Goal: Task Accomplishment & Management: Manage account settings

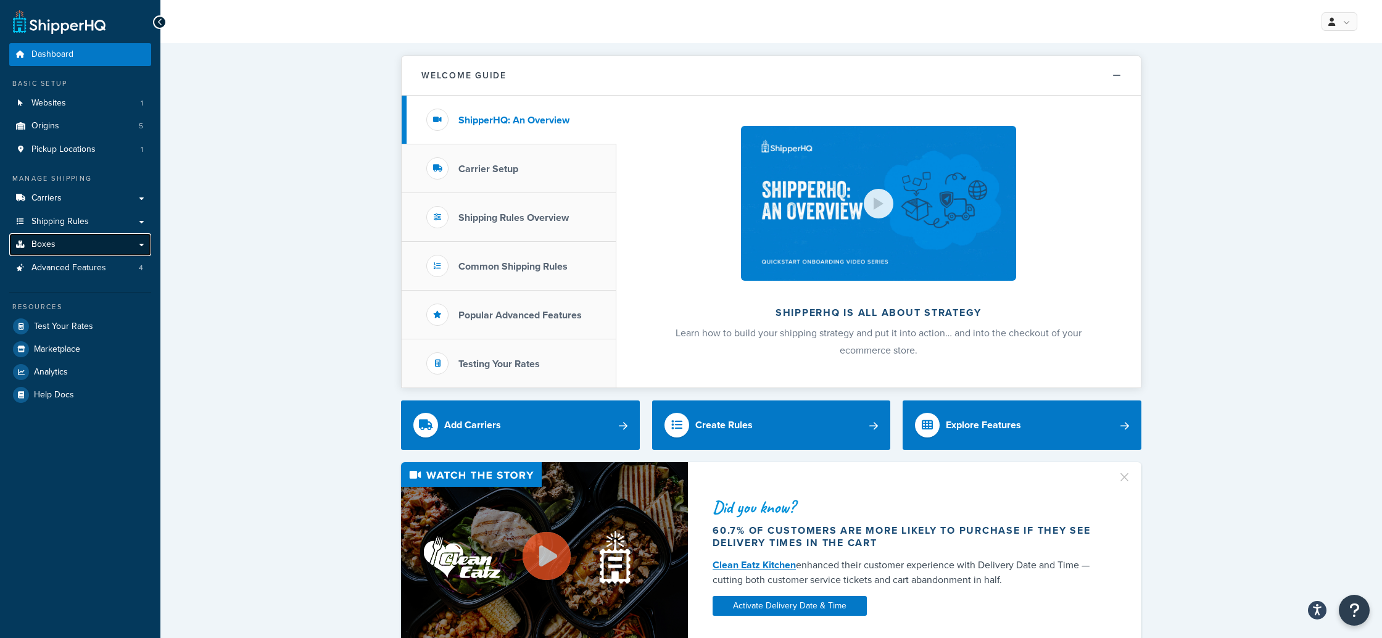
click at [27, 245] on link "Boxes" at bounding box center [80, 244] width 142 height 23
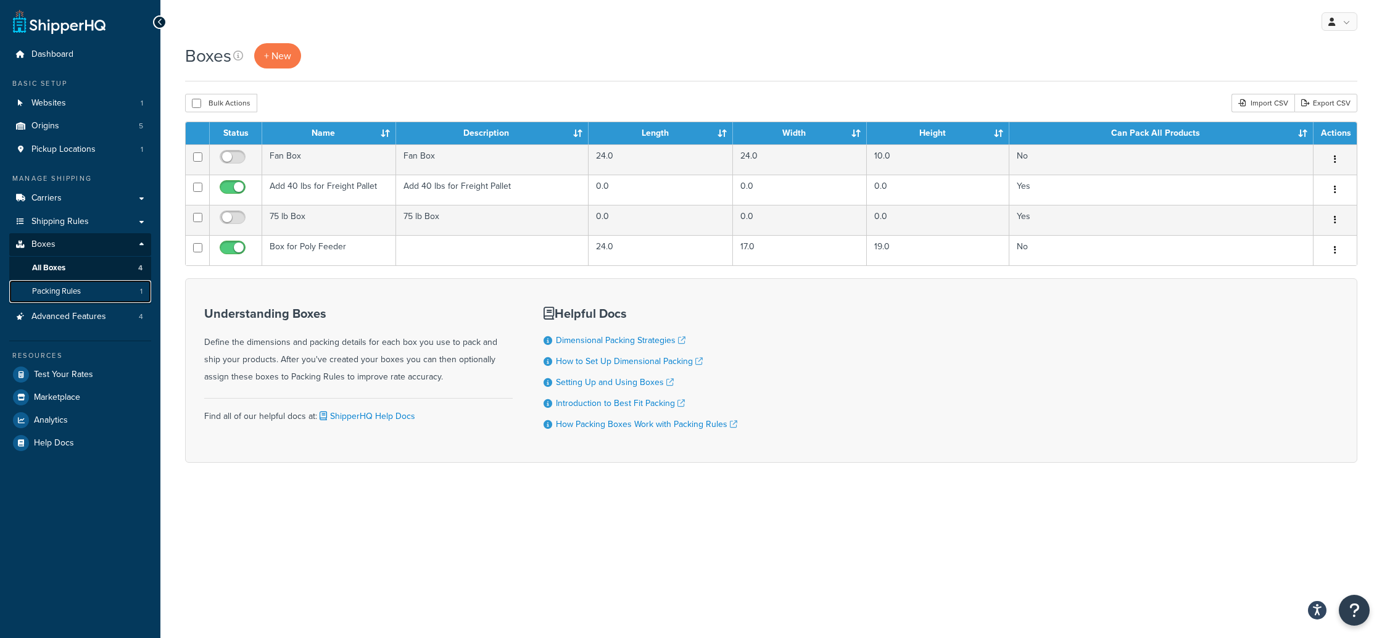
click at [66, 290] on span "Packing Rules" at bounding box center [56, 291] width 49 height 10
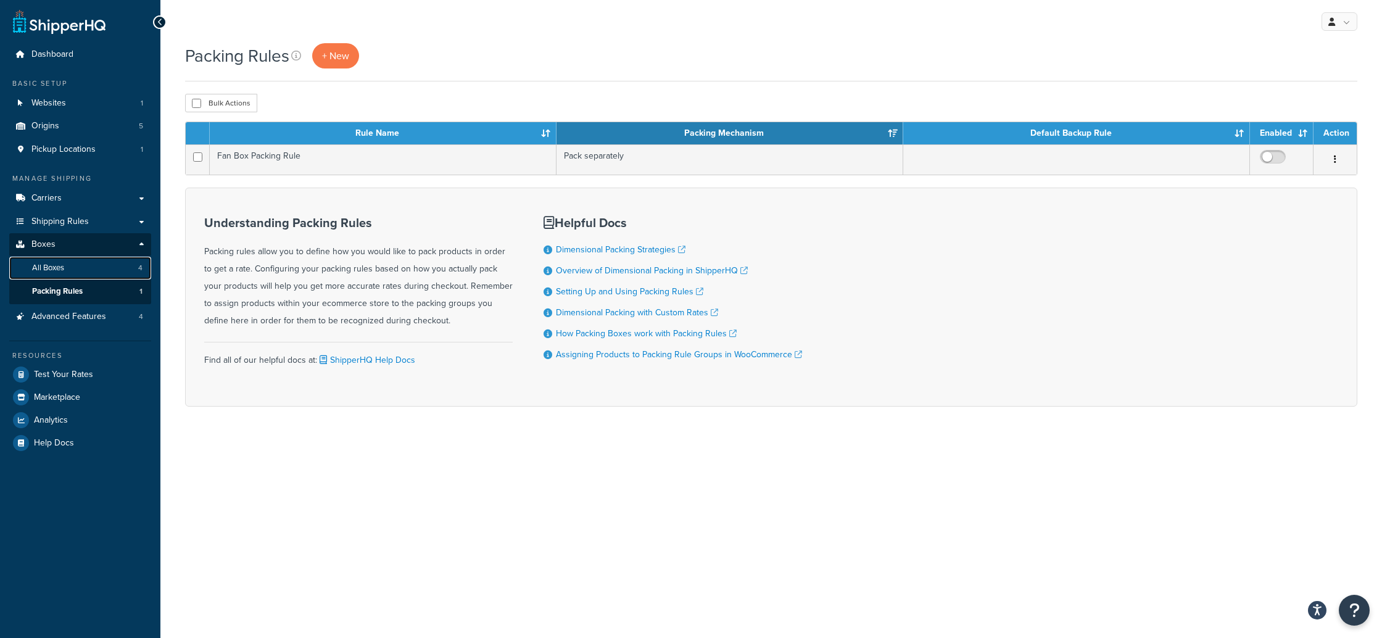
click at [53, 266] on span "All Boxes" at bounding box center [48, 268] width 32 height 10
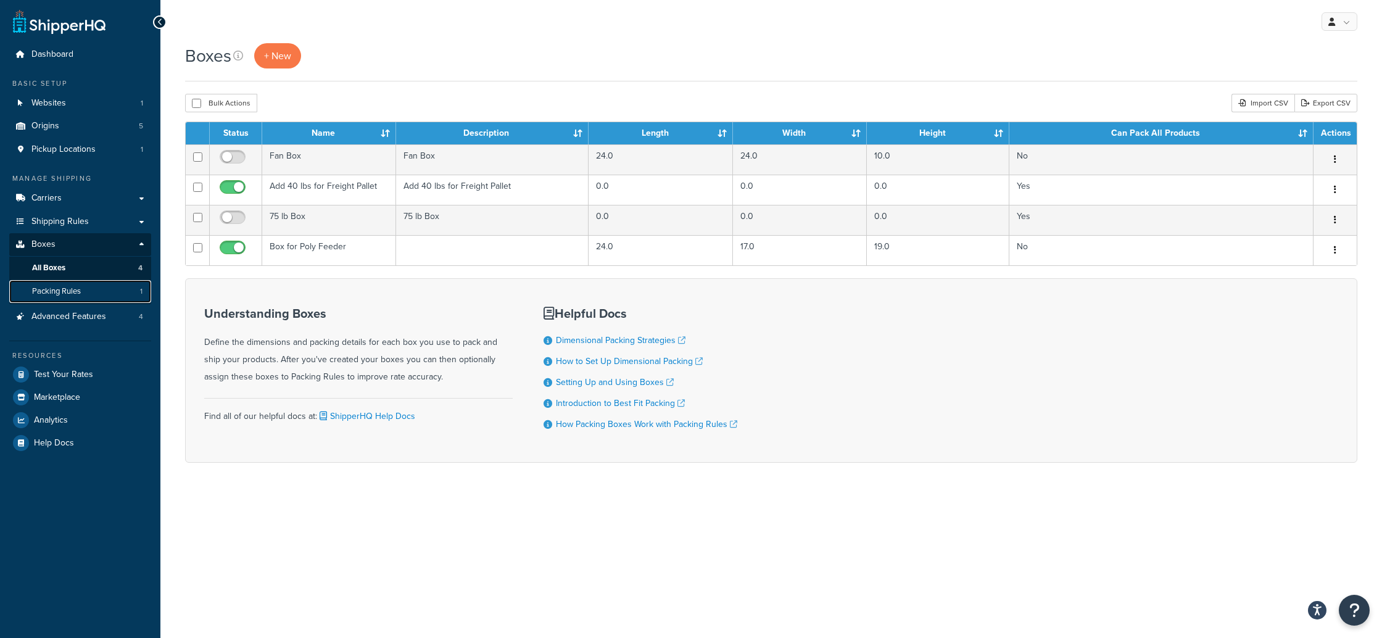
click at [47, 291] on span "Packing Rules" at bounding box center [56, 291] width 49 height 10
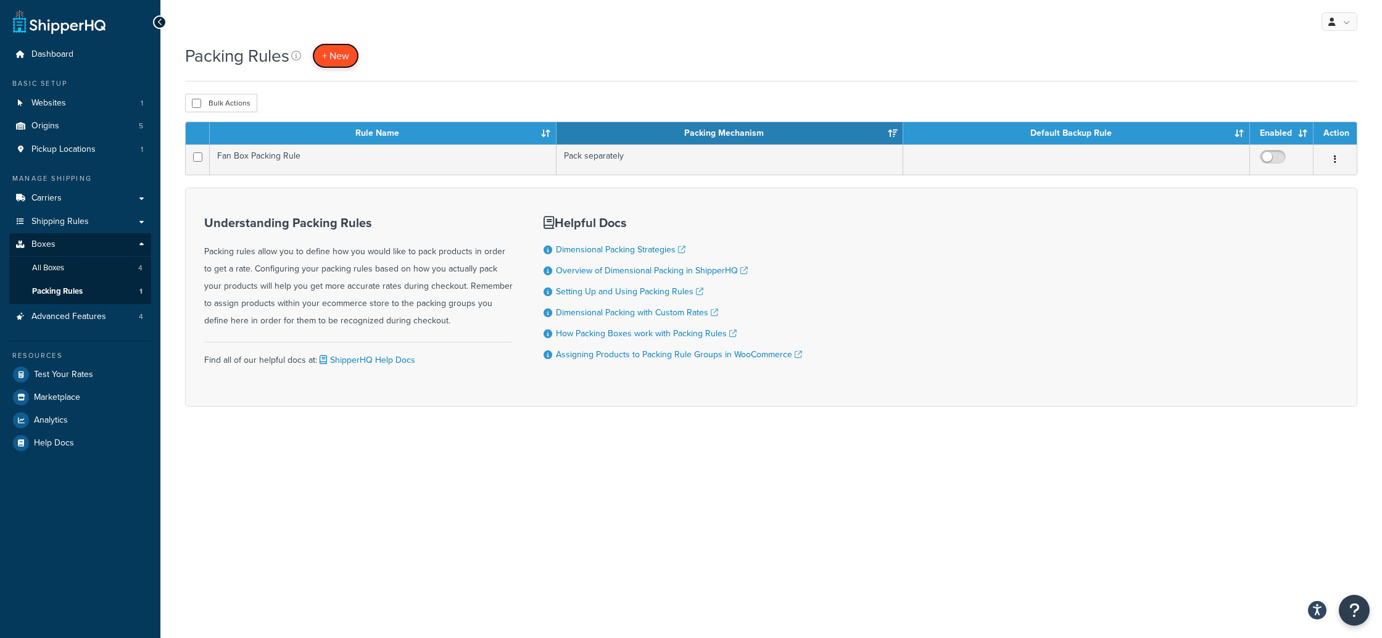
click at [340, 57] on span "+ New" at bounding box center [335, 56] width 27 height 14
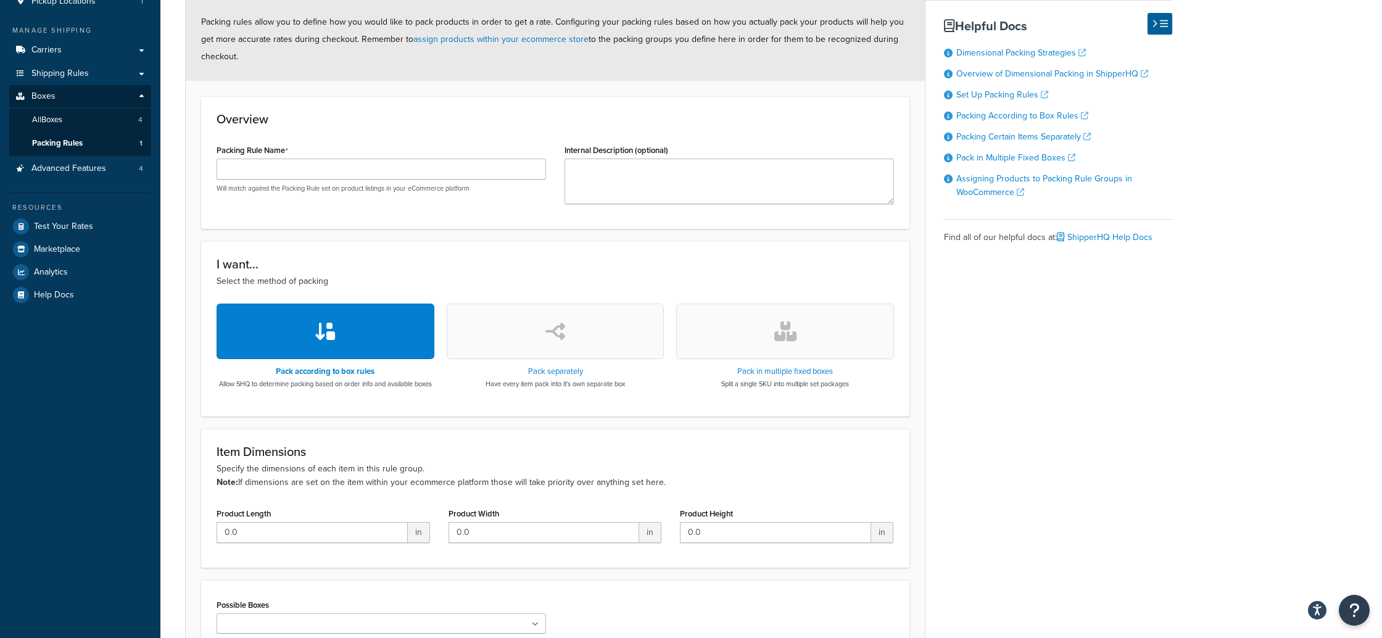
scroll to position [150, 0]
click at [368, 325] on button "button" at bounding box center [325, 329] width 218 height 56
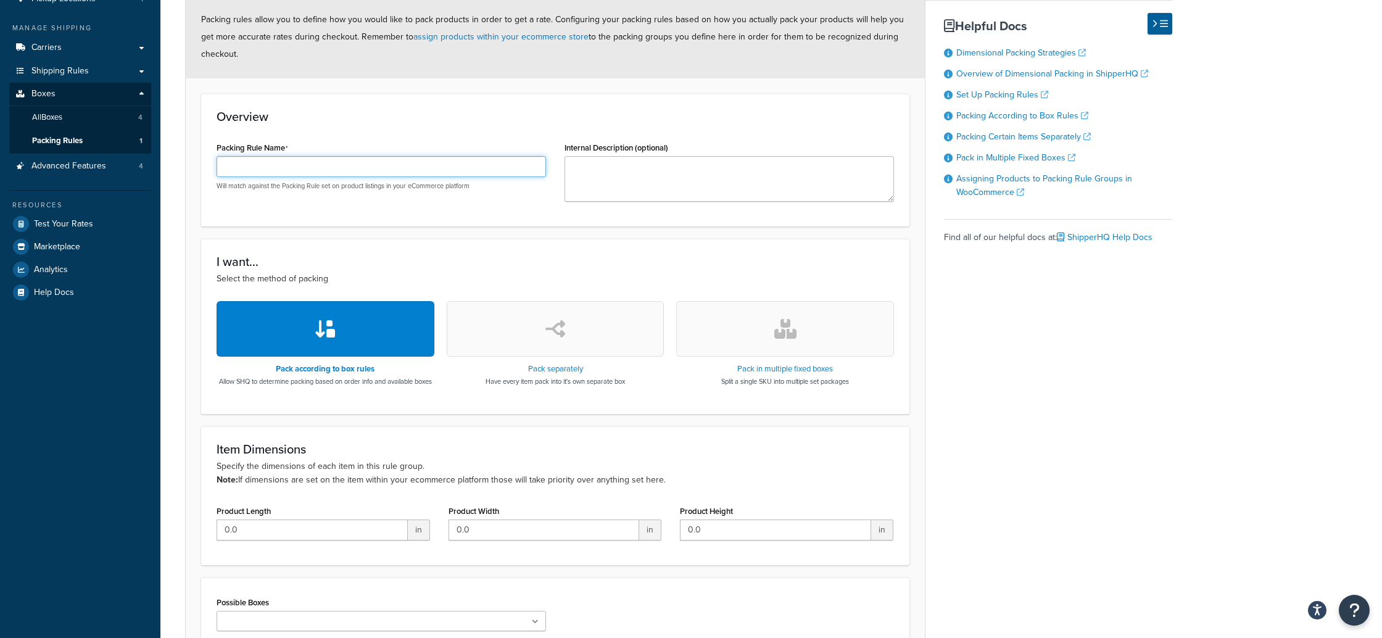
click at [336, 164] on input "Packing Rule Name" at bounding box center [380, 166] width 329 height 21
type input "Poly"
click at [458, 275] on p "Select the method of packing" at bounding box center [554, 279] width 677 height 14
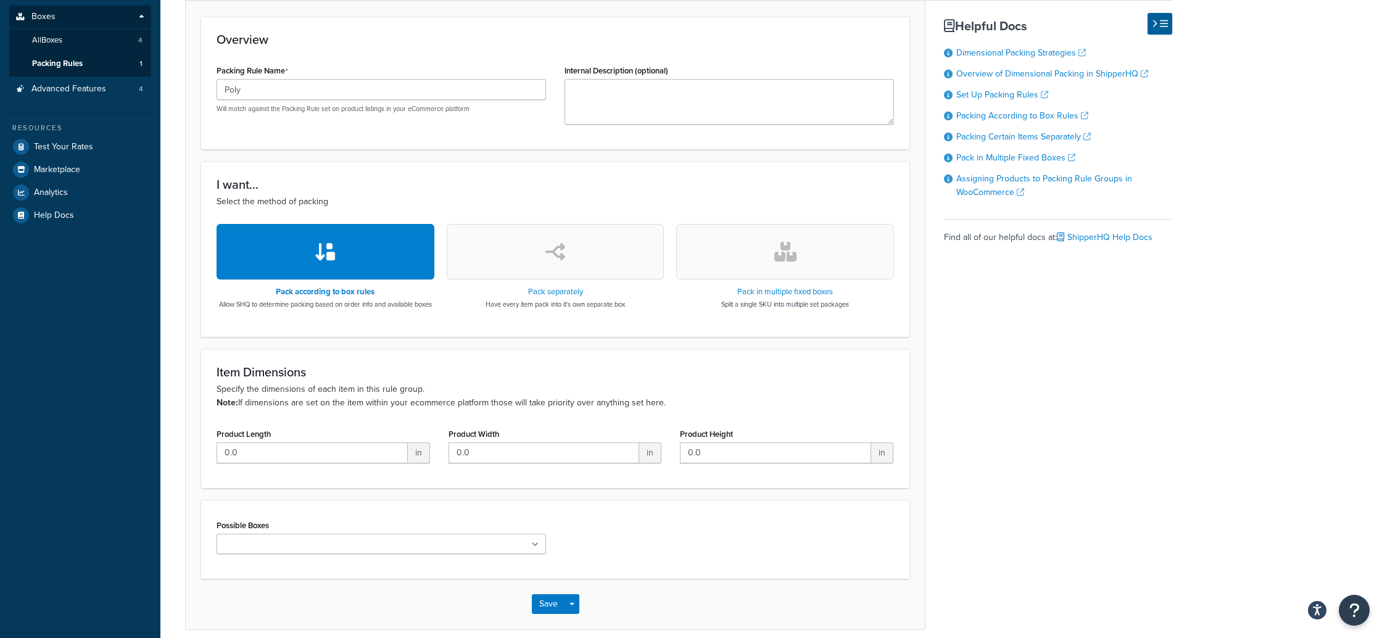
scroll to position [292, 0]
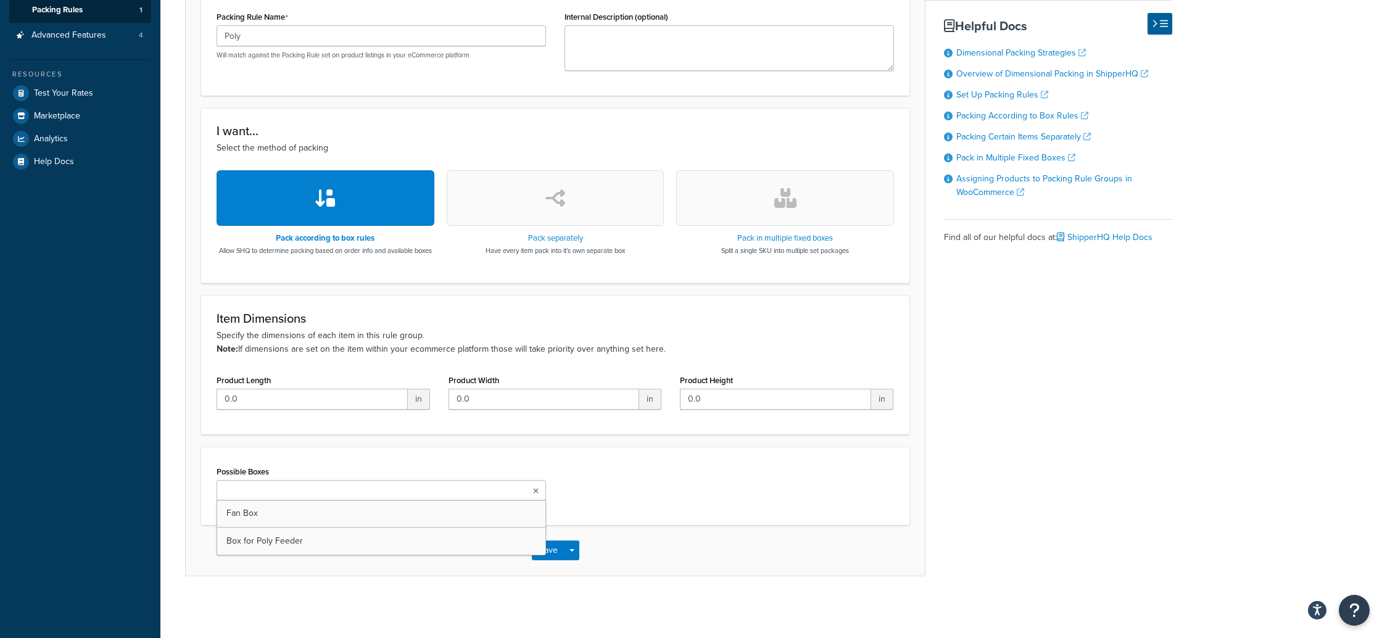
click at [316, 487] on ul at bounding box center [380, 490] width 329 height 20
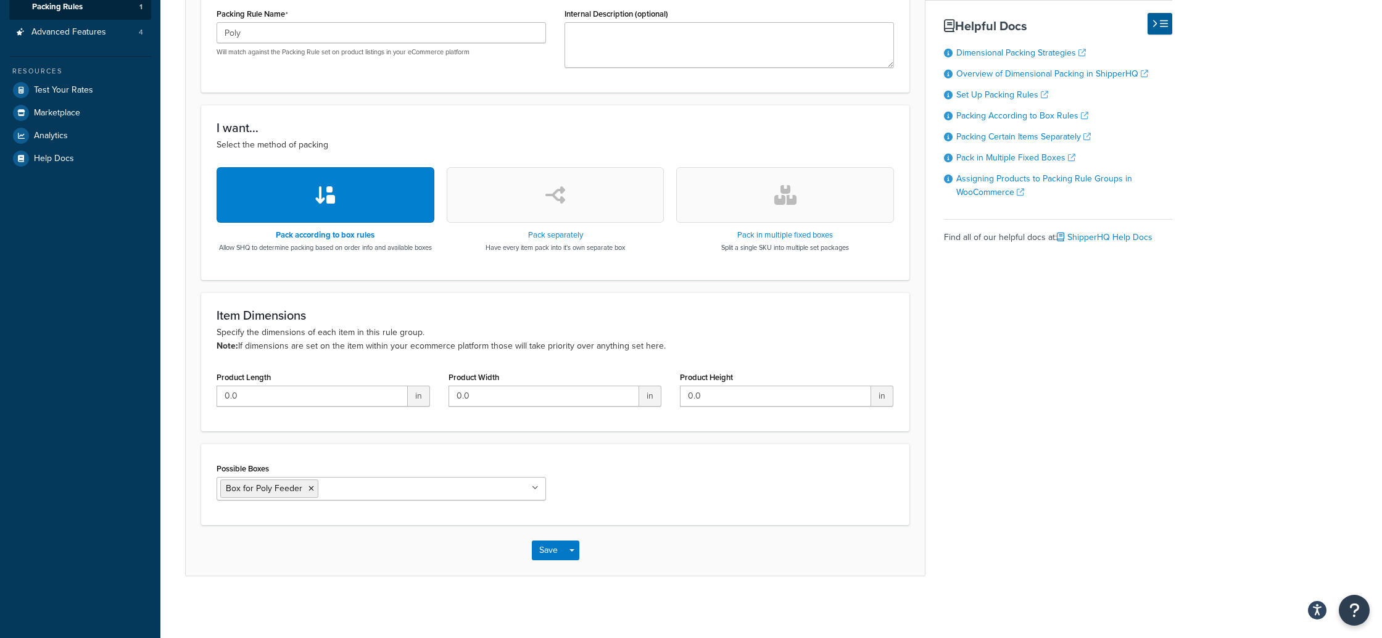
drag, startPoint x: 288, startPoint y: 602, endPoint x: 341, endPoint y: 594, distance: 53.6
click at [289, 601] on div "Packing Rule: Enabled Basic Optional Packing rules allow you to define how you …" at bounding box center [770, 186] width 1221 height 842
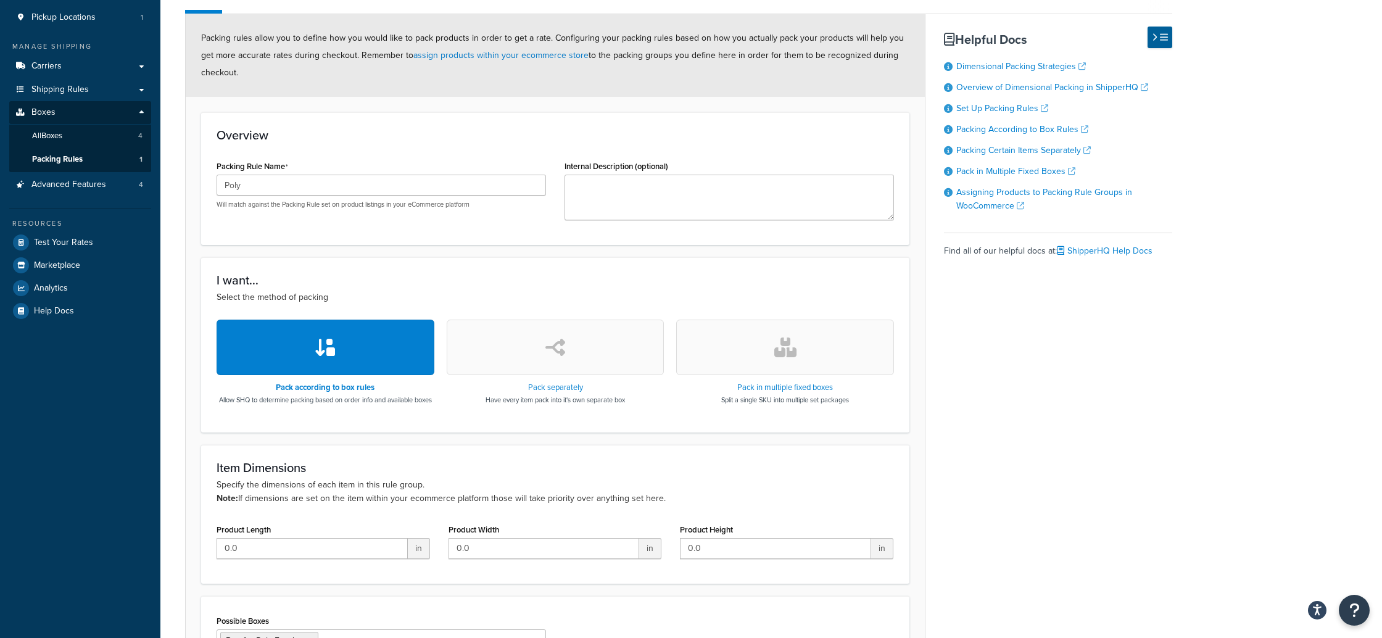
scroll to position [0, 0]
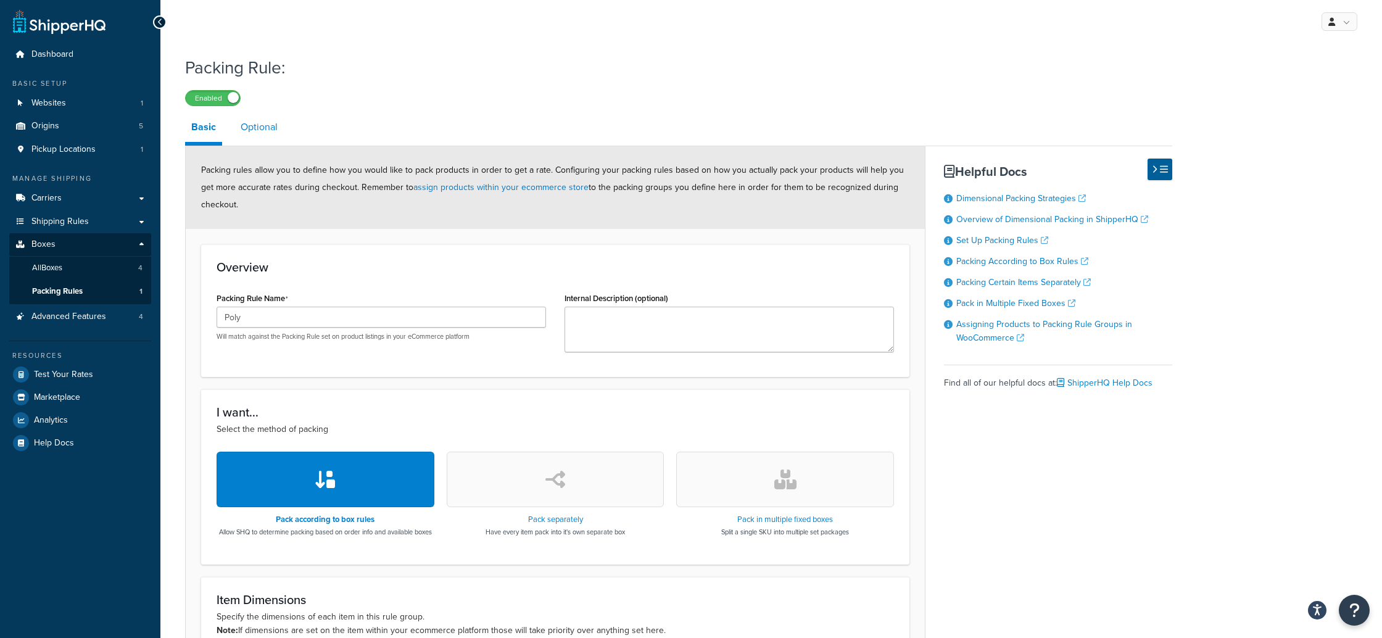
click at [245, 127] on link "Optional" at bounding box center [258, 127] width 49 height 30
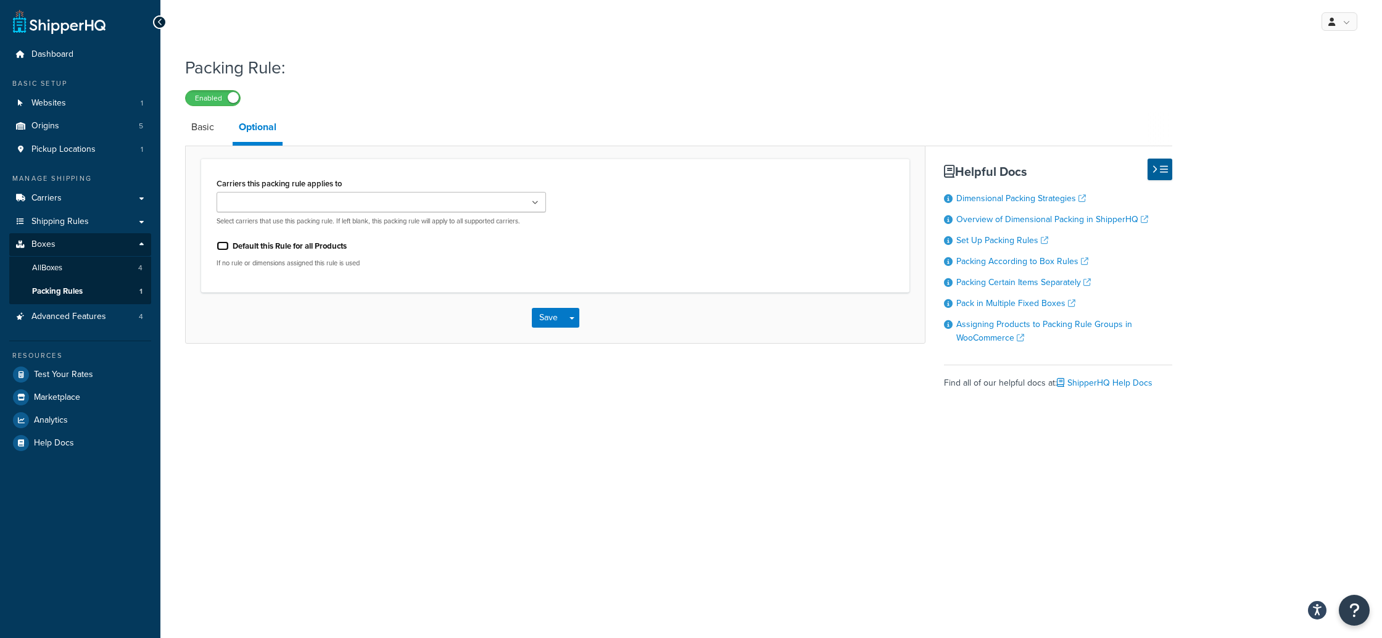
click at [223, 246] on input "Default this Rule for all Products" at bounding box center [222, 245] width 12 height 9
drag, startPoint x: 223, startPoint y: 246, endPoint x: 234, endPoint y: 236, distance: 15.3
click at [223, 245] on input "Default this Rule for all Products" at bounding box center [222, 245] width 12 height 9
checkbox input "false"
click at [279, 207] on input "Carriers this packing rule applies to" at bounding box center [274, 203] width 109 height 14
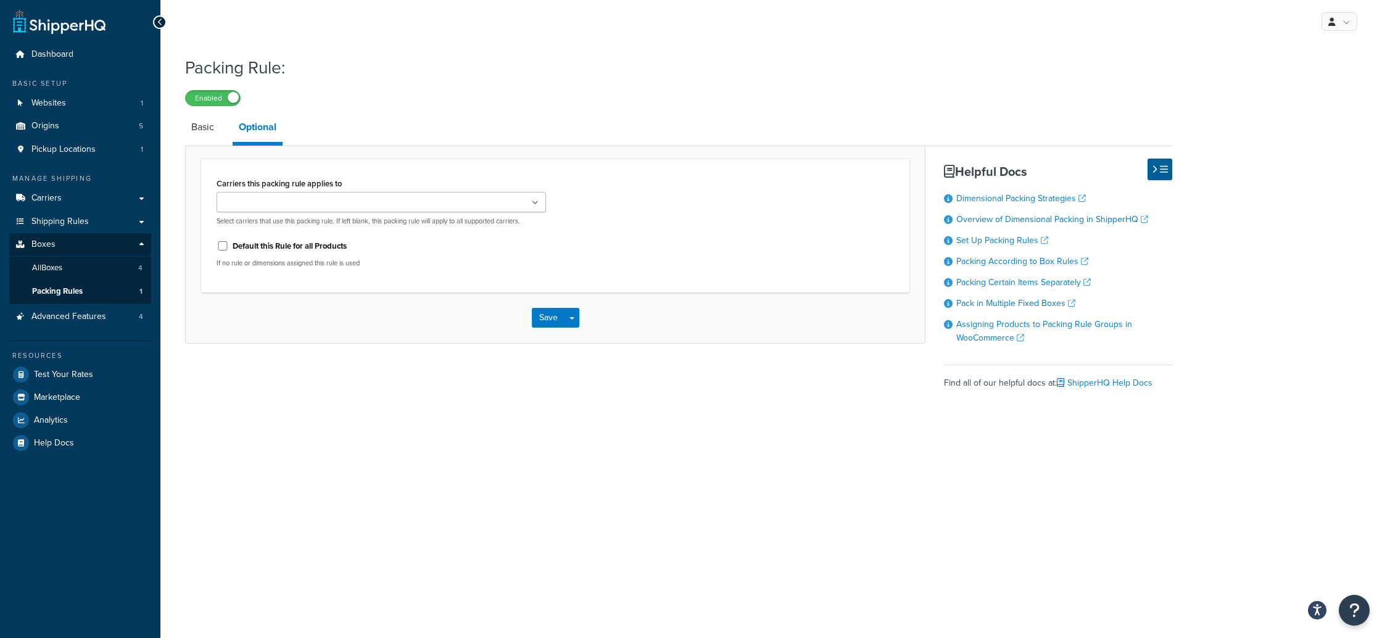
click at [477, 289] on div "Carriers this packing rule applies to FedEx UPS® FedEx Freight R&L USPS Local P…" at bounding box center [555, 226] width 708 height 134
click at [546, 320] on button "Save" at bounding box center [548, 318] width 33 height 20
click at [199, 130] on link "Basic" at bounding box center [202, 127] width 35 height 30
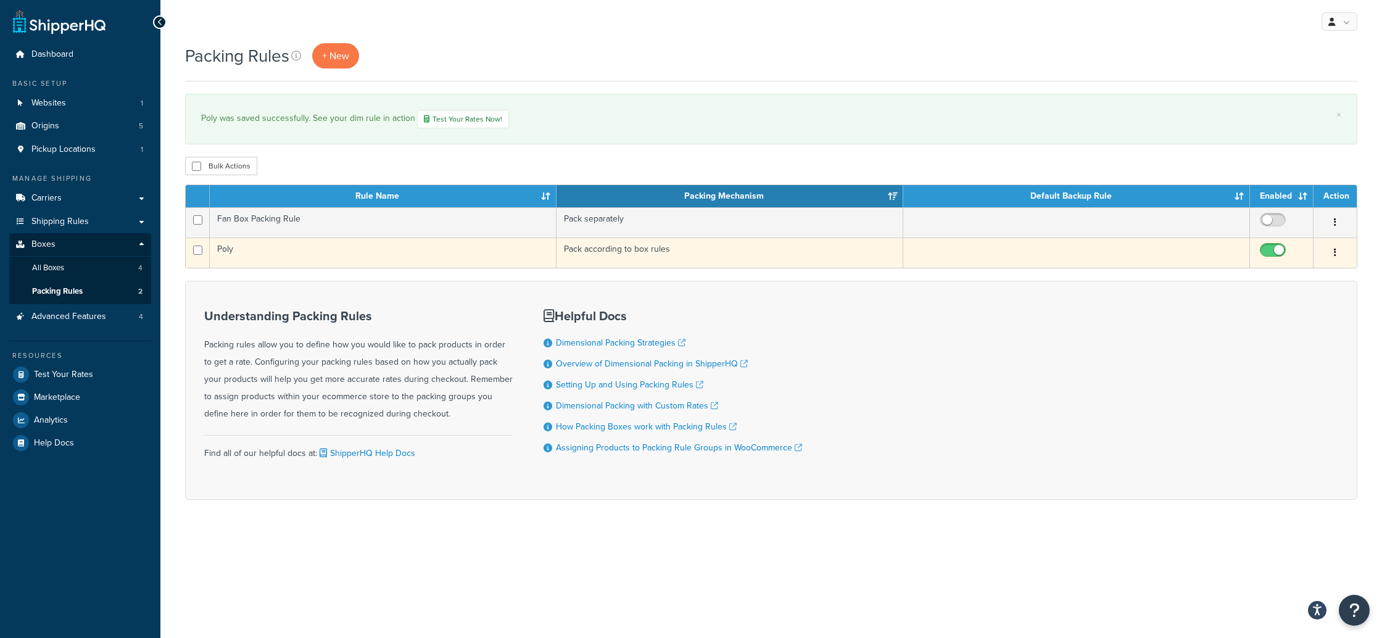
click at [1338, 255] on button "button" at bounding box center [1334, 253] width 17 height 20
click at [1266, 277] on link "Edit" at bounding box center [1284, 278] width 97 height 25
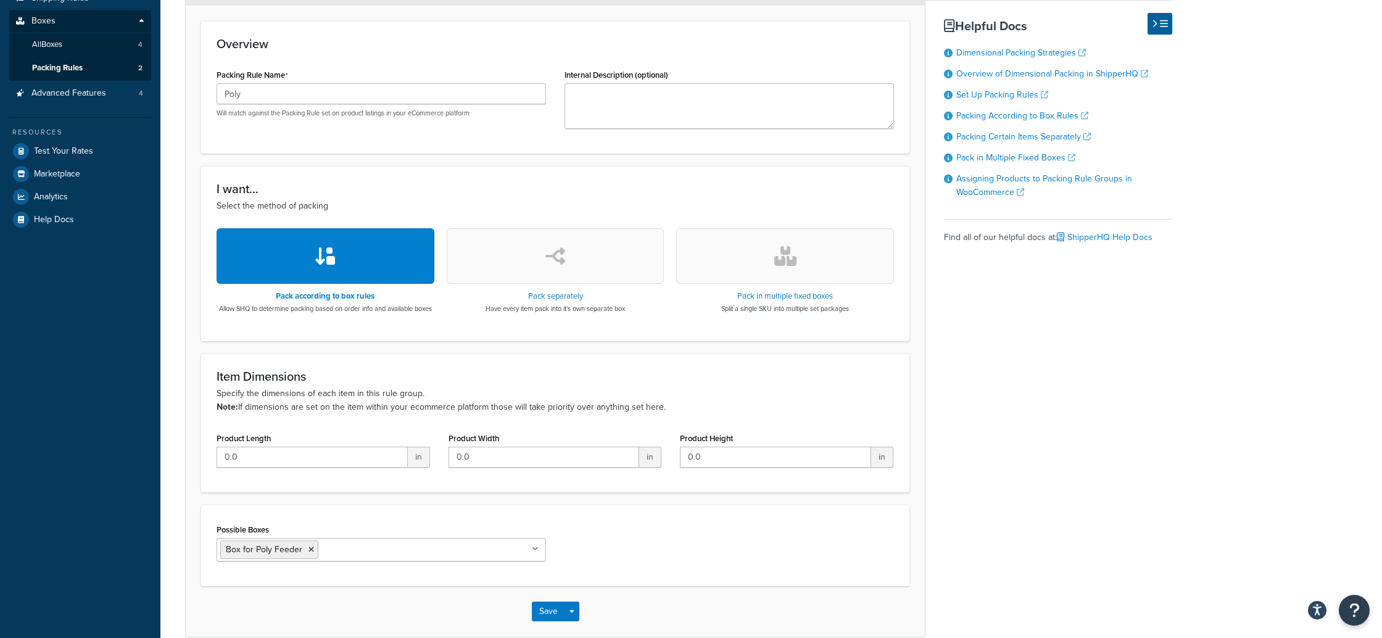
scroll to position [224, 0]
click at [501, 269] on button "button" at bounding box center [556, 255] width 218 height 56
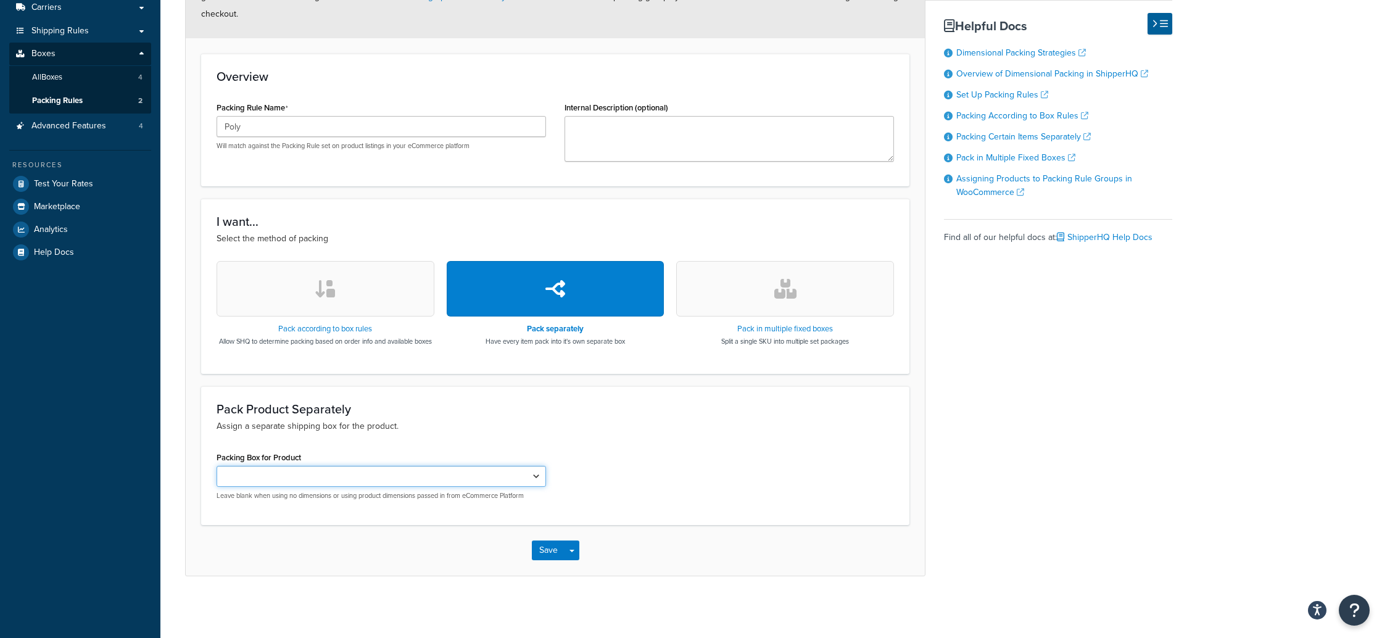
click at [521, 475] on select "Fan Box Box for Poly Feeder" at bounding box center [380, 476] width 329 height 21
select select "736936"
click at [216, 466] on select "Fan Box Box for Poly Feeder" at bounding box center [380, 476] width 329 height 21
click at [502, 434] on div "Pack Product Separately Assign a separate shipping box for the product. Packing…" at bounding box center [555, 455] width 708 height 139
click at [560, 324] on h3 "Pack separately" at bounding box center [554, 328] width 139 height 9
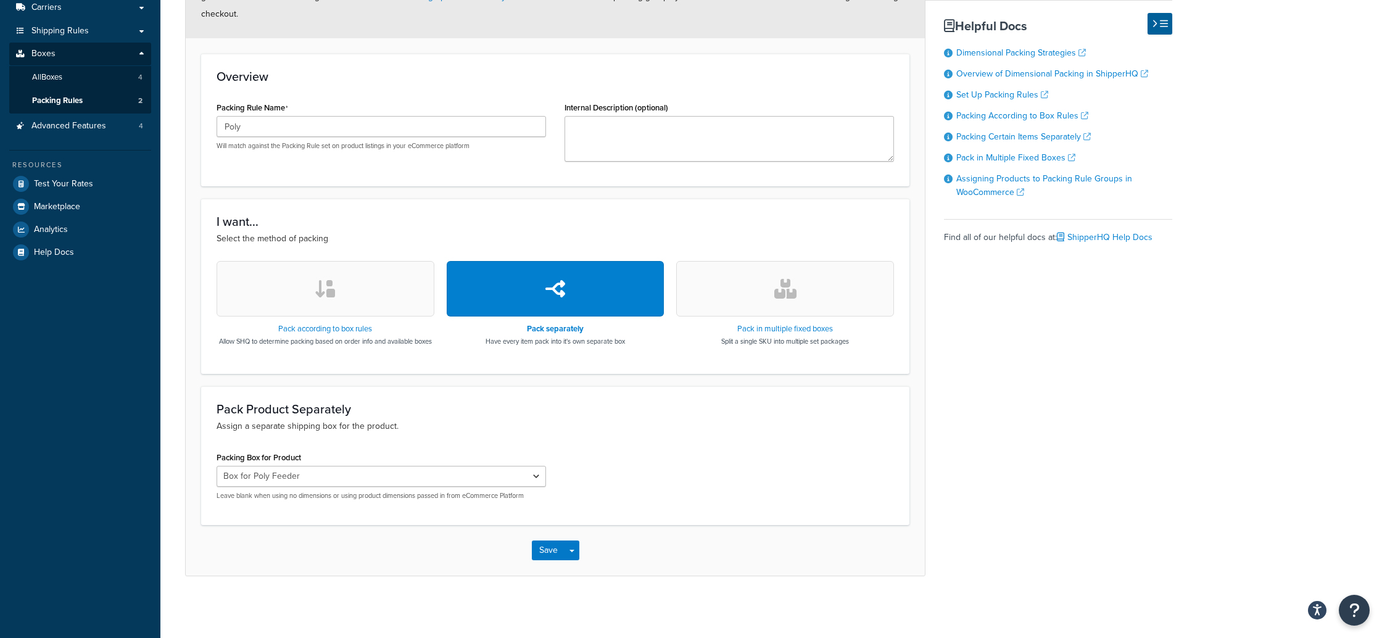
click at [739, 277] on button "button" at bounding box center [785, 289] width 218 height 56
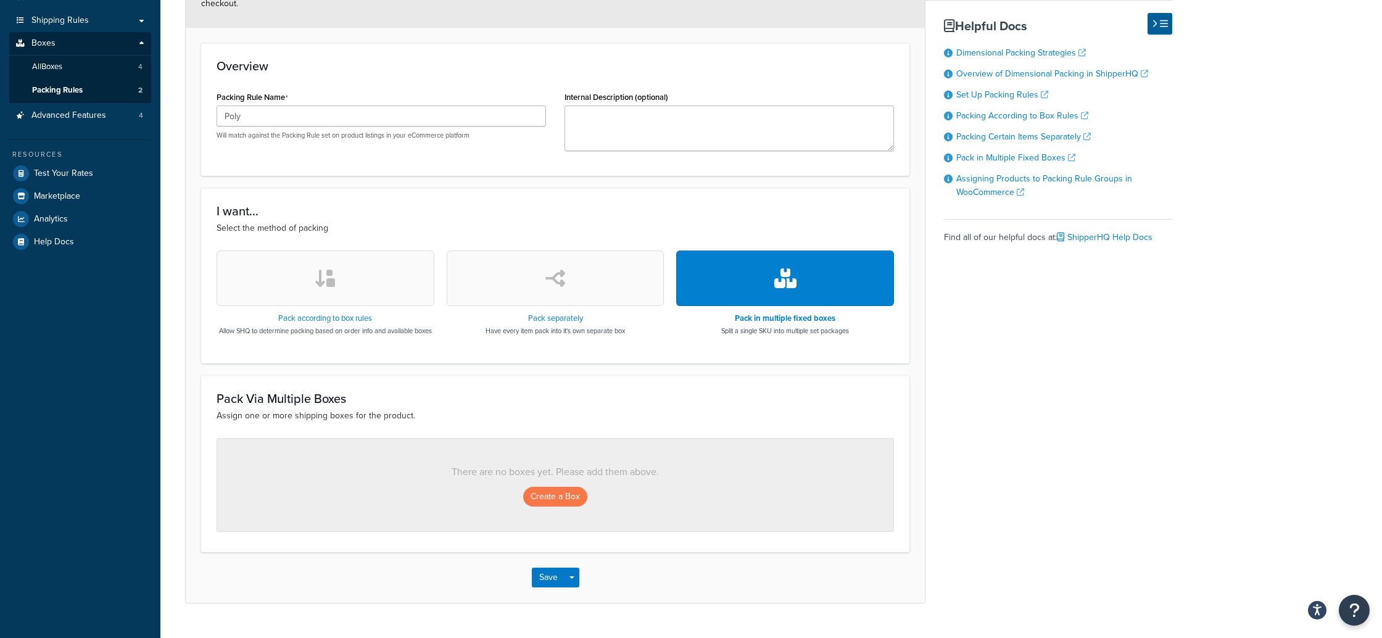
click at [402, 422] on p "Assign one or more shipping boxes for the product." at bounding box center [554, 416] width 677 height 14
click at [563, 405] on h3 "Pack Via Multiple Boxes" at bounding box center [554, 399] width 677 height 14
click at [434, 490] on div "There are no boxes yet. Please add them above. Create a Box" at bounding box center [554, 485] width 677 height 94
click at [540, 506] on button "Create a Box" at bounding box center [555, 497] width 64 height 20
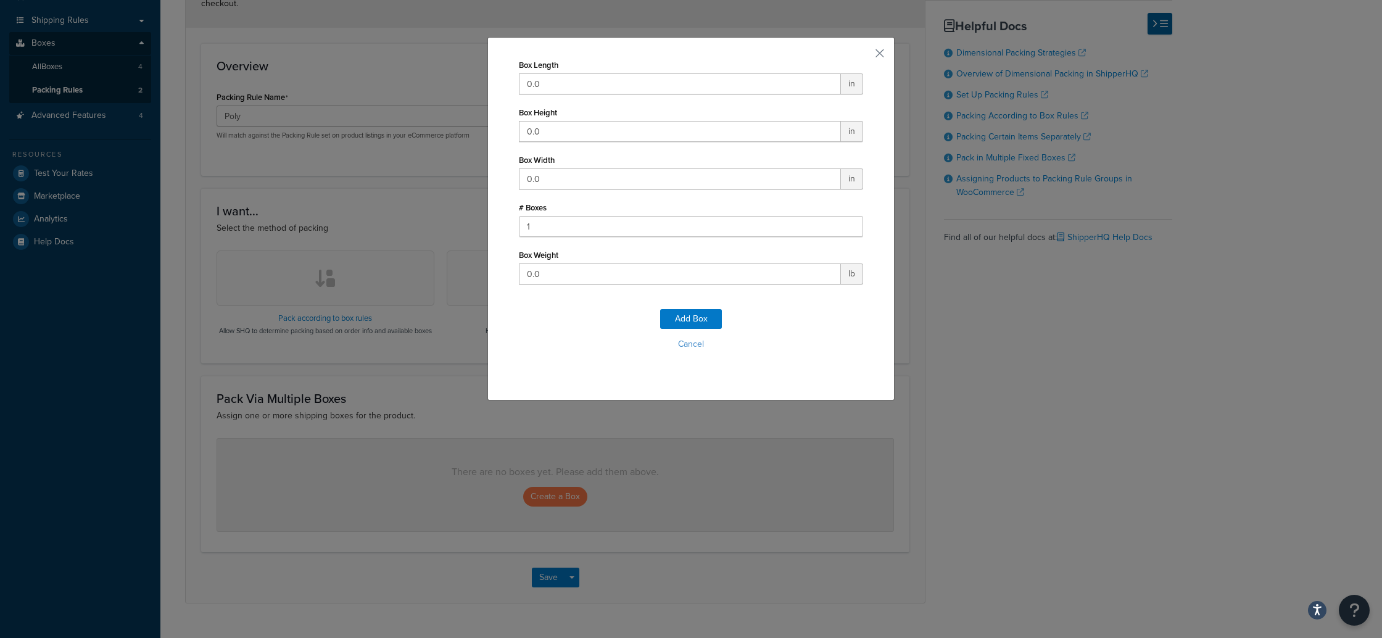
click at [689, 345] on button "Cancel" at bounding box center [691, 344] width 344 height 19
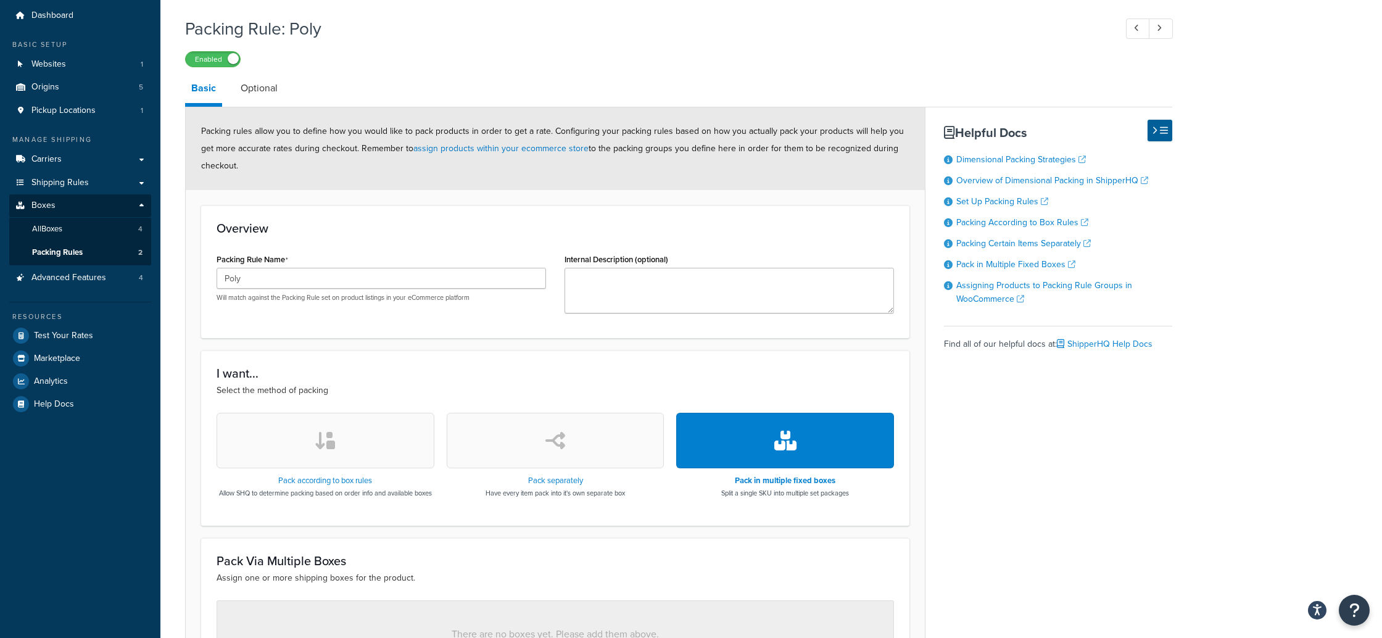
scroll to position [0, 0]
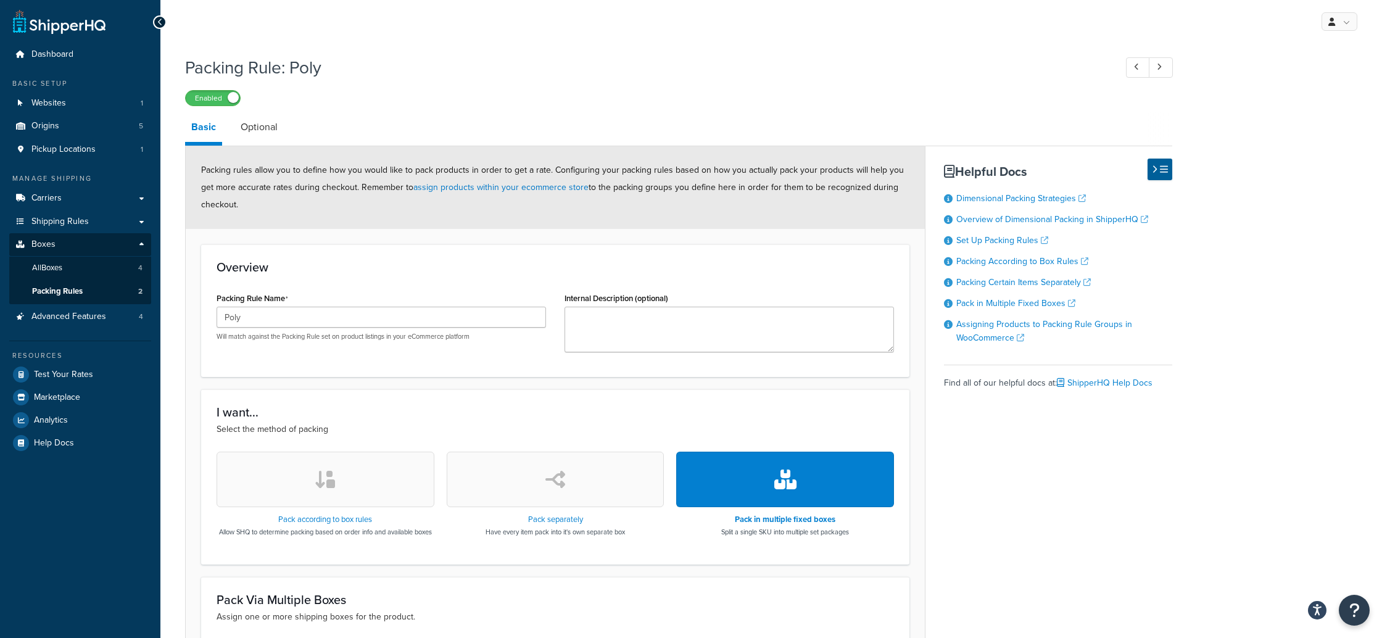
click at [569, 479] on button "button" at bounding box center [556, 479] width 218 height 56
select select "736936"
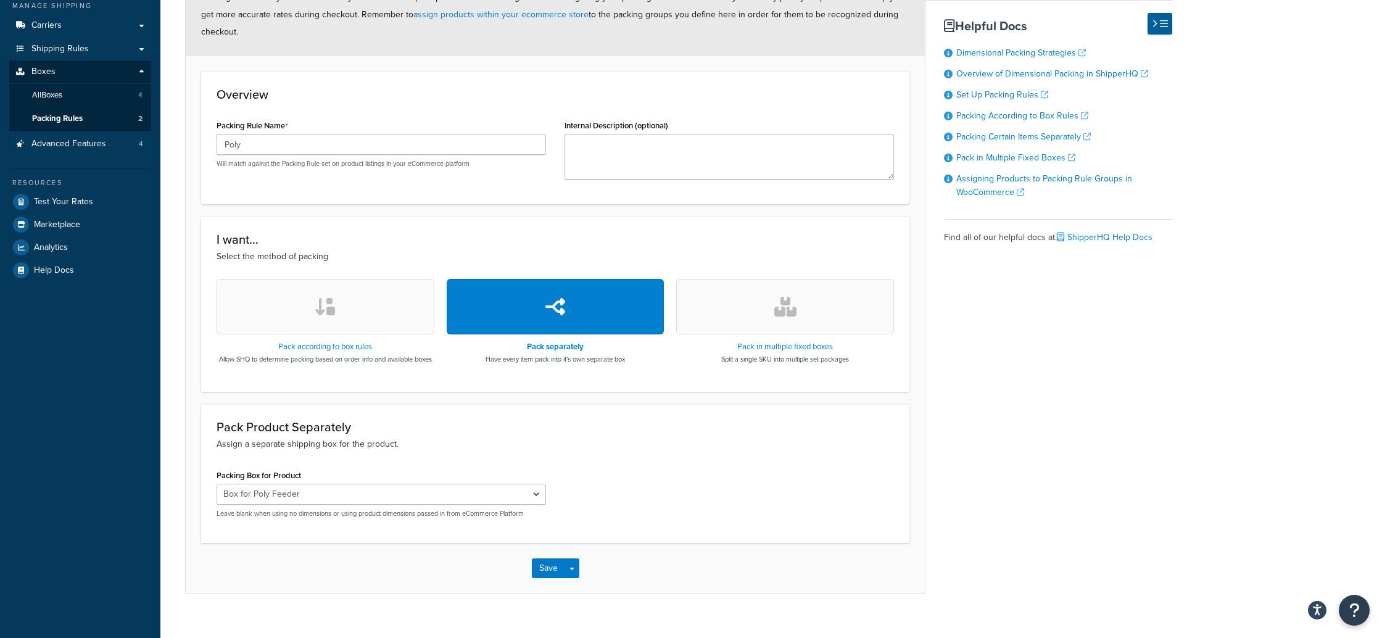
scroll to position [201, 0]
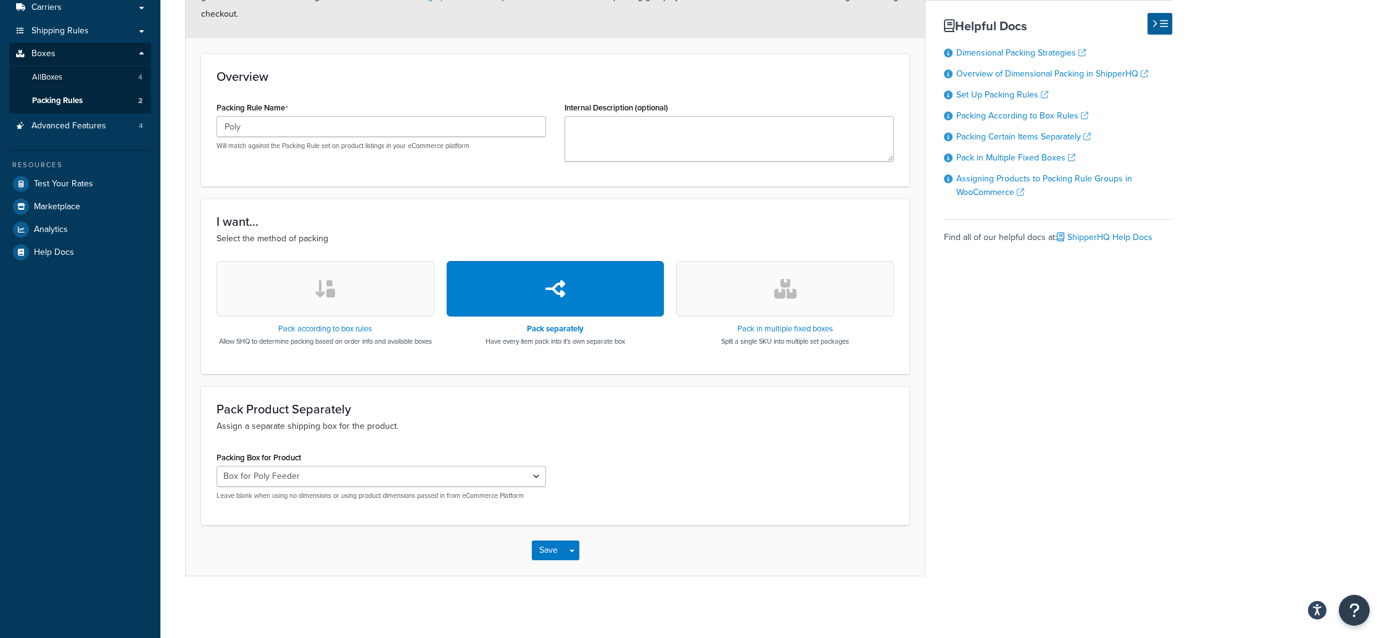
click at [370, 286] on button "button" at bounding box center [325, 289] width 218 height 56
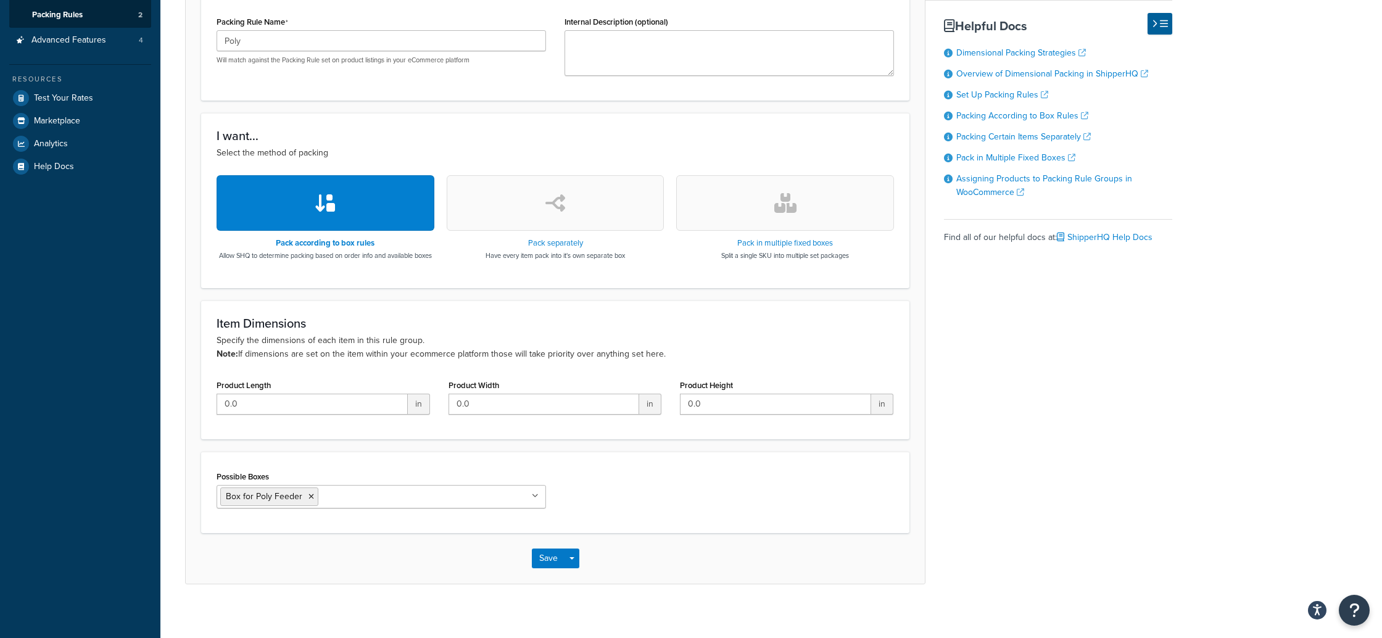
scroll to position [295, 0]
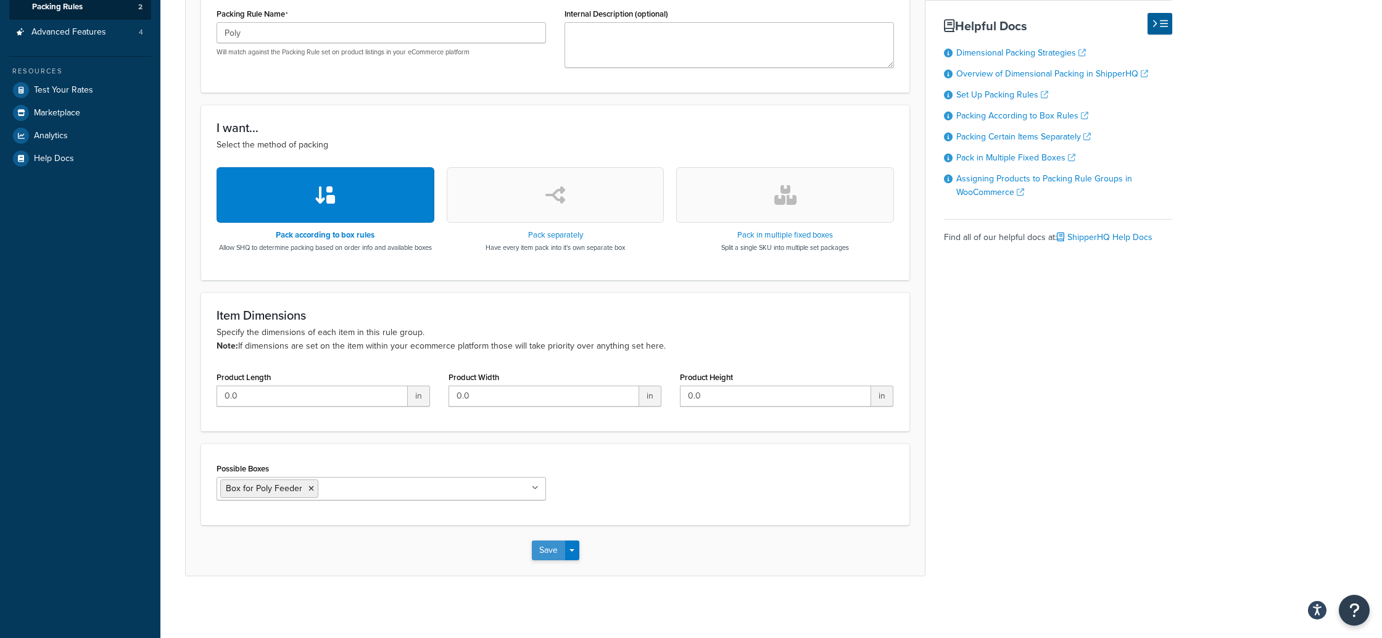
click at [553, 551] on button "Save" at bounding box center [548, 550] width 33 height 20
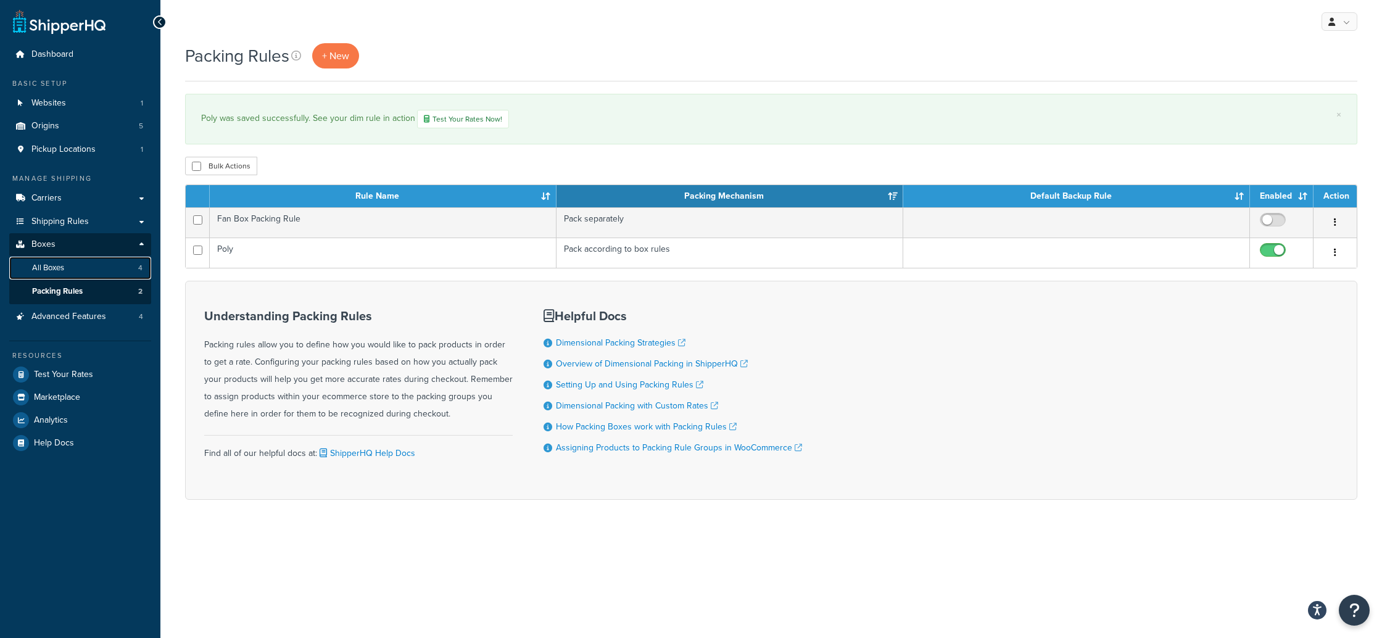
click at [58, 266] on span "All Boxes" at bounding box center [48, 268] width 32 height 10
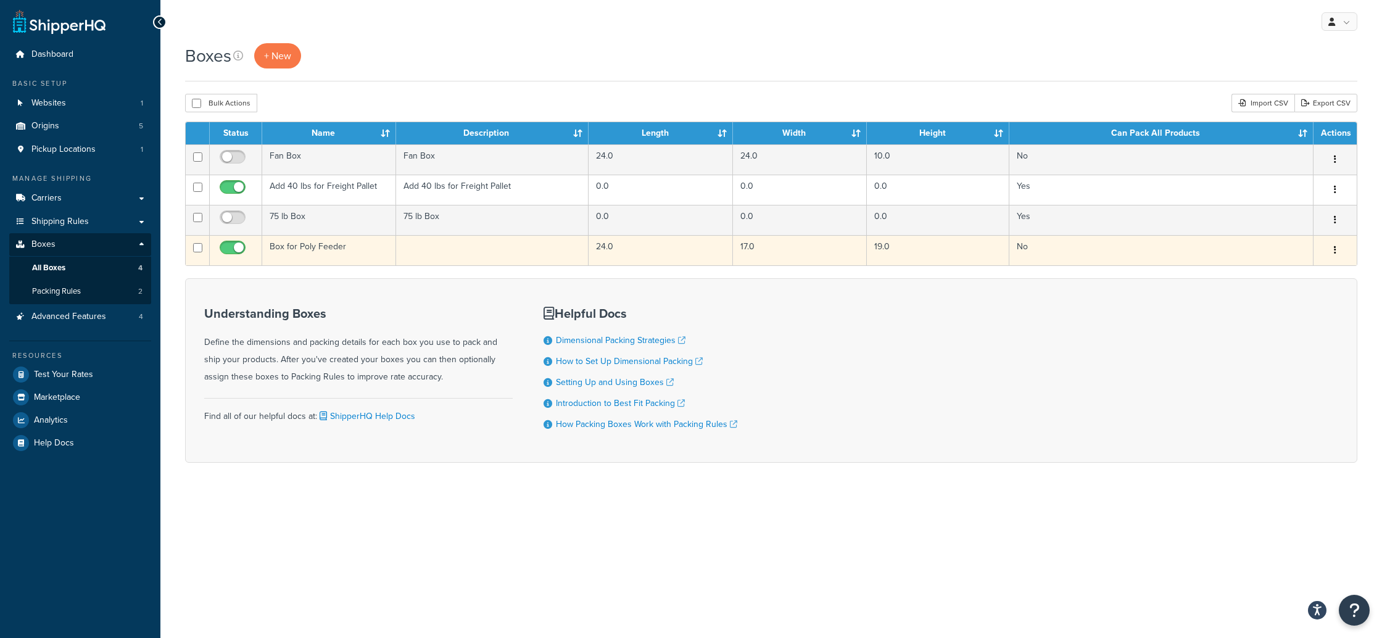
click at [1336, 245] on button "button" at bounding box center [1334, 251] width 17 height 20
click at [1273, 274] on link "Edit" at bounding box center [1293, 273] width 97 height 25
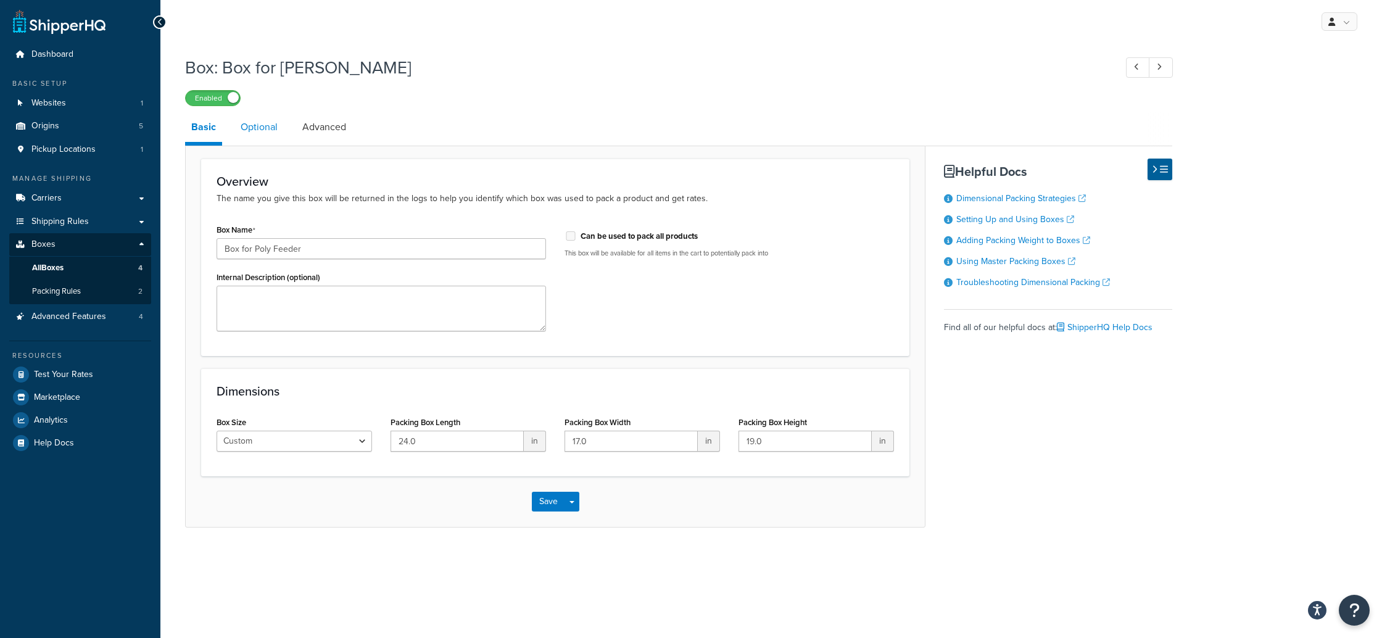
click at [252, 128] on link "Optional" at bounding box center [258, 127] width 49 height 30
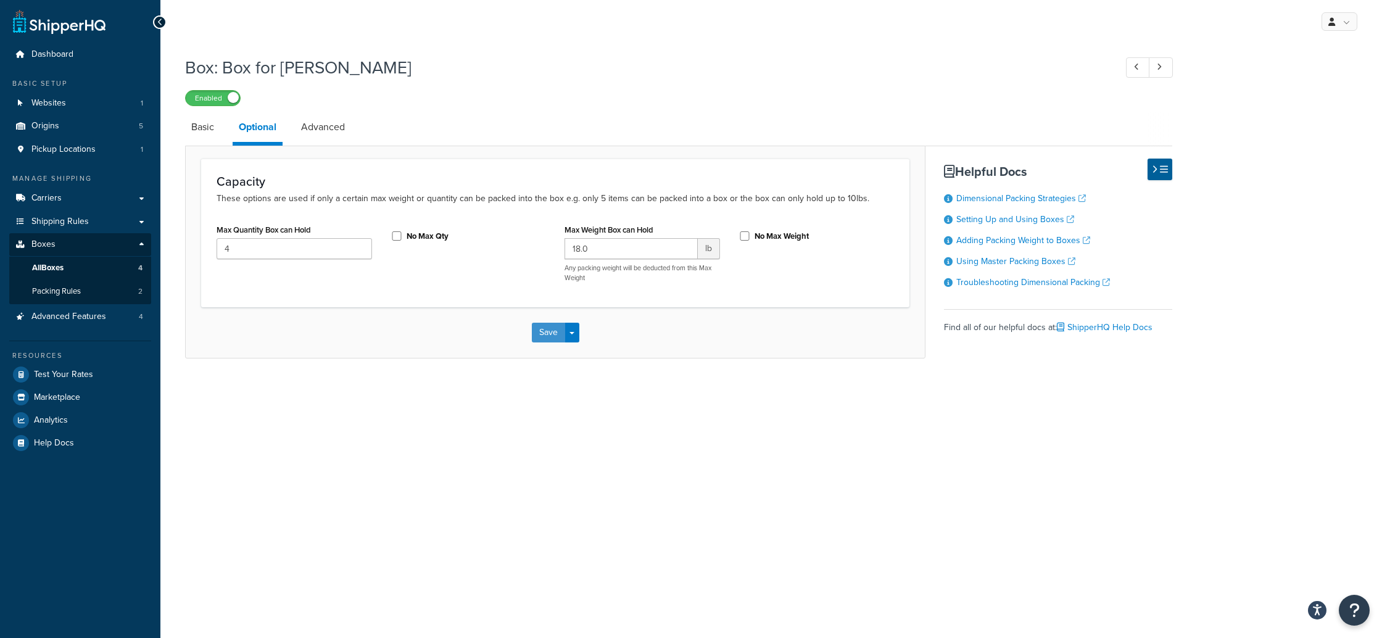
click at [546, 331] on button "Save" at bounding box center [548, 333] width 33 height 20
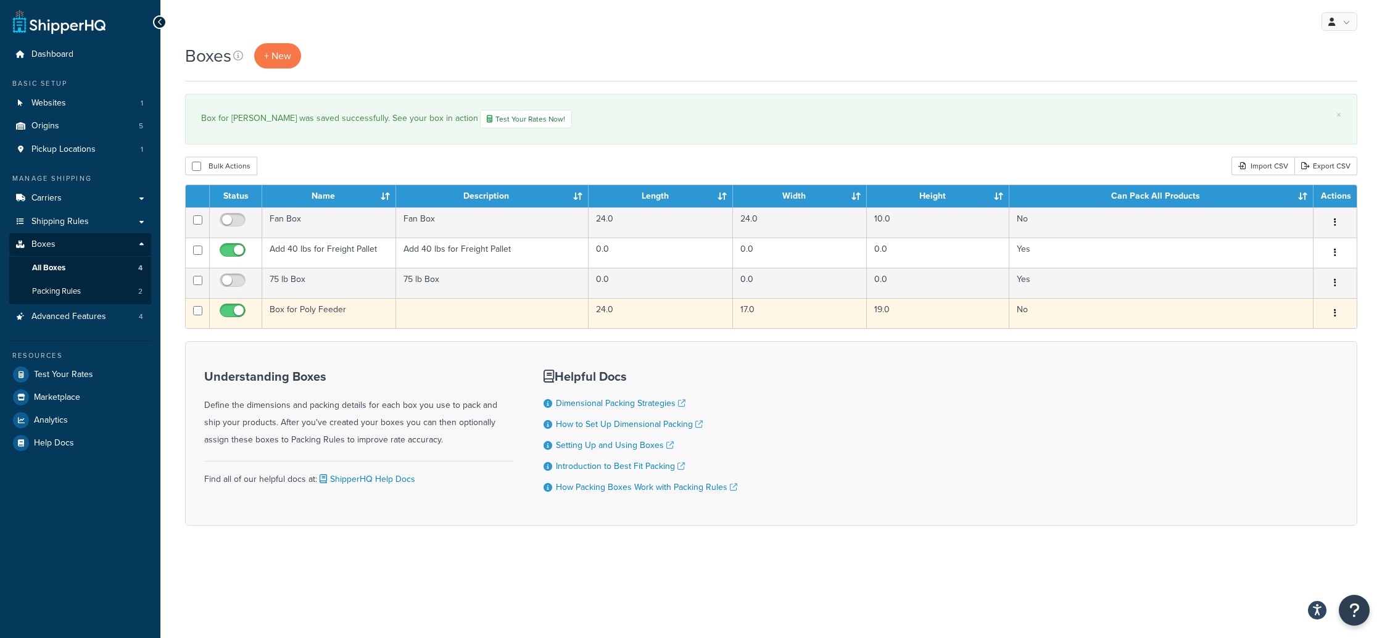
click at [1335, 312] on icon "button" at bounding box center [1334, 312] width 2 height 9
click at [1275, 337] on link "Edit" at bounding box center [1293, 336] width 97 height 25
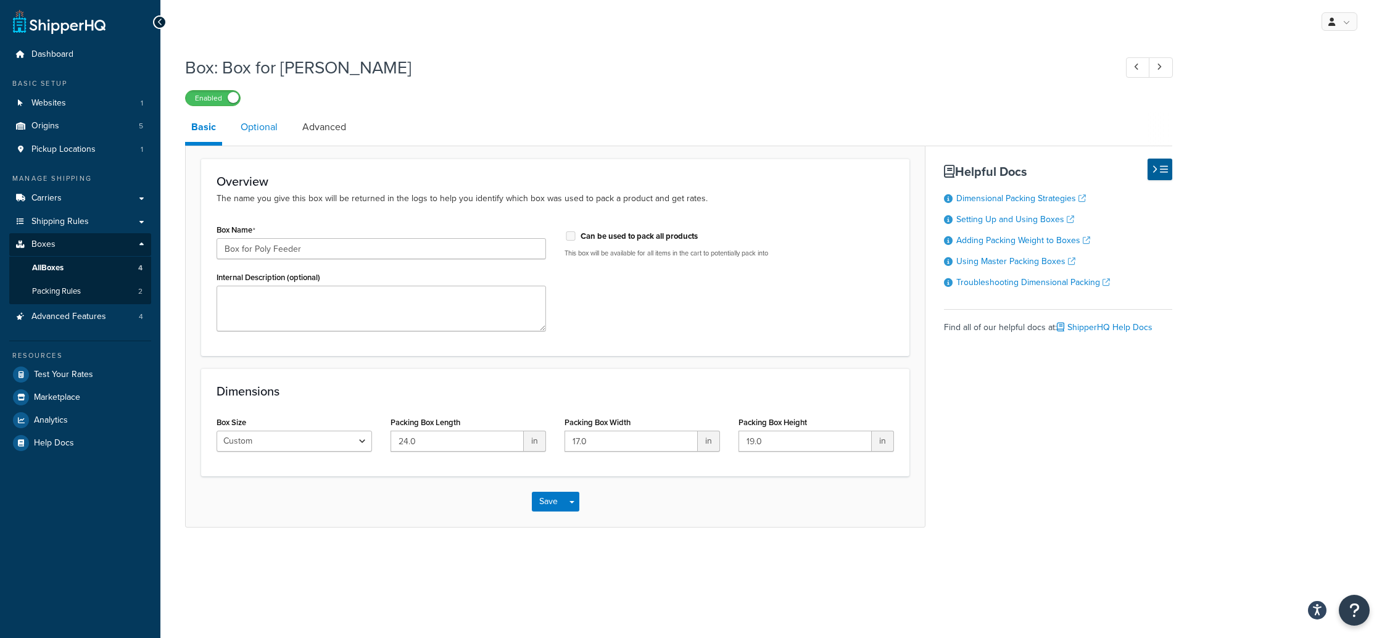
click at [261, 123] on link "Optional" at bounding box center [258, 127] width 49 height 30
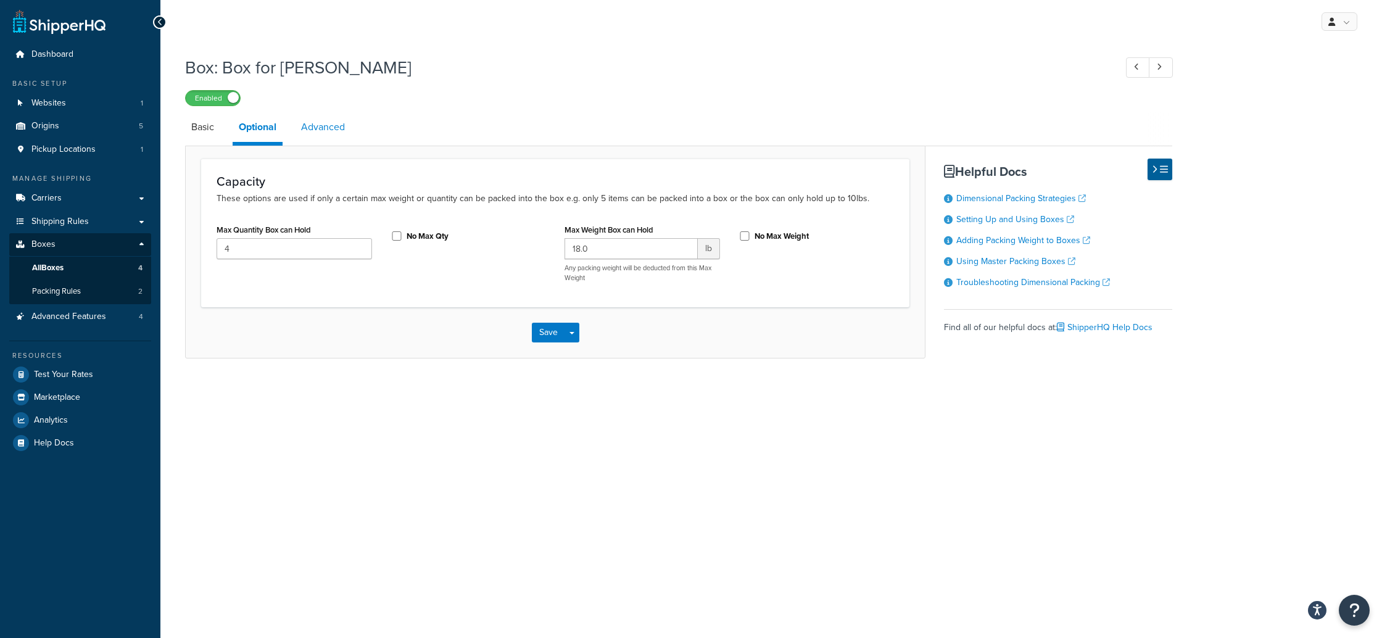
click at [339, 126] on link "Advanced" at bounding box center [323, 127] width 56 height 30
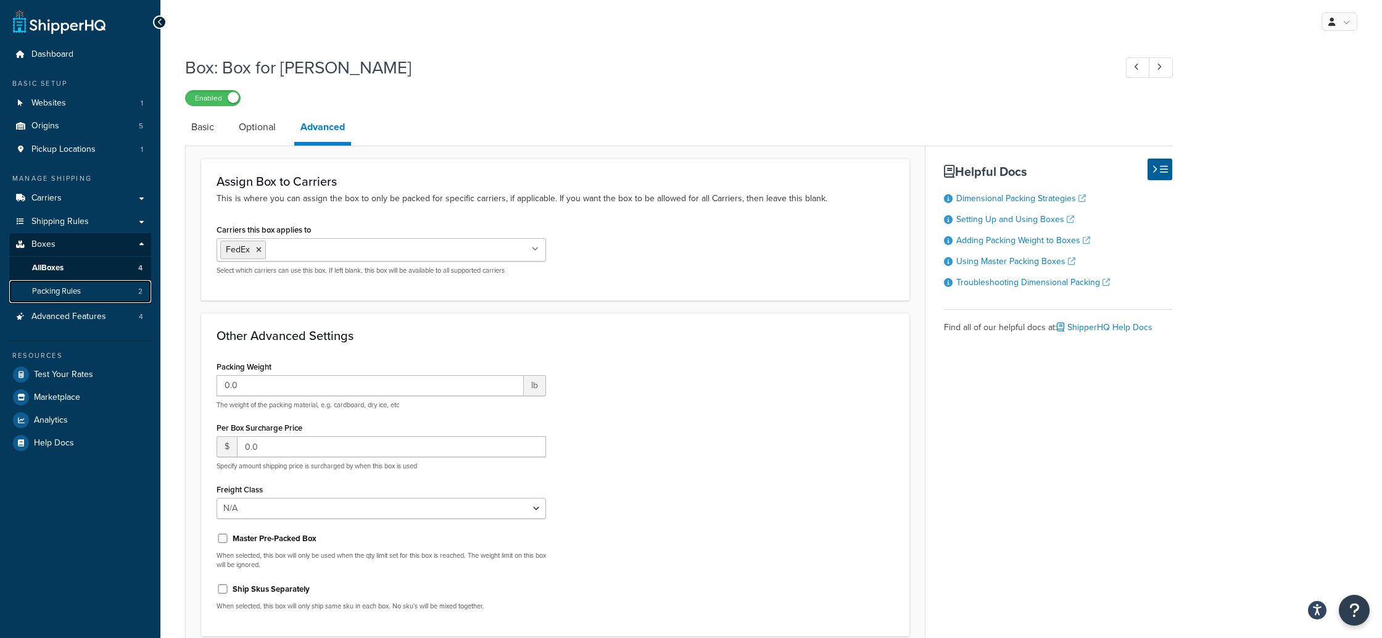
click at [51, 289] on span "Packing Rules" at bounding box center [56, 291] width 49 height 10
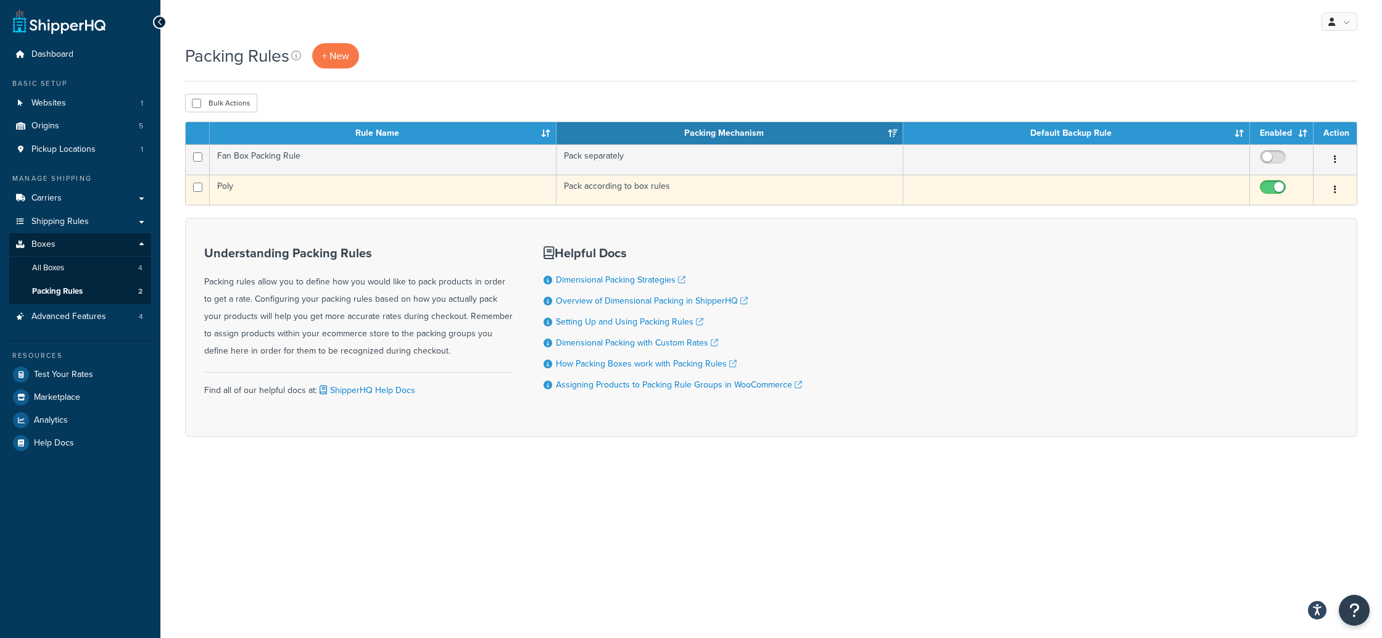
click at [1332, 189] on button "button" at bounding box center [1334, 190] width 17 height 20
click at [1258, 216] on link "Edit" at bounding box center [1284, 214] width 97 height 25
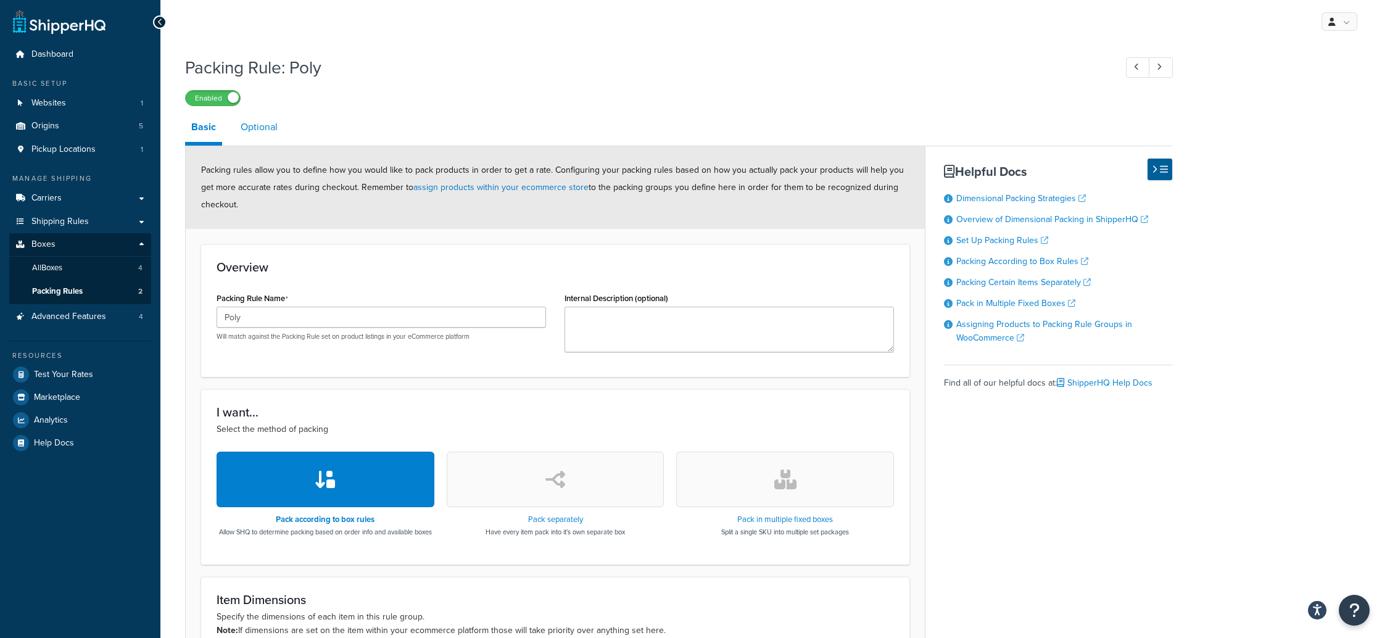
click at [261, 126] on link "Optional" at bounding box center [258, 127] width 49 height 30
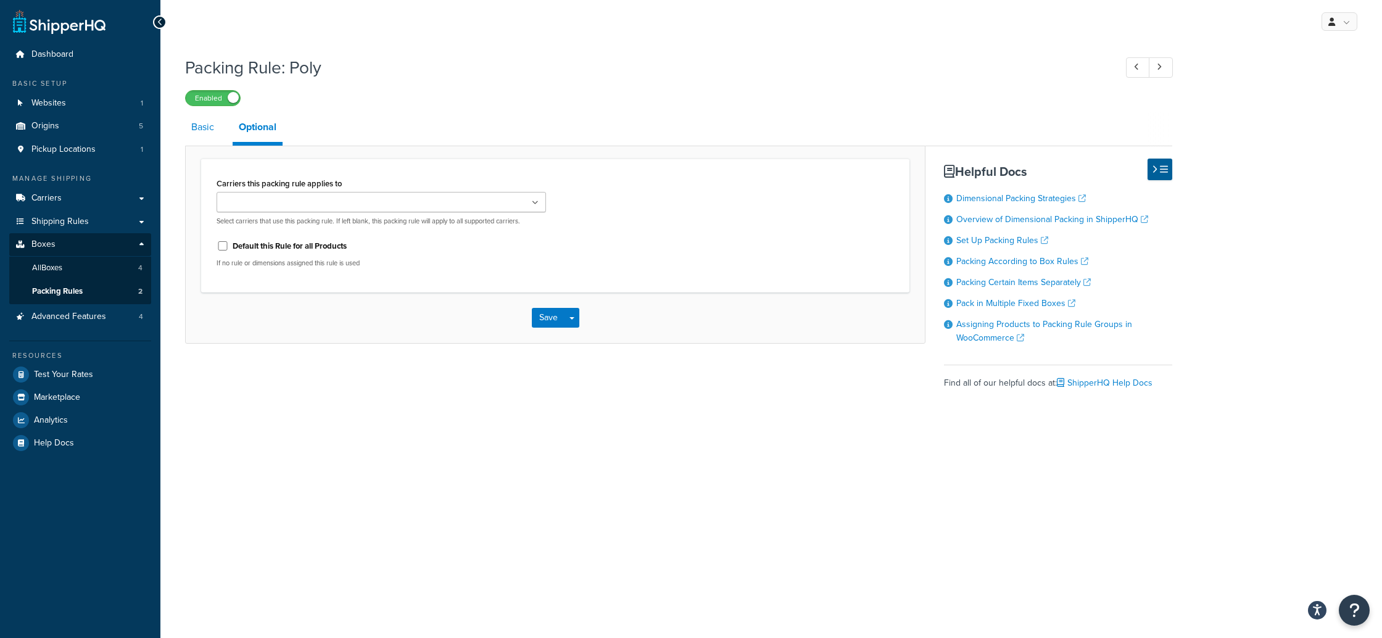
click at [205, 126] on link "Basic" at bounding box center [202, 127] width 35 height 30
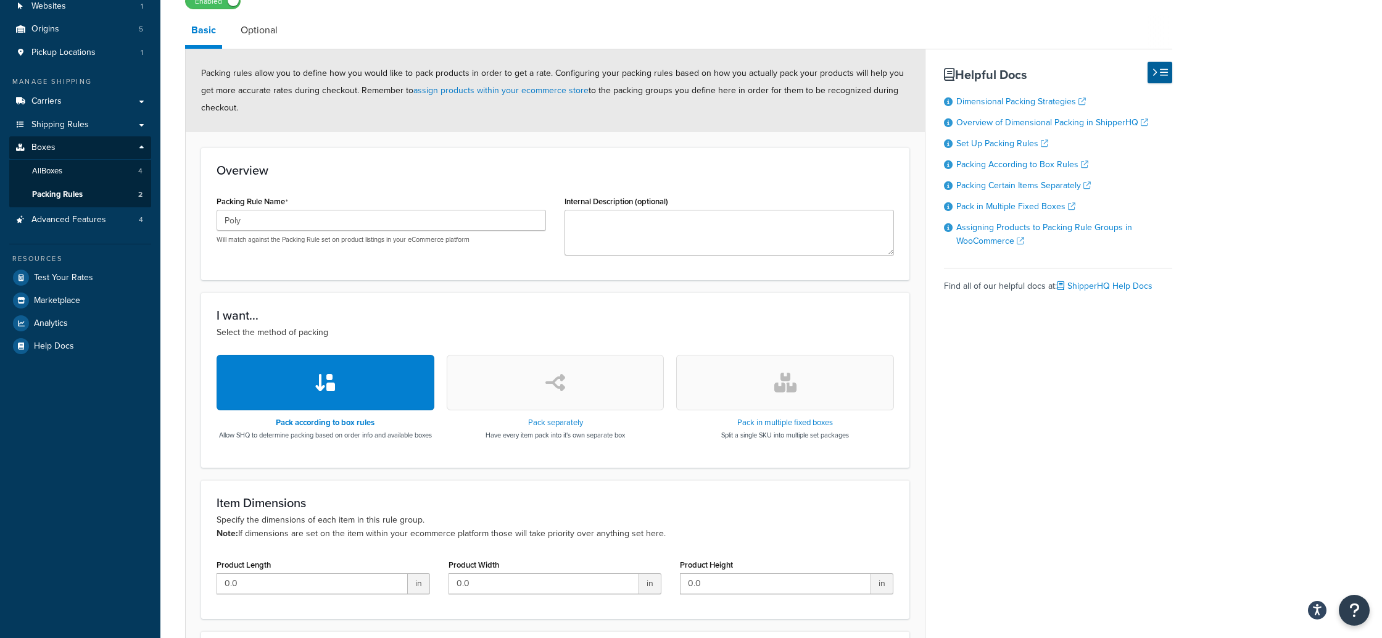
scroll to position [258, 0]
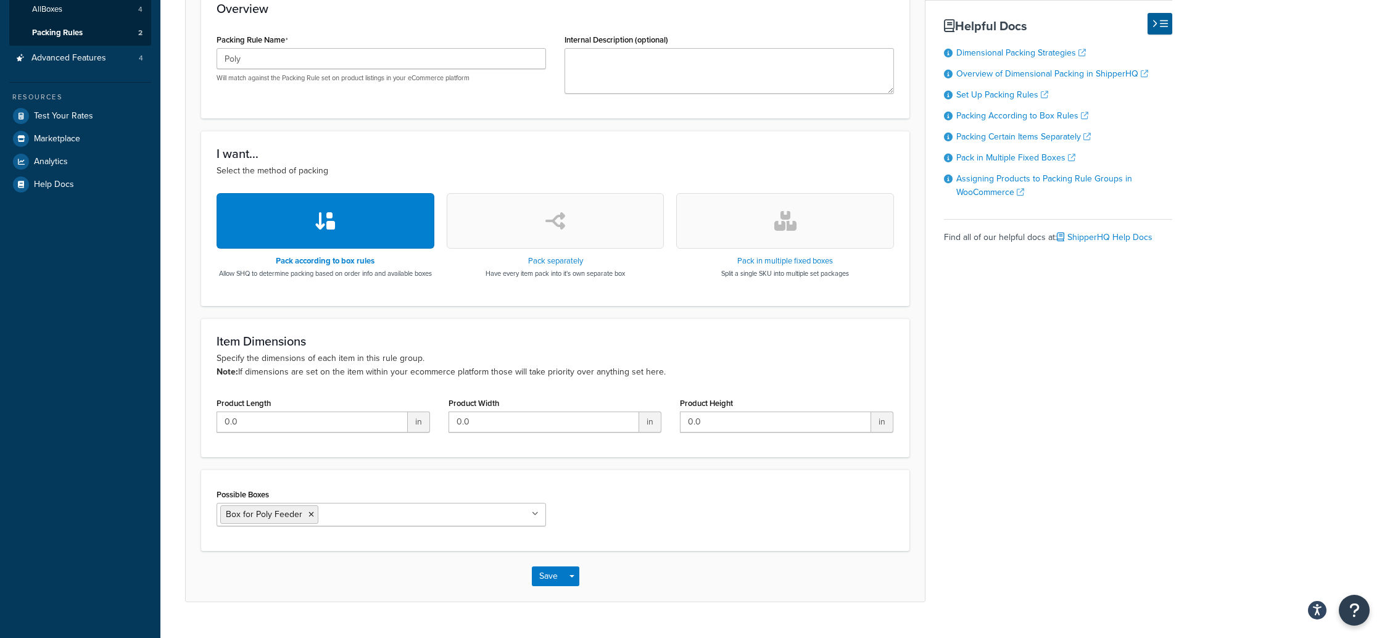
click at [561, 231] on icon "button" at bounding box center [555, 221] width 20 height 20
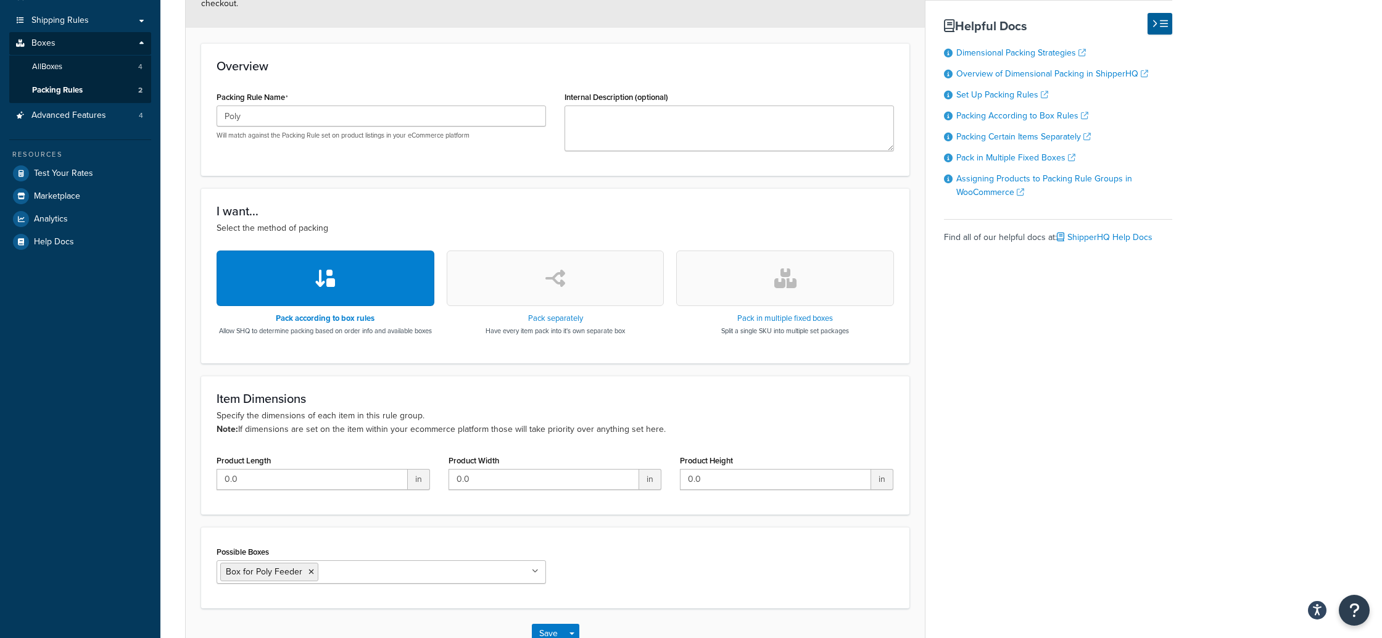
select select "736936"
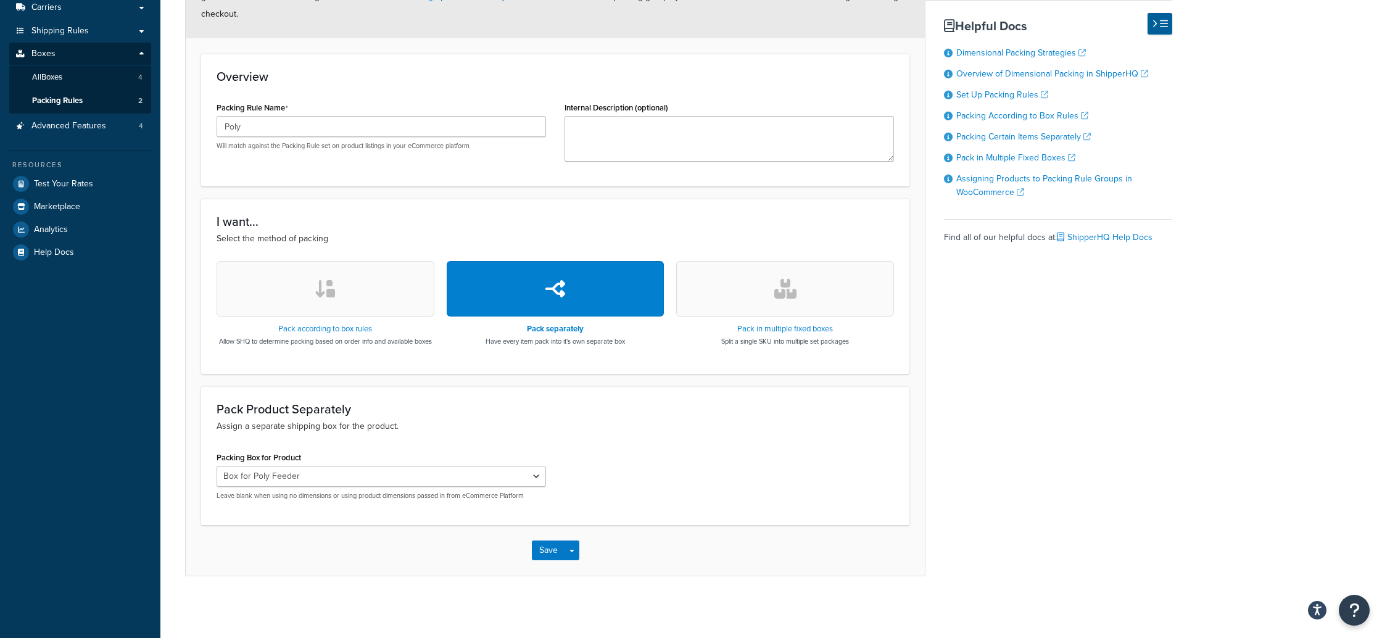
click at [767, 286] on button "button" at bounding box center [785, 289] width 218 height 56
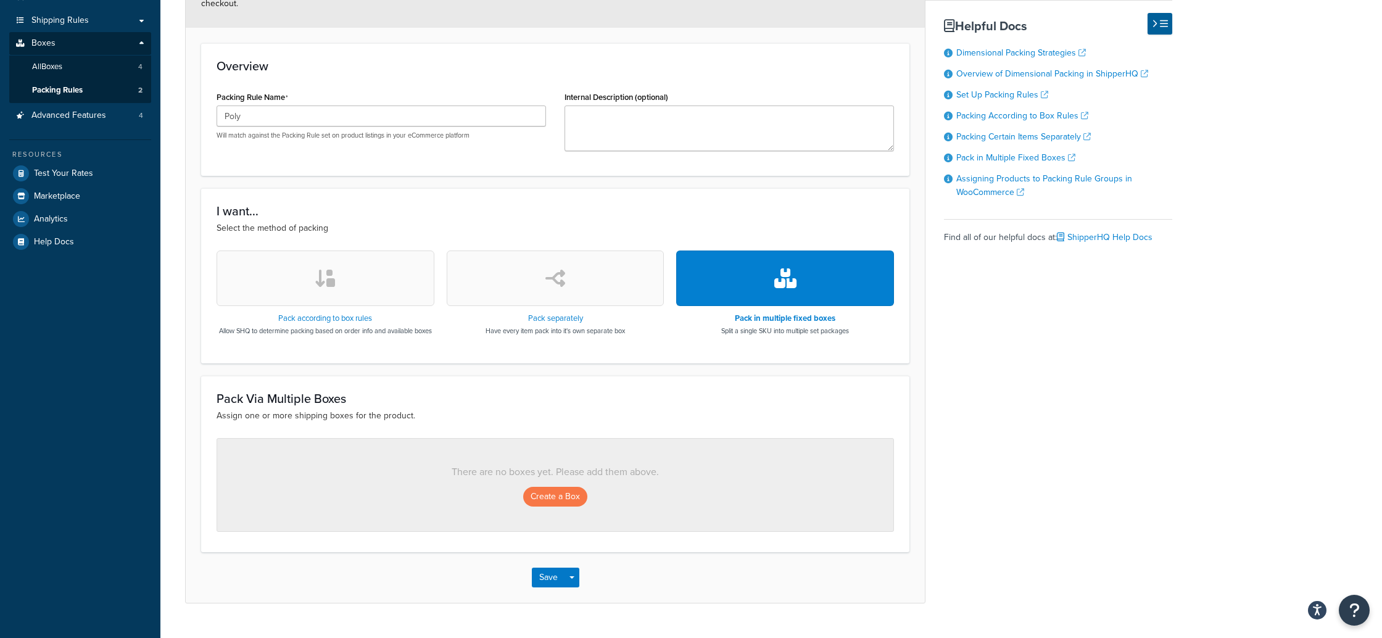
click at [325, 271] on icon "button" at bounding box center [325, 278] width 22 height 20
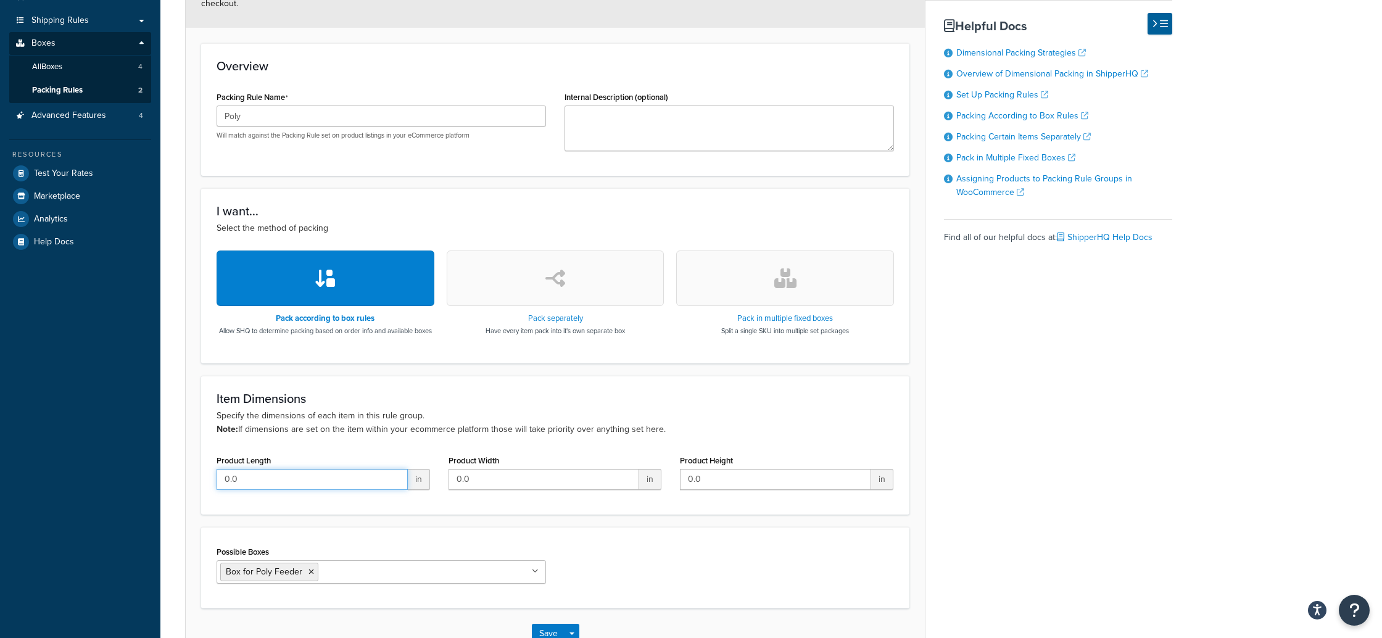
drag, startPoint x: 241, startPoint y: 488, endPoint x: 210, endPoint y: 485, distance: 31.0
click at [210, 485] on div "Product Length 0.0 in" at bounding box center [323, 474] width 232 height 47
type input "24"
type input "12"
drag, startPoint x: 704, startPoint y: 488, endPoint x: 649, endPoint y: 488, distance: 54.3
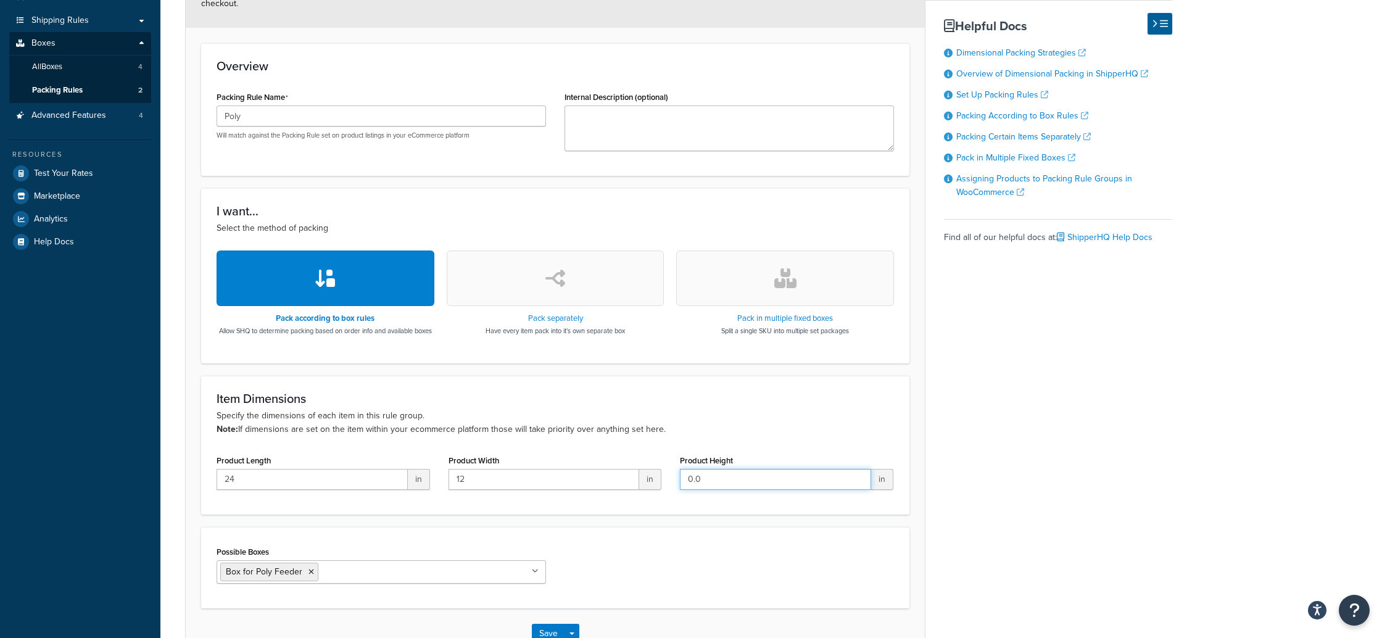
click at [649, 488] on div "Product Length 24 in Product Width 12 in Product Height 0.0 in" at bounding box center [555, 474] width 696 height 47
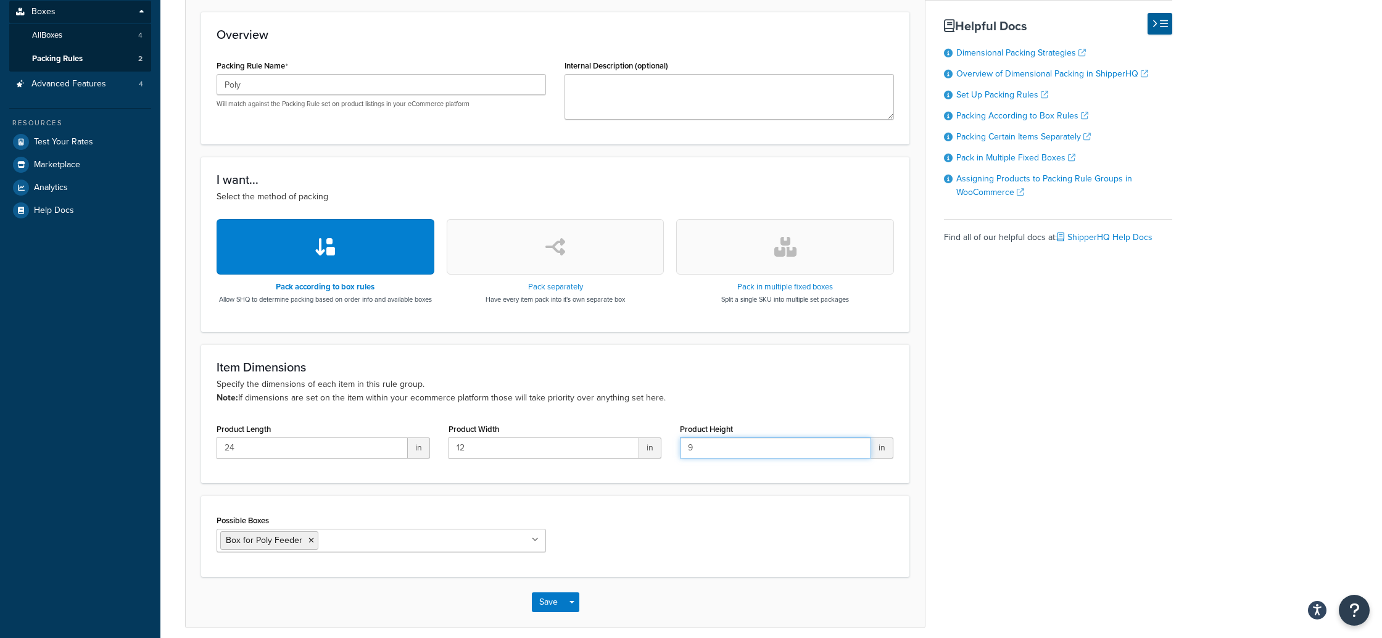
scroll to position [295, 0]
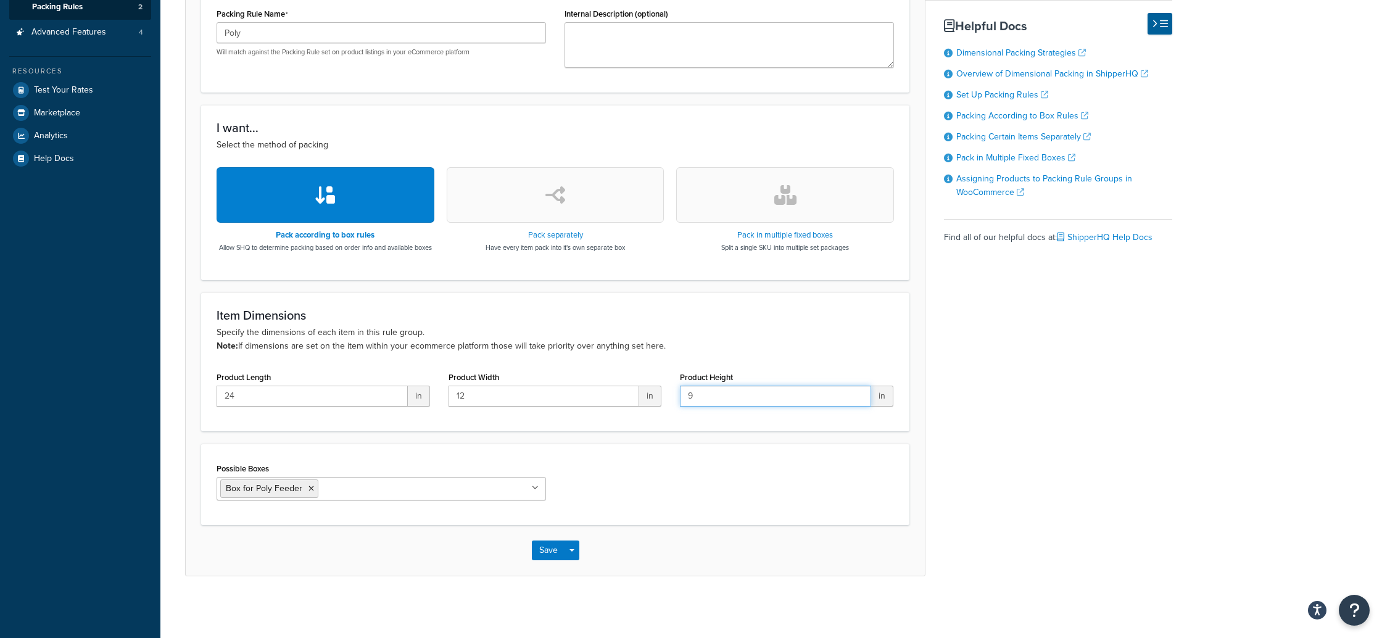
drag, startPoint x: 693, startPoint y: 395, endPoint x: 673, endPoint y: 393, distance: 19.8
click at [673, 393] on div "Product Height 9 in" at bounding box center [786, 391] width 232 height 47
type input "3"
click at [552, 546] on button "Save" at bounding box center [548, 550] width 33 height 20
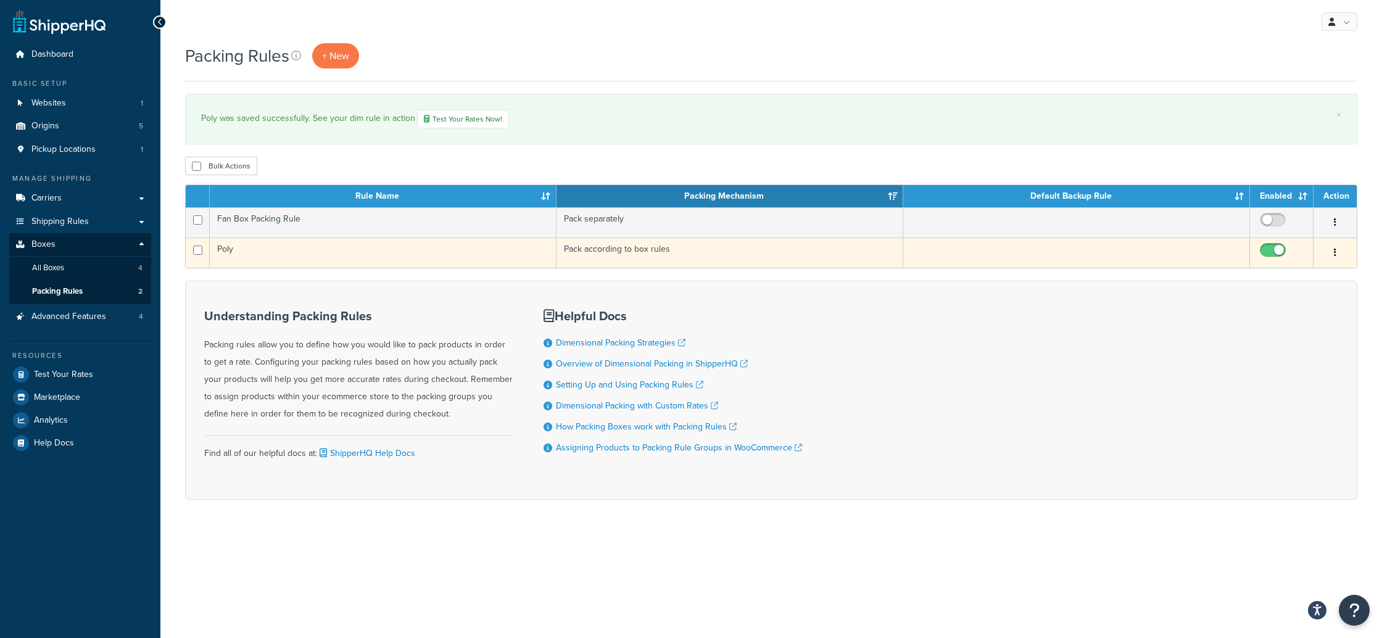
click at [1335, 252] on icon "button" at bounding box center [1334, 252] width 2 height 9
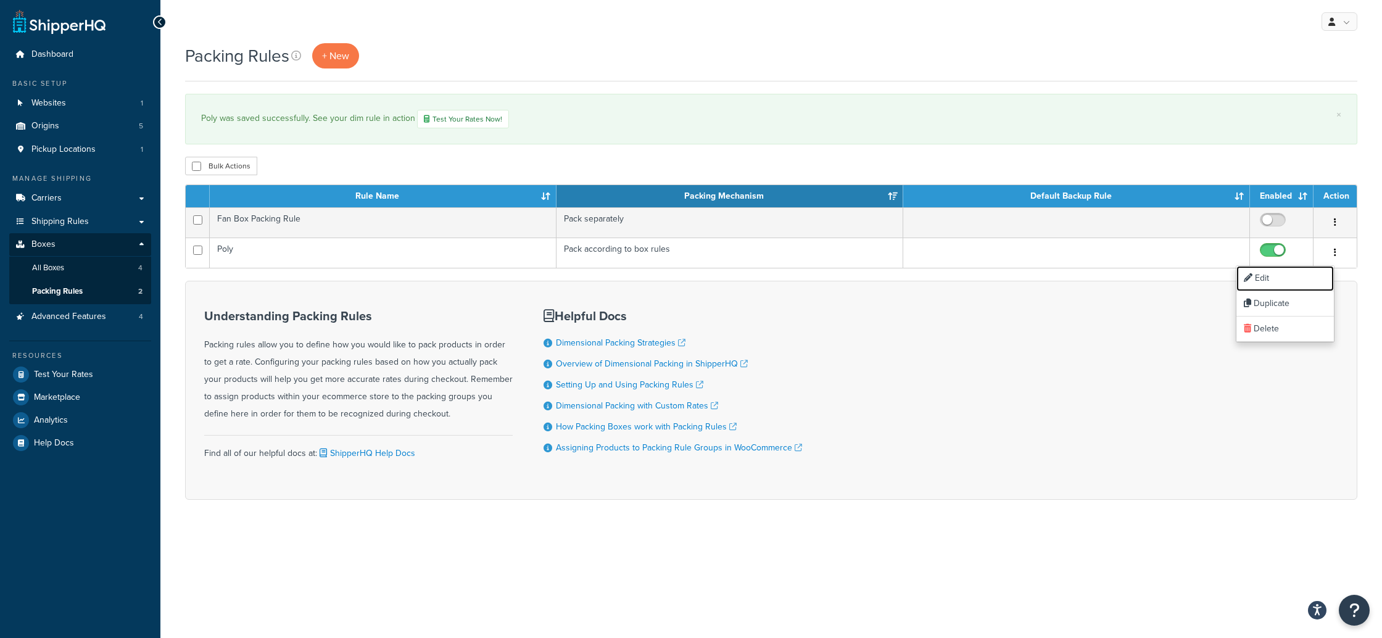
click at [1261, 273] on link "Edit" at bounding box center [1284, 278] width 97 height 25
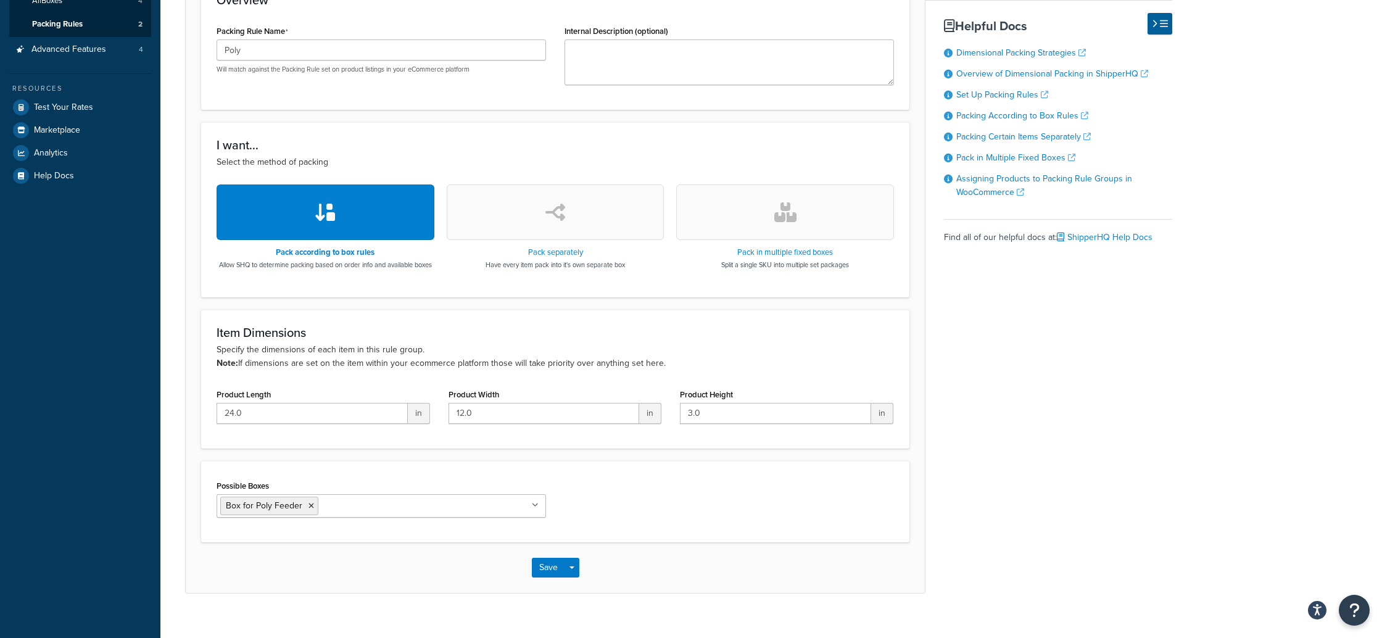
scroll to position [295, 0]
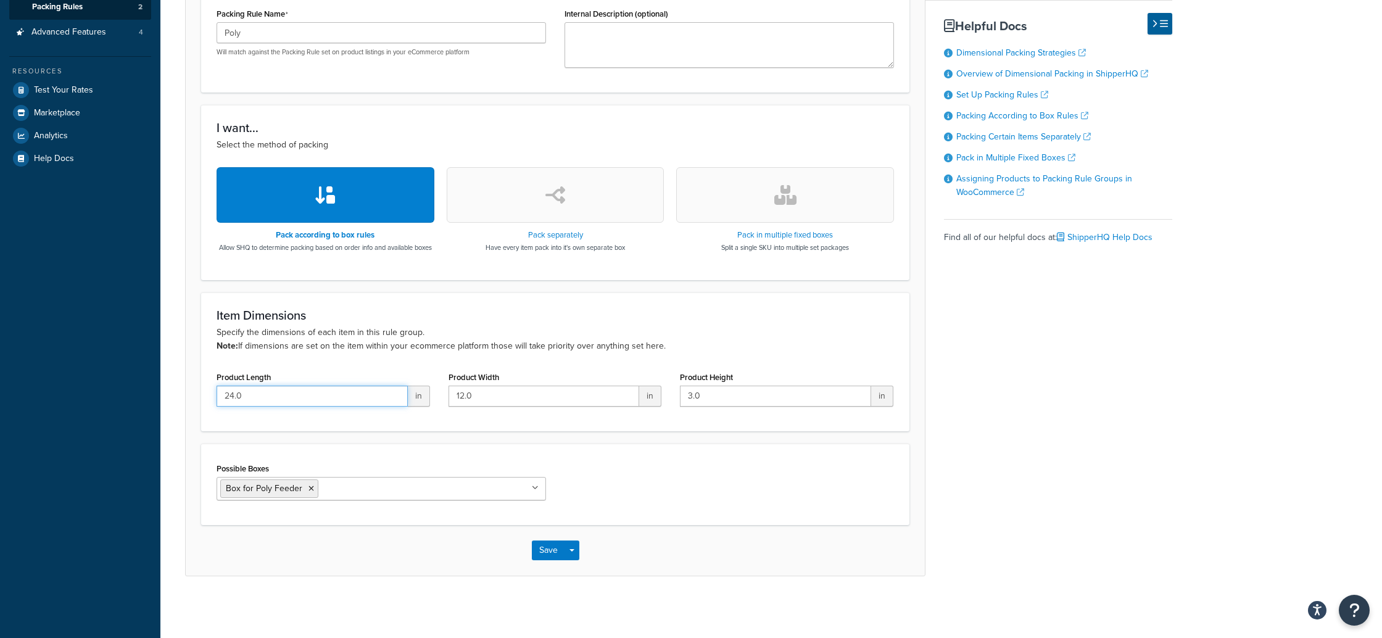
drag, startPoint x: 234, startPoint y: 396, endPoint x: 151, endPoint y: 416, distance: 85.7
click at [151, 416] on div "Dashboard Basic Setup Websites 1 Origins 5 Pickup Locations 1 Manage Shipping C…" at bounding box center [691, 177] width 1382 height 922
drag, startPoint x: 258, startPoint y: 395, endPoint x: 176, endPoint y: 388, distance: 82.3
click at [177, 388] on div "Packing Rule: Poly Enabled Basic Optional Packing rules allow you to define how…" at bounding box center [770, 186] width 1221 height 842
type input "20"
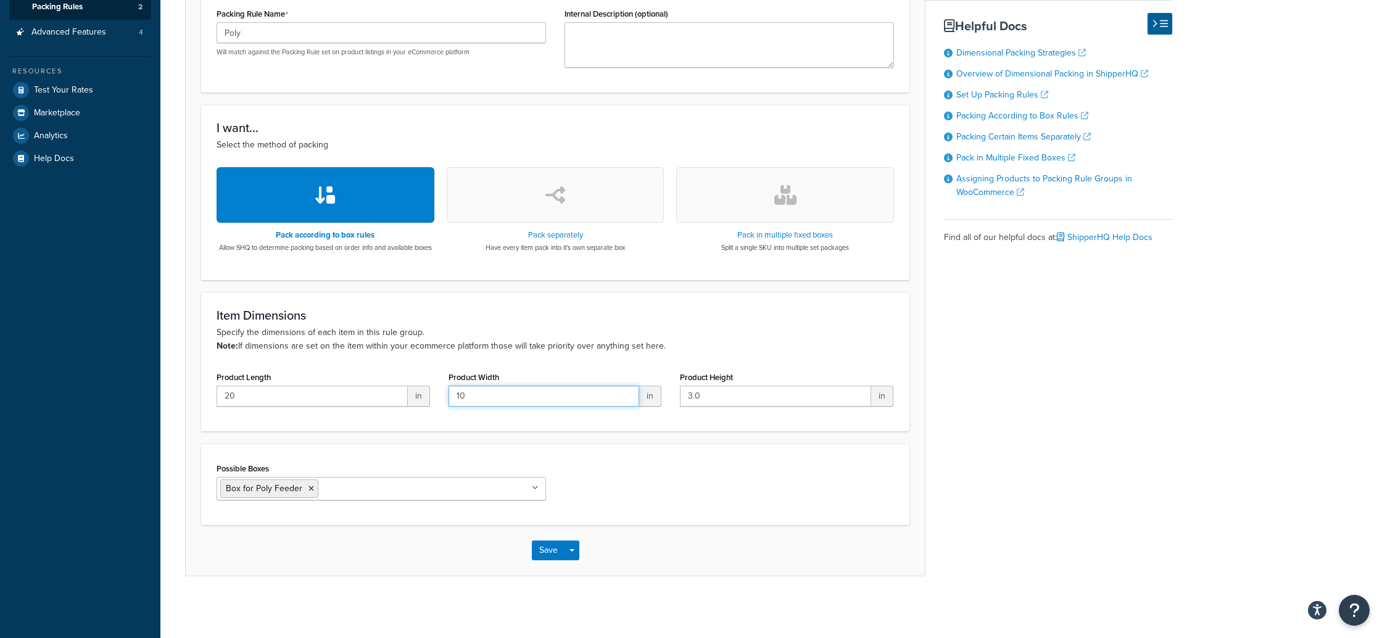
type input "10"
click at [554, 547] on button "Save" at bounding box center [548, 550] width 33 height 20
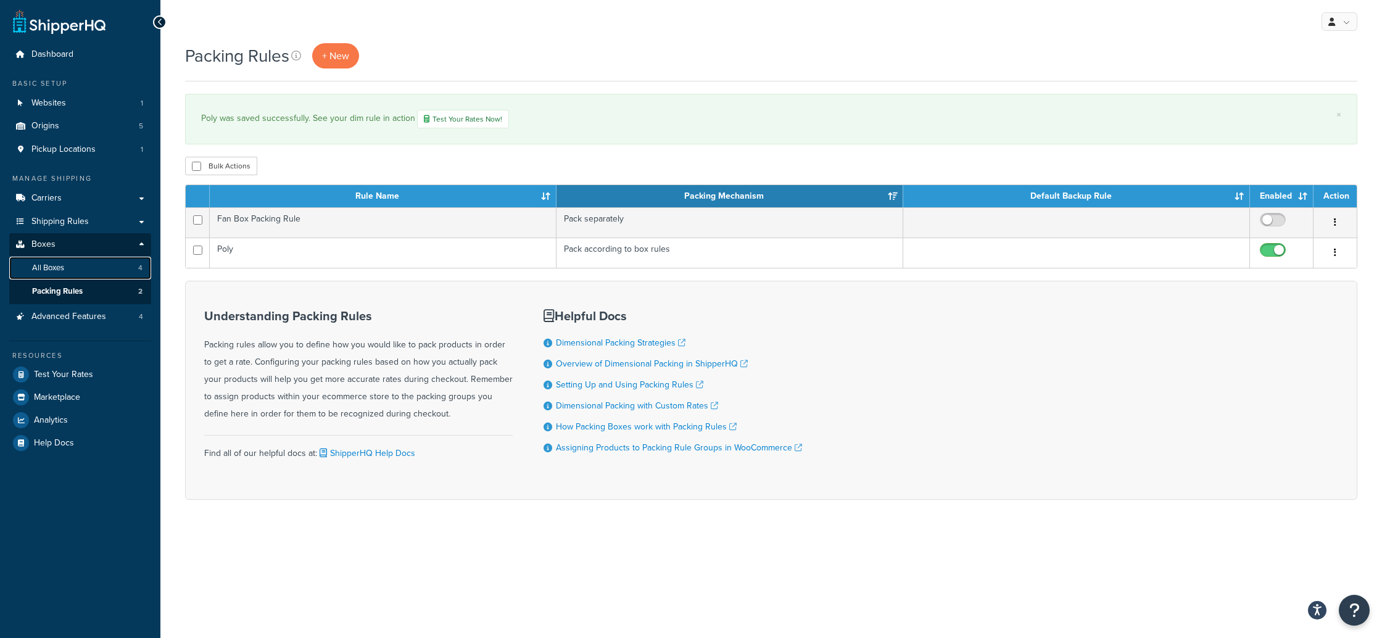
click at [51, 265] on span "All Boxes" at bounding box center [48, 268] width 32 height 10
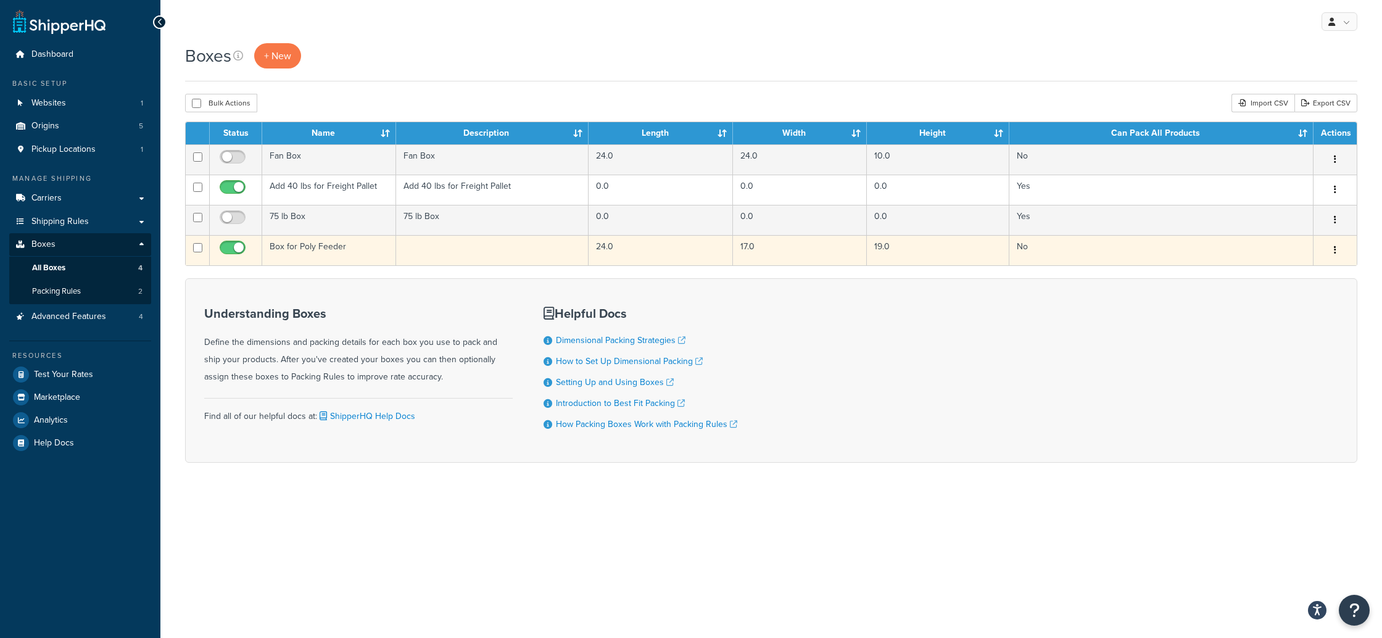
click at [1335, 248] on icon "button" at bounding box center [1334, 249] width 2 height 9
click at [1289, 271] on link "Edit" at bounding box center [1293, 273] width 97 height 25
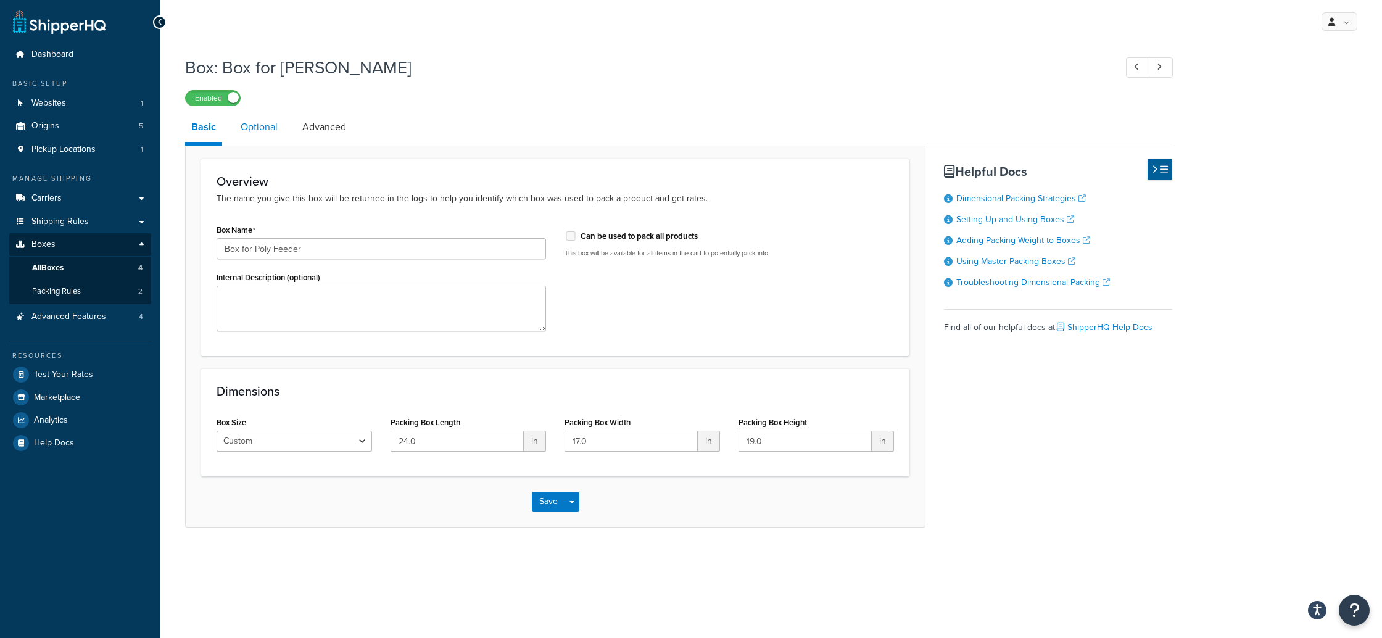
click at [260, 129] on link "Optional" at bounding box center [258, 127] width 49 height 30
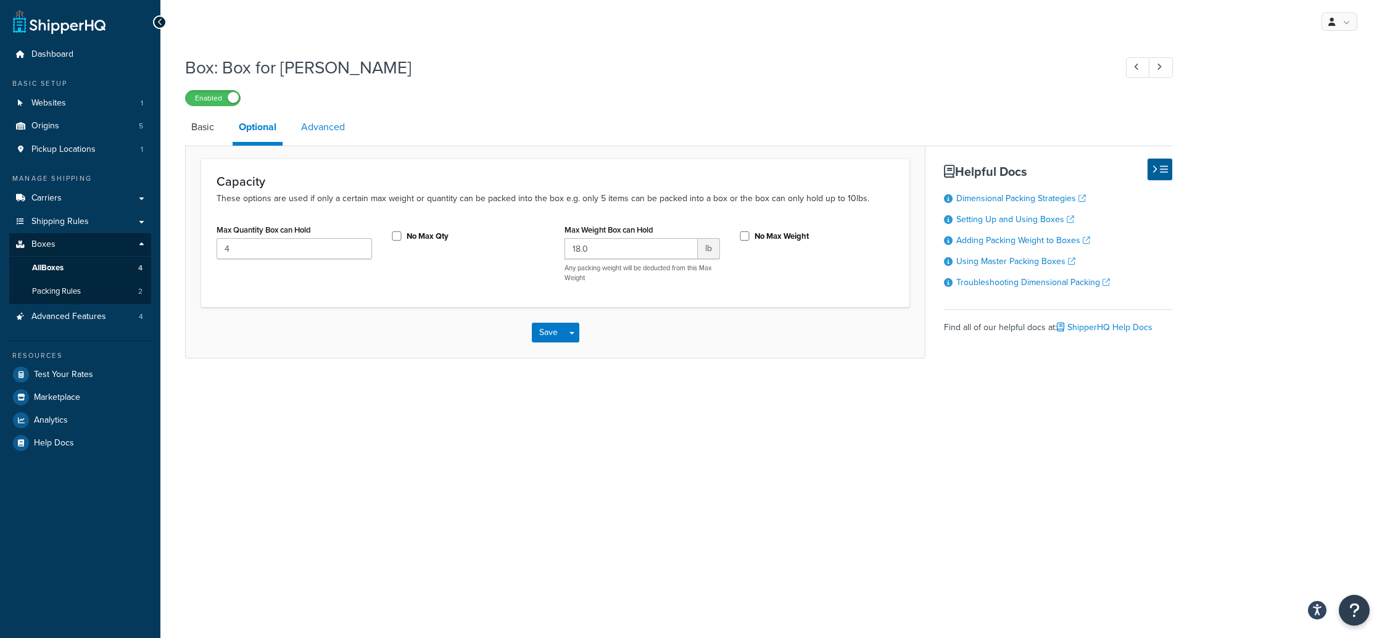
click at [336, 127] on link "Advanced" at bounding box center [323, 127] width 56 height 30
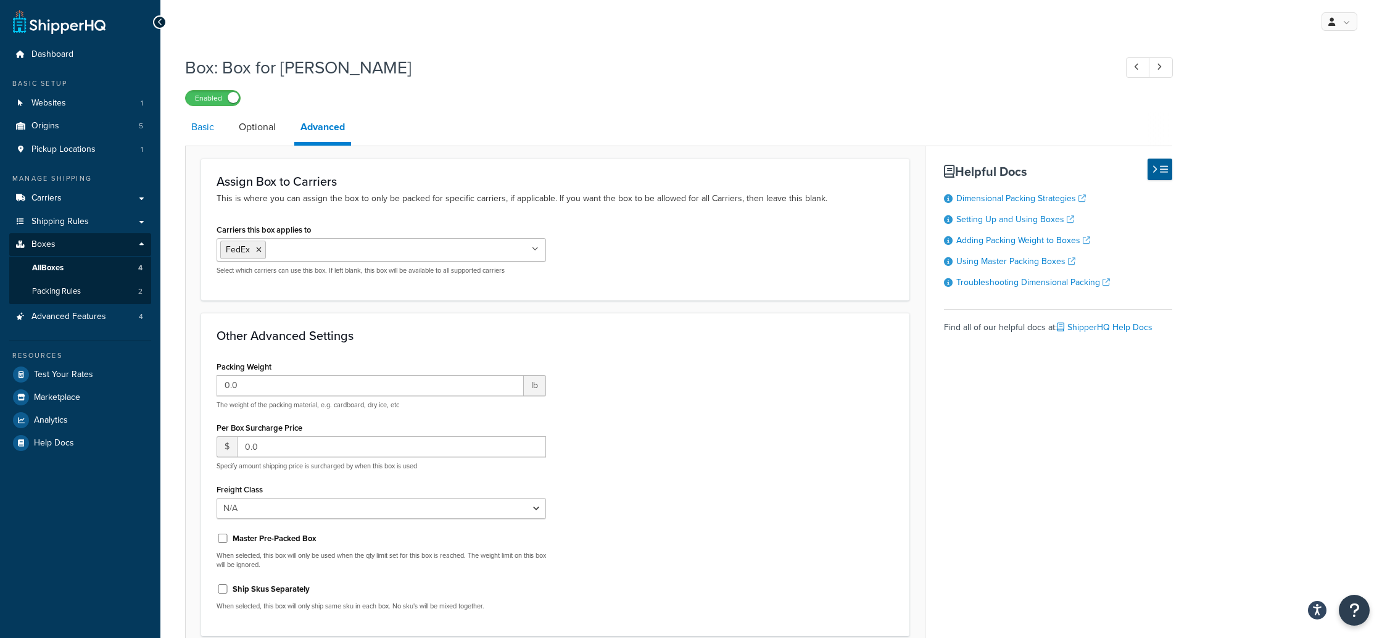
click at [214, 126] on link "Basic" at bounding box center [202, 127] width 35 height 30
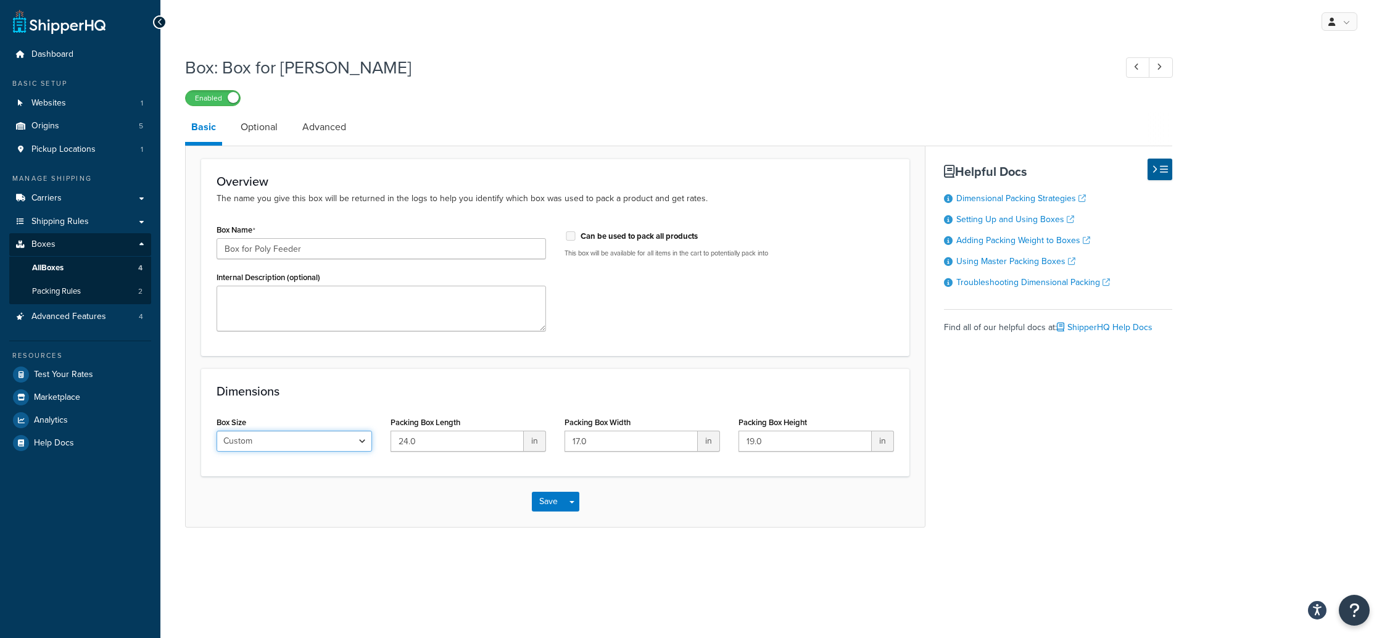
click at [325, 445] on select "Custom USPS Small Flat Box USPS Medium Flat Box USPS Large Flat Box USPS Flat E…" at bounding box center [293, 440] width 155 height 21
click at [552, 503] on button "Save" at bounding box center [548, 502] width 33 height 20
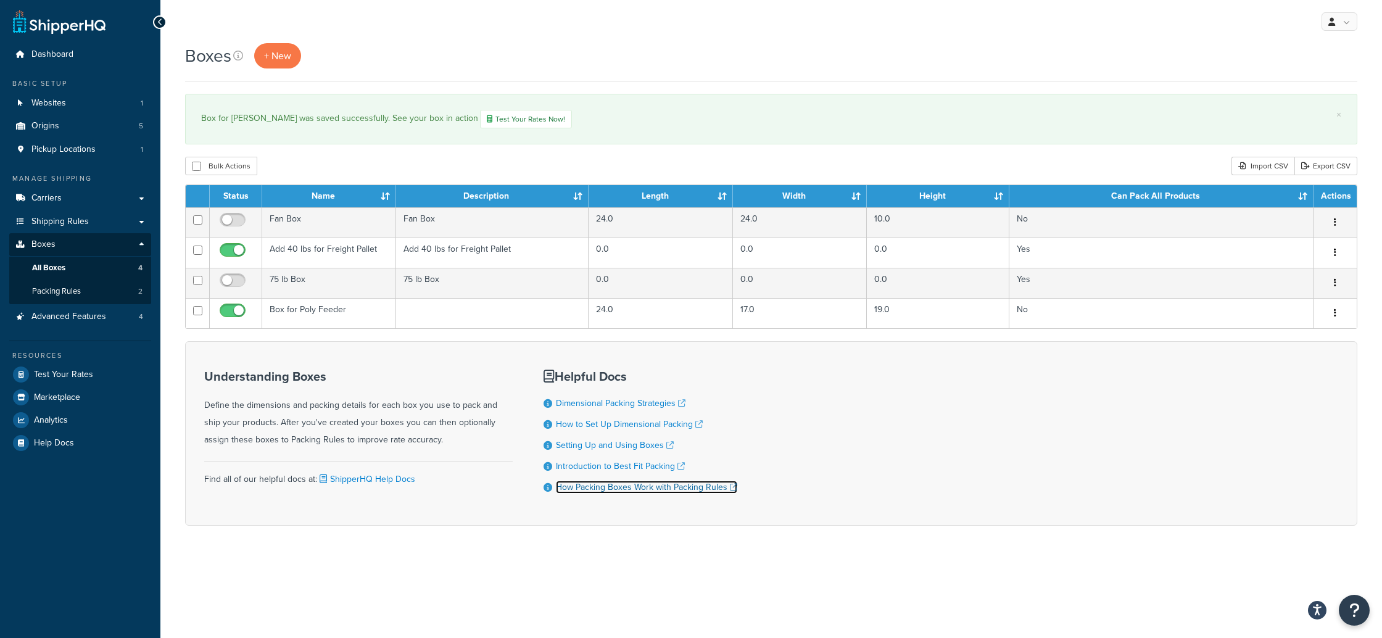
click at [614, 493] on link "How Packing Boxes Work with Packing Rules" at bounding box center [646, 486] width 181 height 13
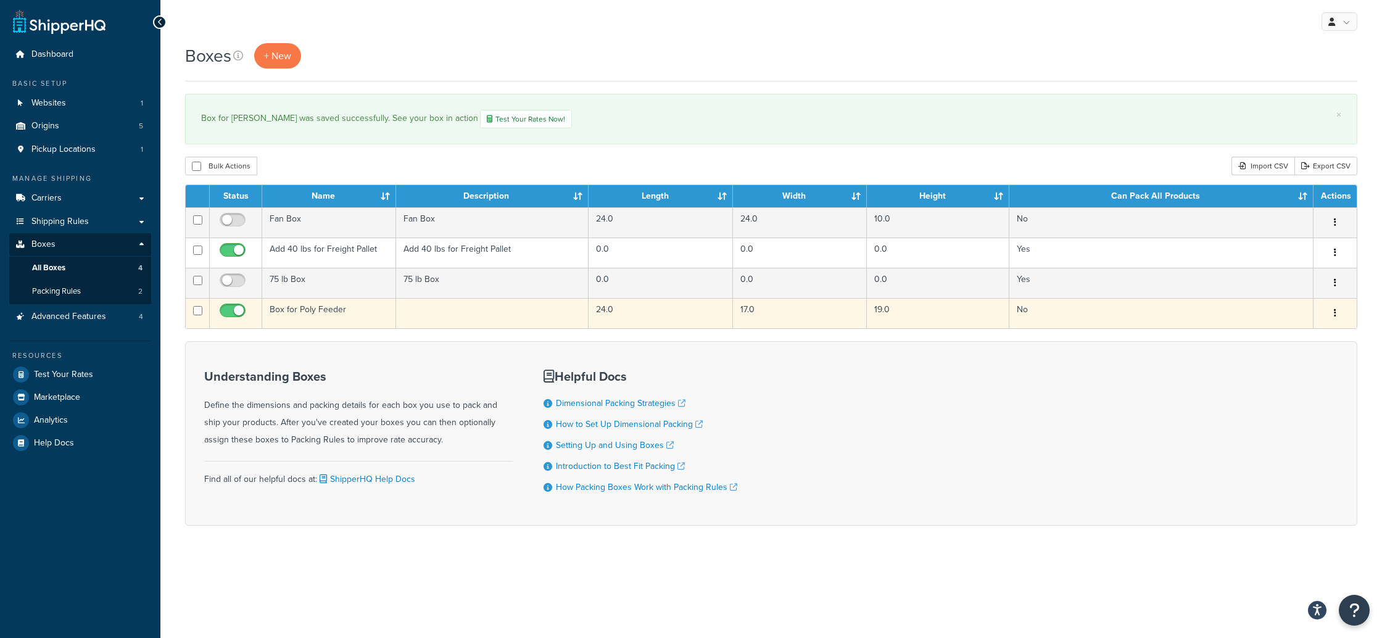
click at [227, 311] on input "checkbox" at bounding box center [234, 313] width 34 height 15
checkbox input "false"
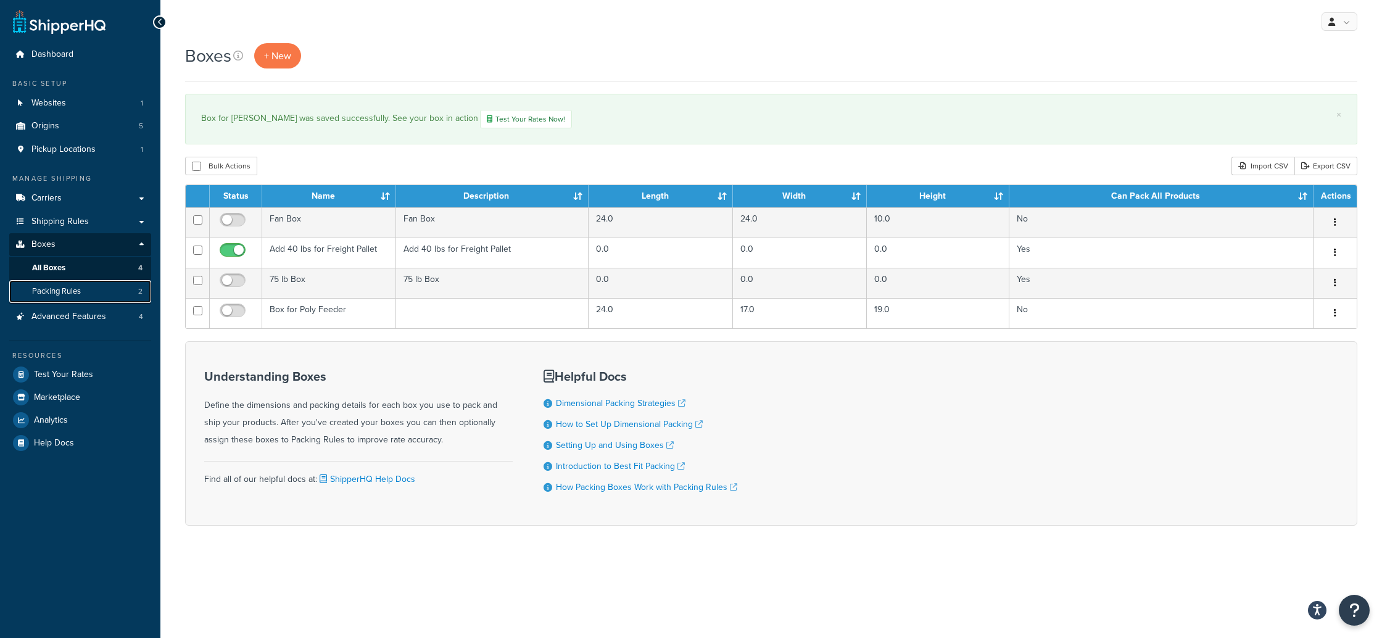
click at [53, 290] on span "Packing Rules" at bounding box center [56, 291] width 49 height 10
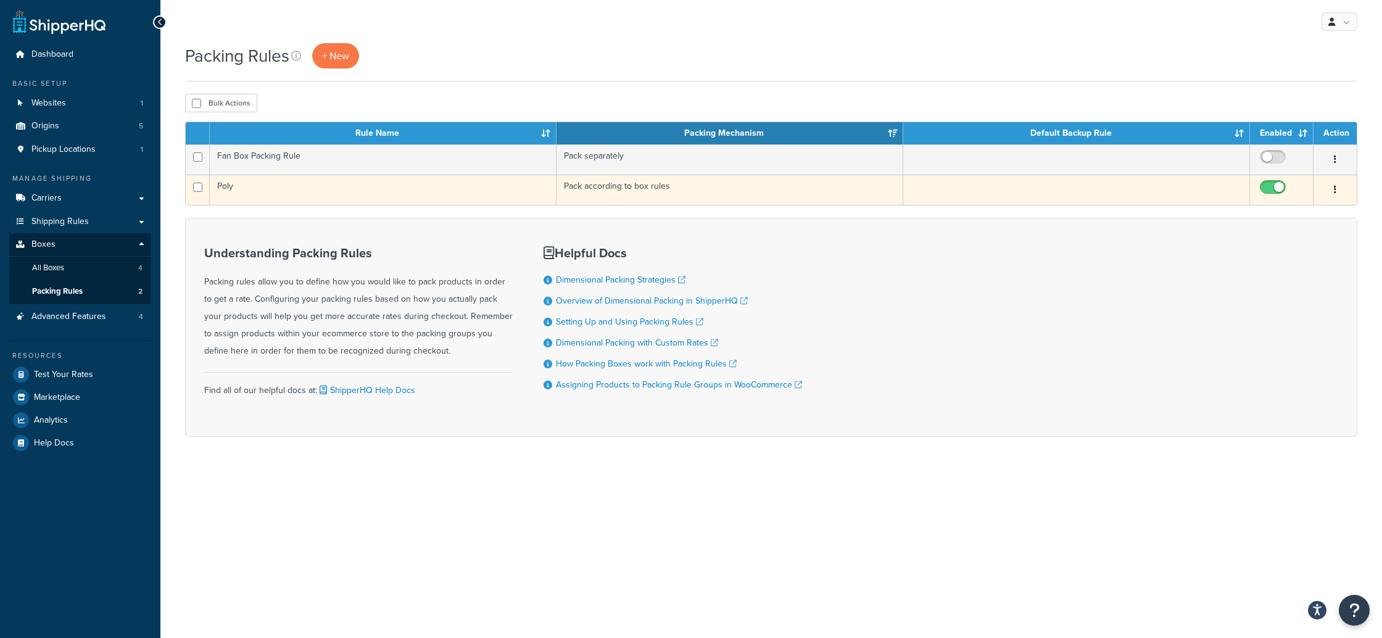
click at [1335, 190] on icon "button" at bounding box center [1334, 189] width 2 height 9
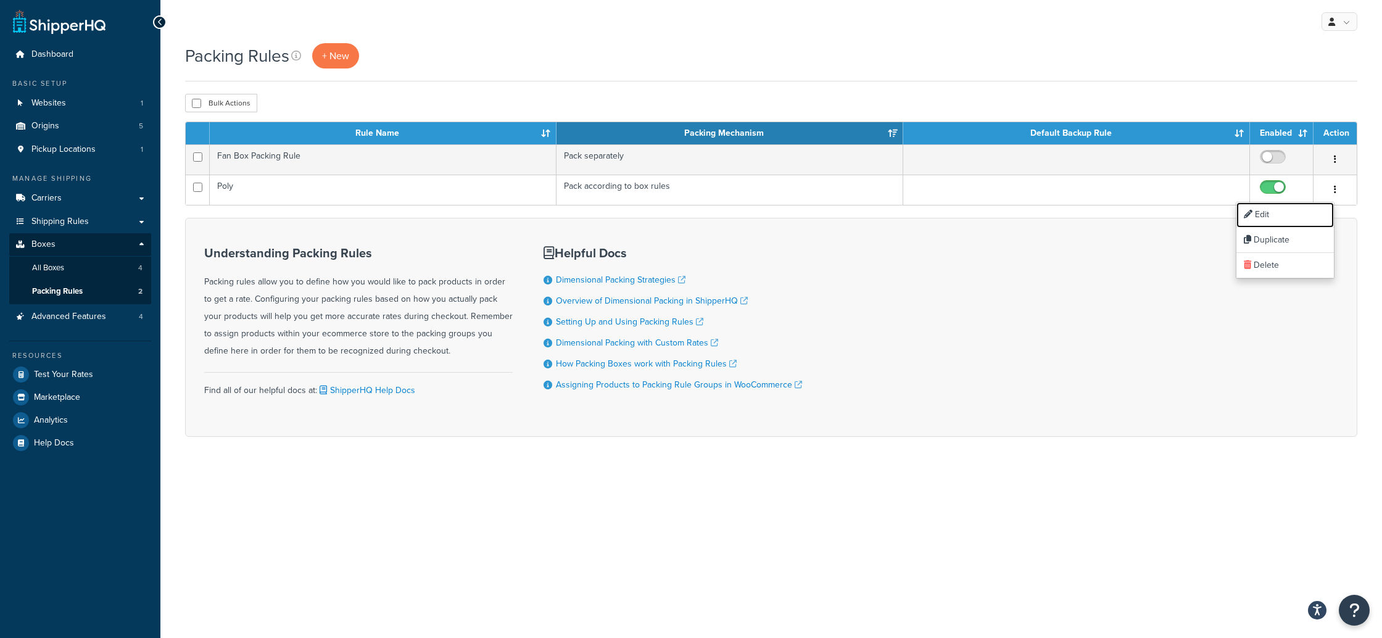
click at [1259, 214] on link "Edit" at bounding box center [1284, 214] width 97 height 25
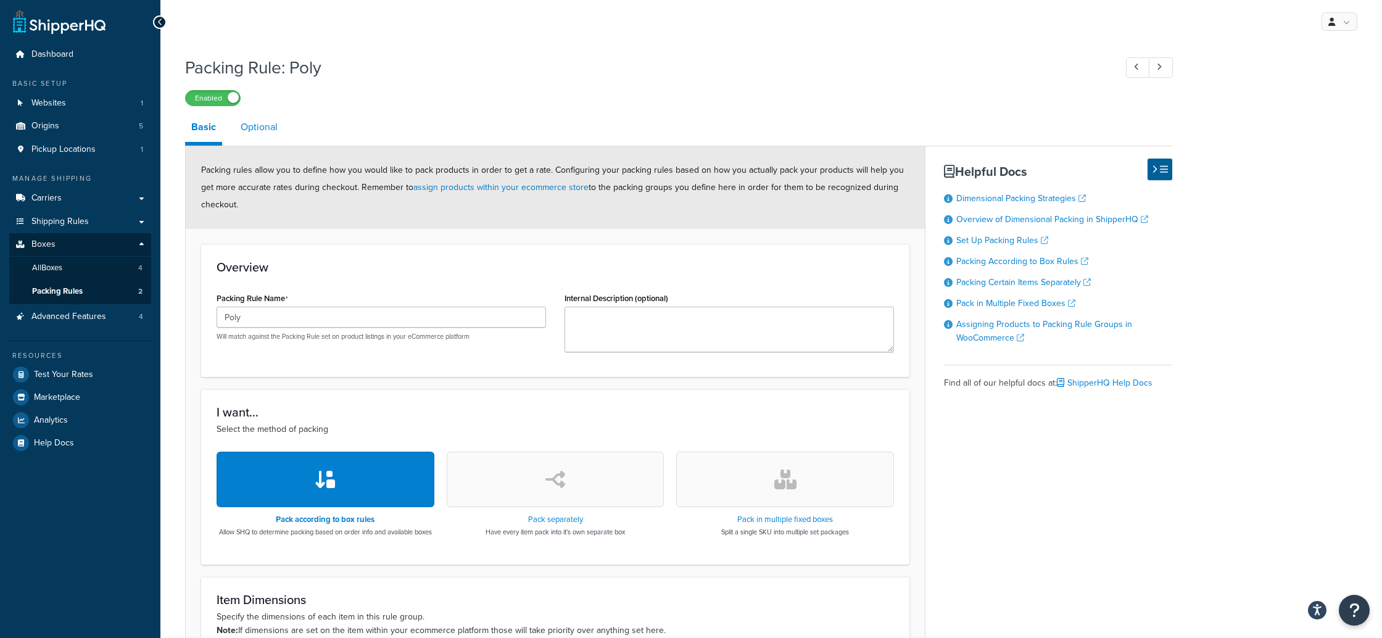
click at [252, 128] on link "Optional" at bounding box center [258, 127] width 49 height 30
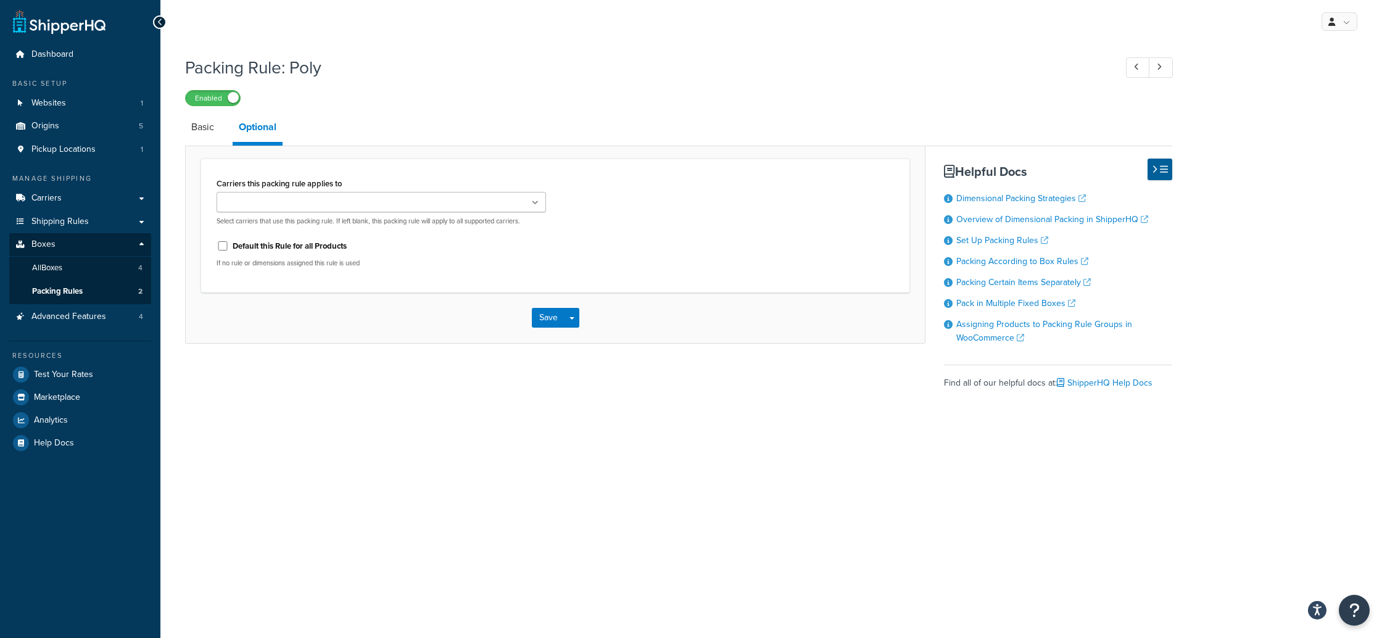
click at [209, 96] on label "Enabled" at bounding box center [213, 98] width 54 height 15
click at [46, 265] on span "All Boxes" at bounding box center [47, 268] width 30 height 10
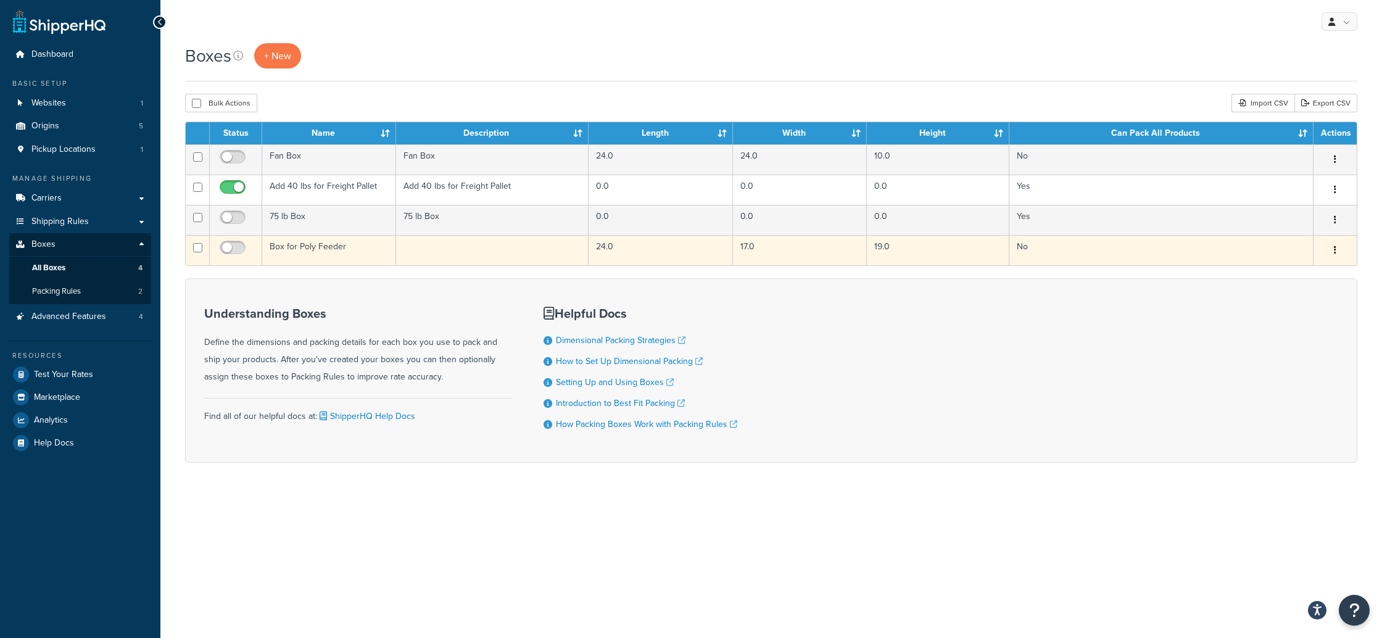
click at [1334, 248] on icon "button" at bounding box center [1334, 249] width 2 height 9
click at [1259, 270] on icon at bounding box center [1257, 273] width 9 height 9
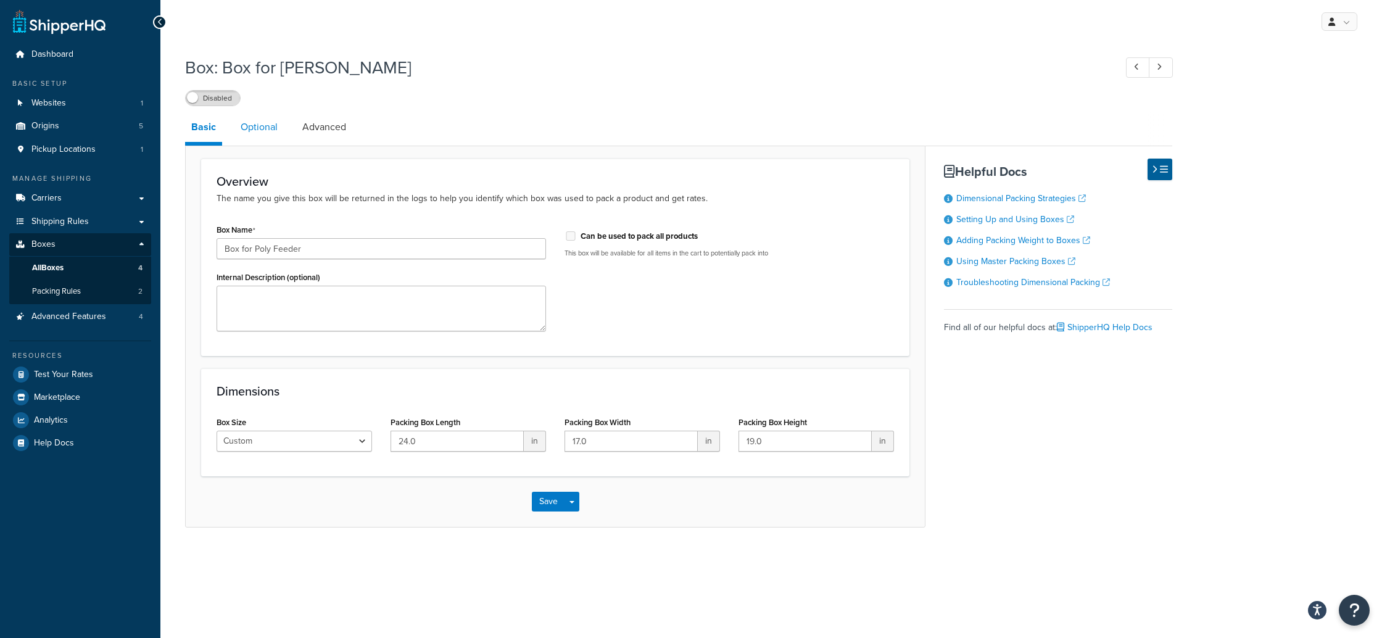
click at [255, 134] on link "Optional" at bounding box center [258, 127] width 49 height 30
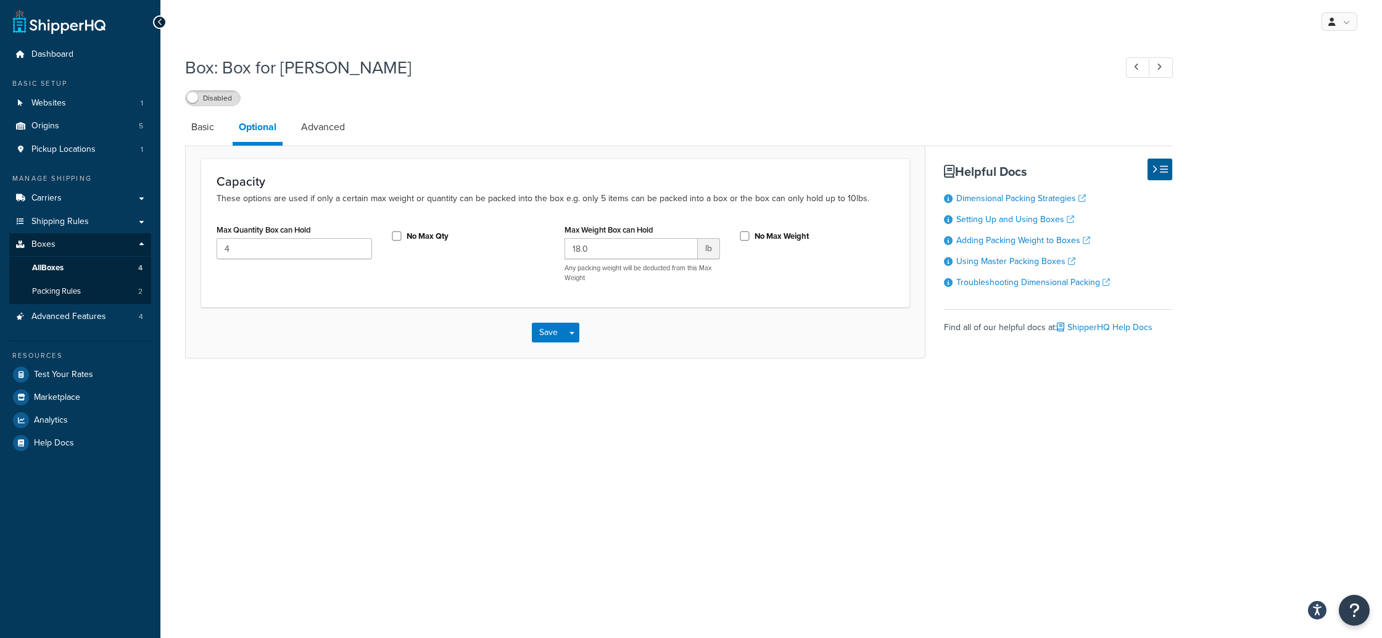
click at [335, 66] on h1 "Box: Box for Poly Feeder" at bounding box center [644, 68] width 918 height 24
drag, startPoint x: 334, startPoint y: 67, endPoint x: 223, endPoint y: 76, distance: 111.5
click at [223, 76] on h1 "Box: Box for Poly Feeder" at bounding box center [644, 68] width 918 height 24
copy h1 "Box for Poly Feeder"
click at [322, 129] on link "Advanced" at bounding box center [323, 127] width 56 height 30
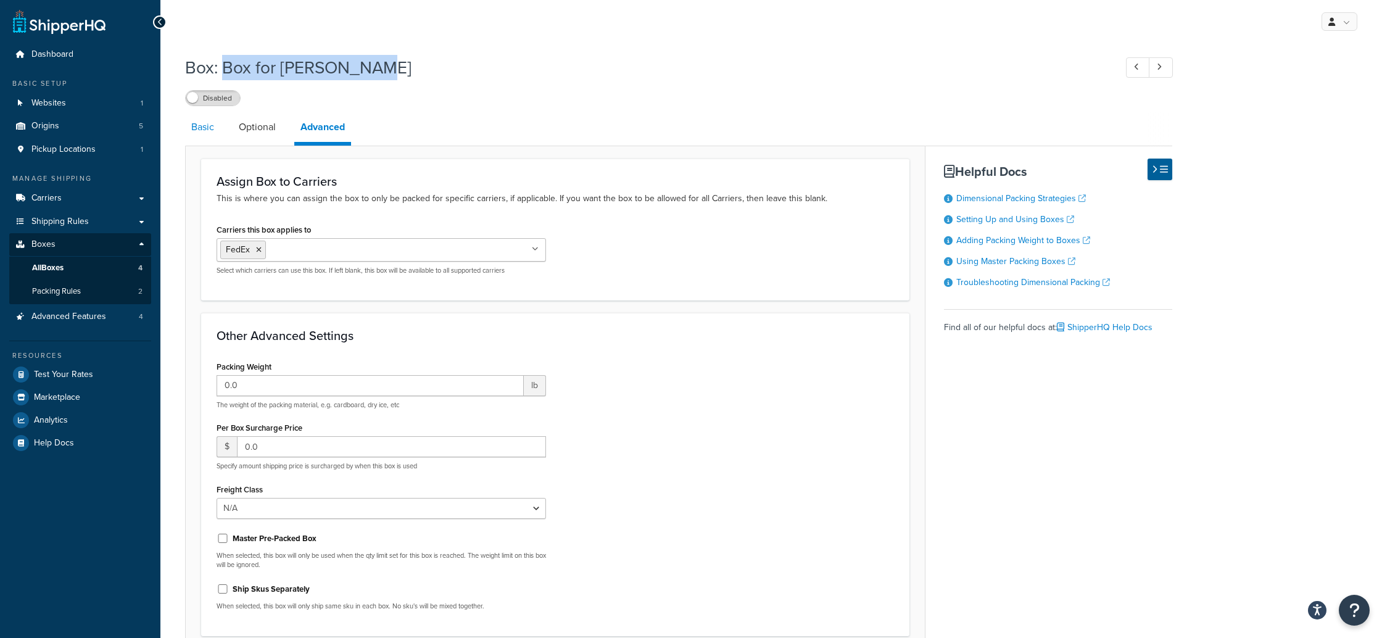
scroll to position [1, 0]
click at [205, 128] on link "Basic" at bounding box center [202, 126] width 35 height 30
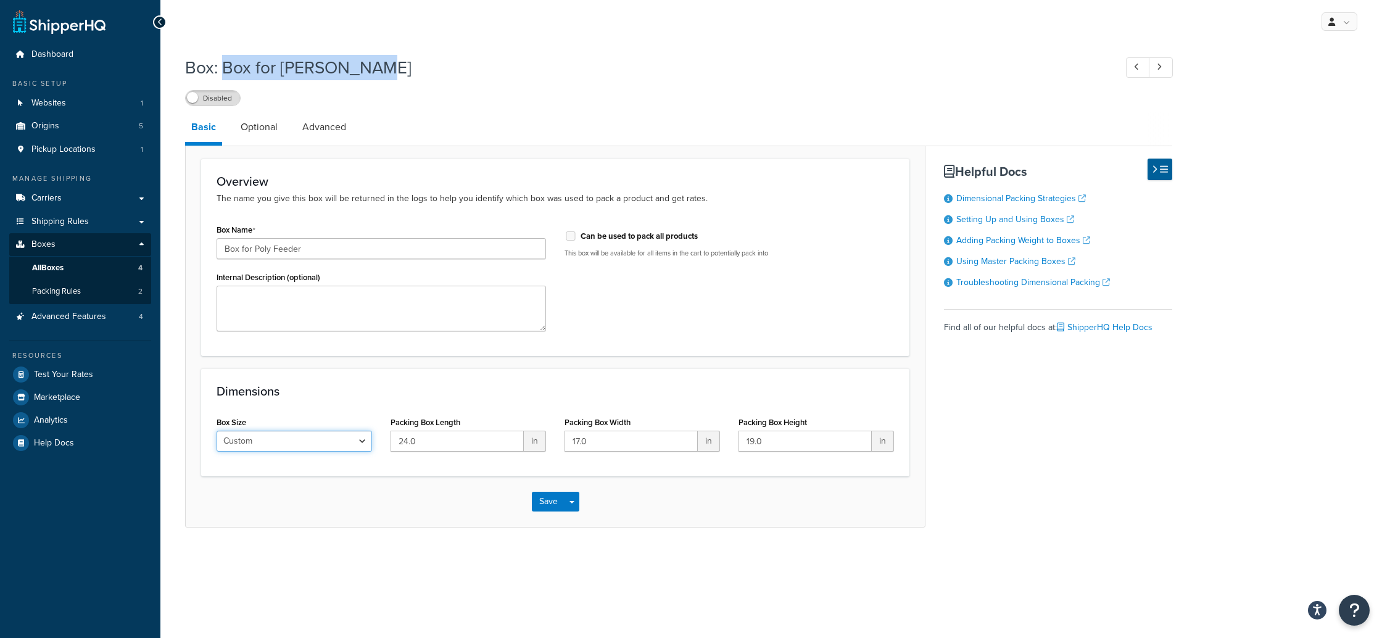
click at [348, 440] on select "Custom USPS Small Flat Box USPS Medium Flat Box USPS Large Flat Box USPS Flat E…" at bounding box center [293, 440] width 155 height 21
click at [216, 431] on select "Custom USPS Small Flat Box USPS Medium Flat Box USPS Large Flat Box USPS Flat E…" at bounding box center [293, 440] width 155 height 21
click at [550, 500] on button "Save" at bounding box center [548, 502] width 33 height 20
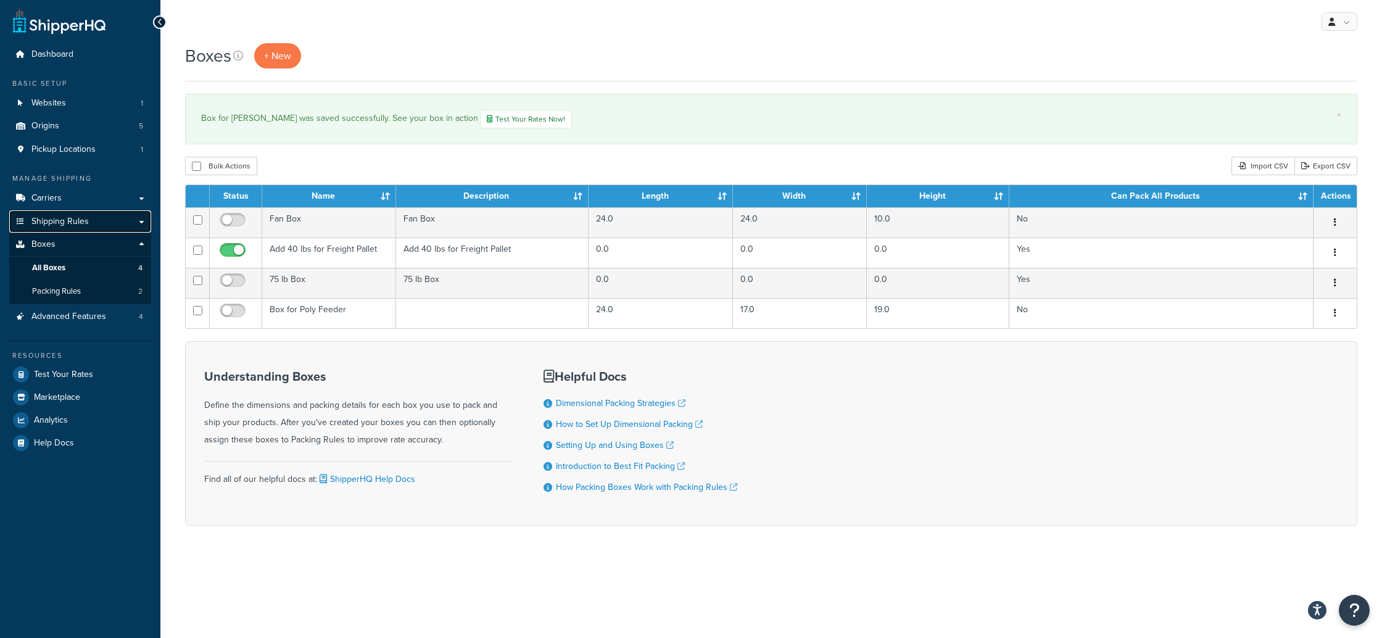
click at [64, 222] on span "Shipping Rules" at bounding box center [59, 221] width 57 height 10
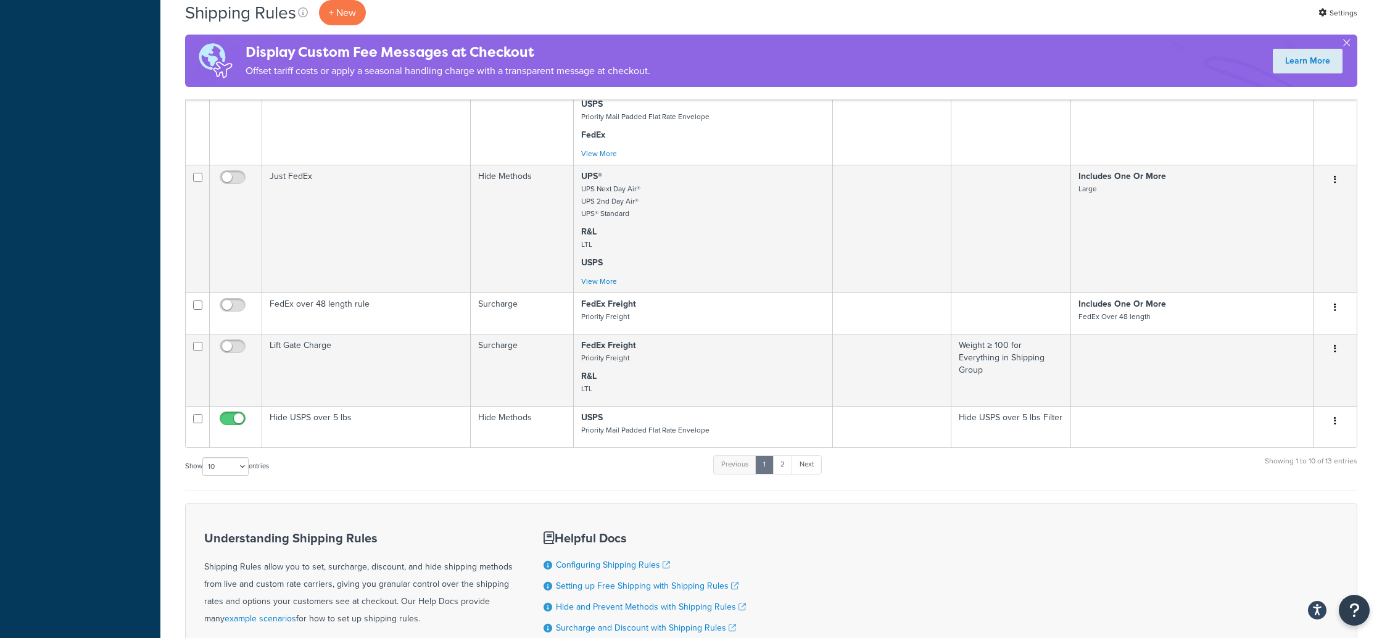
scroll to position [670, 0]
click at [788, 471] on link "2" at bounding box center [782, 468] width 20 height 19
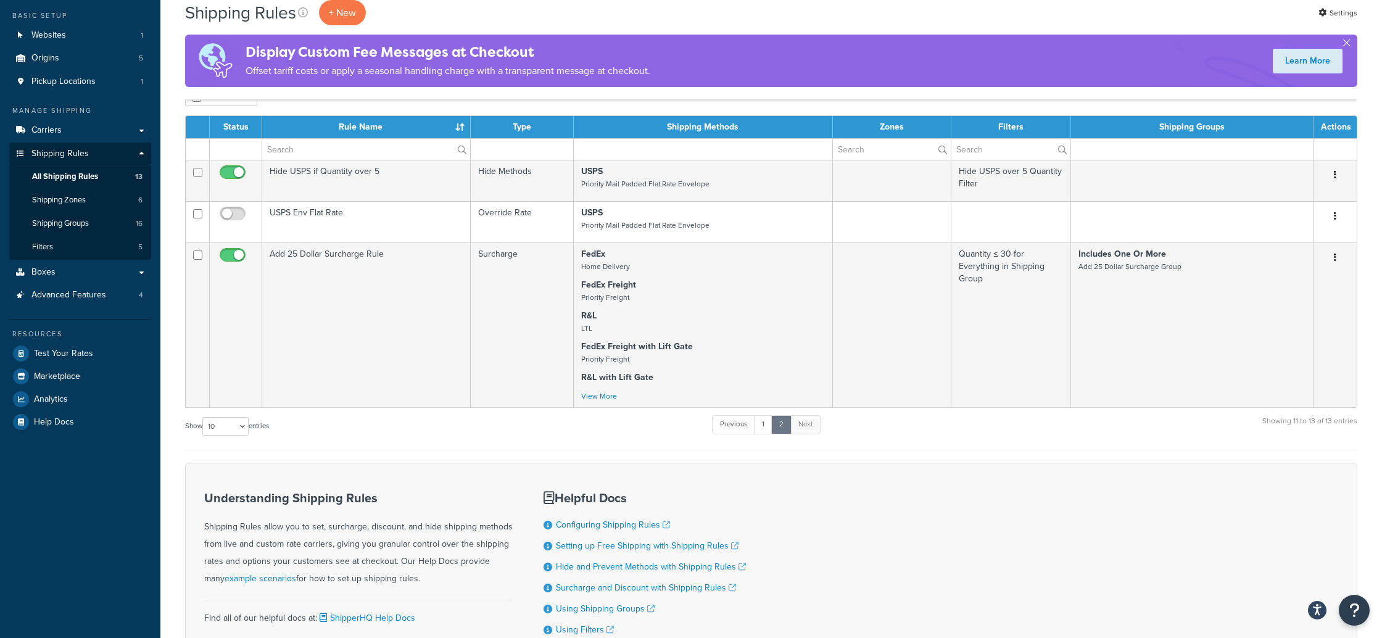
scroll to position [0, 0]
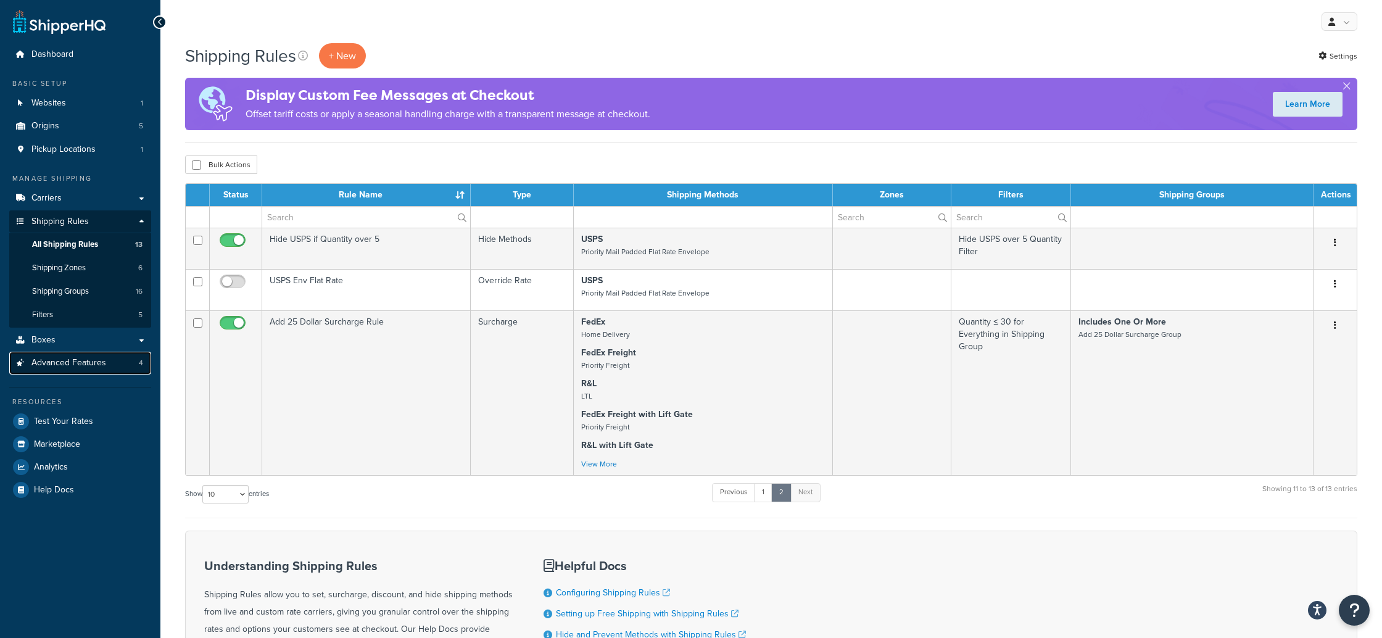
click at [62, 363] on span "Advanced Features" at bounding box center [68, 363] width 75 height 10
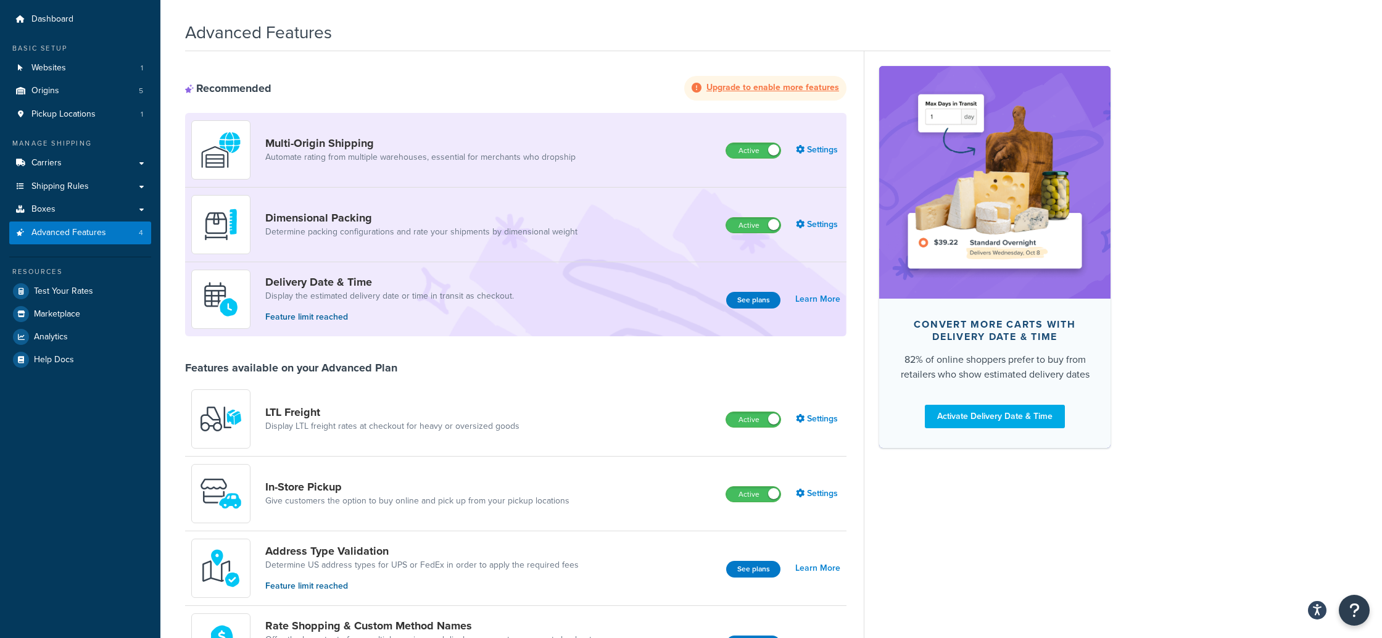
scroll to position [43, 0]
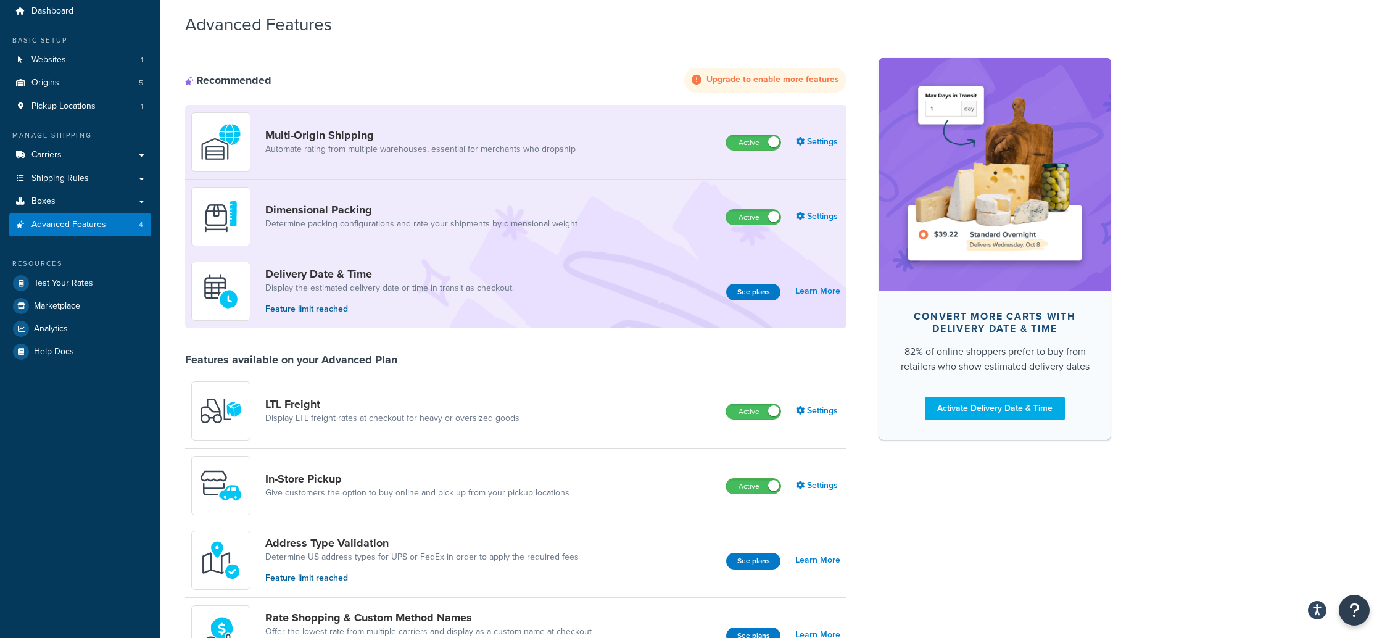
click at [344, 308] on p "Feature limit reached" at bounding box center [389, 309] width 249 height 14
click at [327, 310] on p "Feature limit reached" at bounding box center [389, 309] width 249 height 14
click at [821, 292] on link "Learn More" at bounding box center [817, 290] width 45 height 17
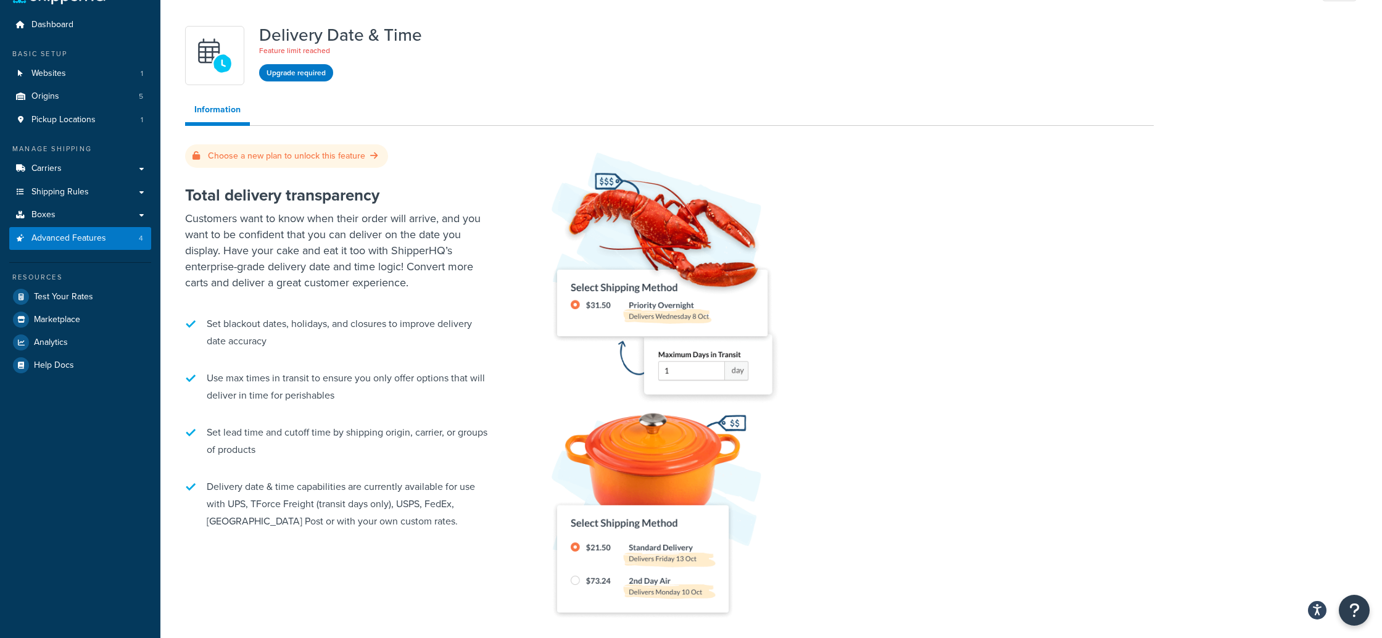
scroll to position [70, 0]
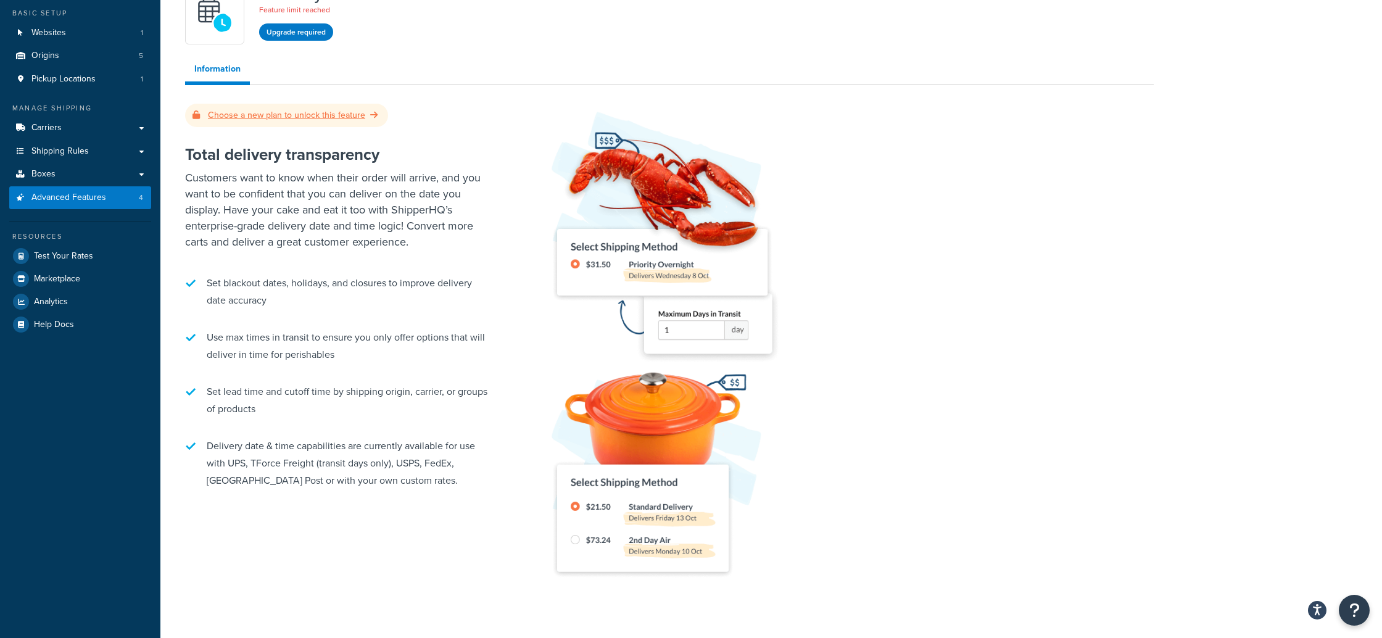
click at [370, 112] on icon at bounding box center [373, 114] width 7 height 9
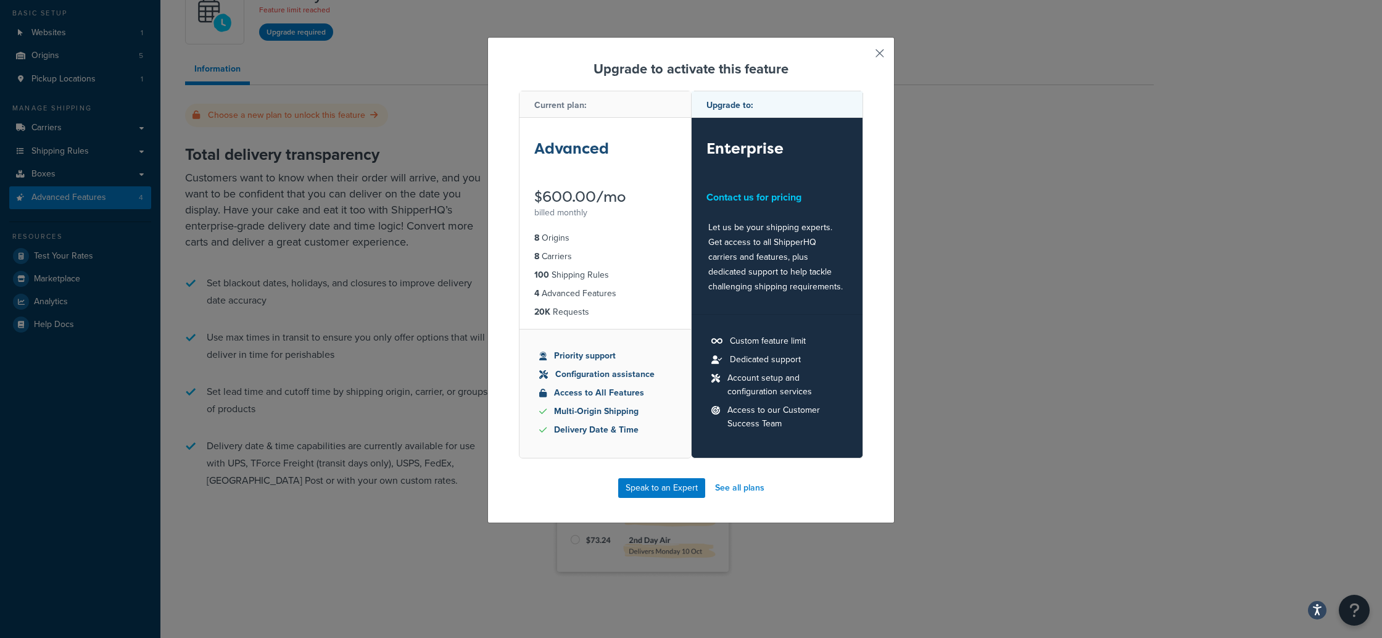
click at [863, 56] on button "button" at bounding box center [861, 57] width 3 height 3
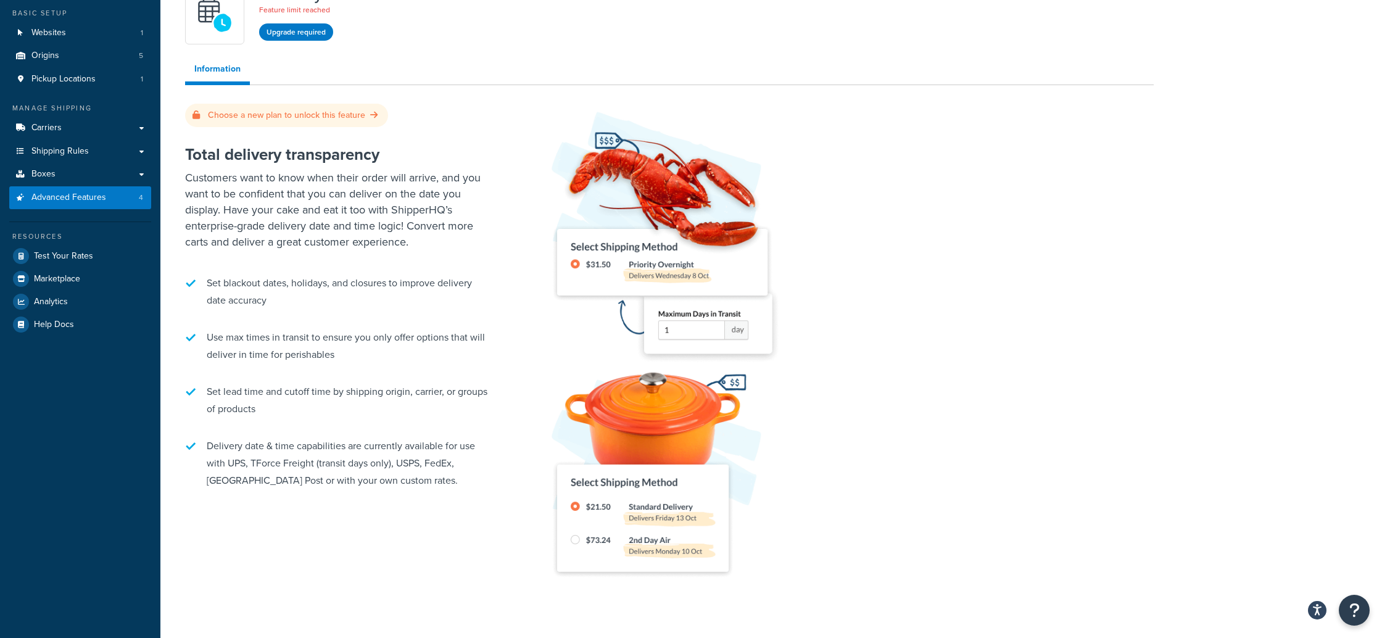
click at [593, 52] on div "Delivery Date & Time Feature limit reached Upgrade required Information Choose …" at bounding box center [669, 297] width 987 height 636
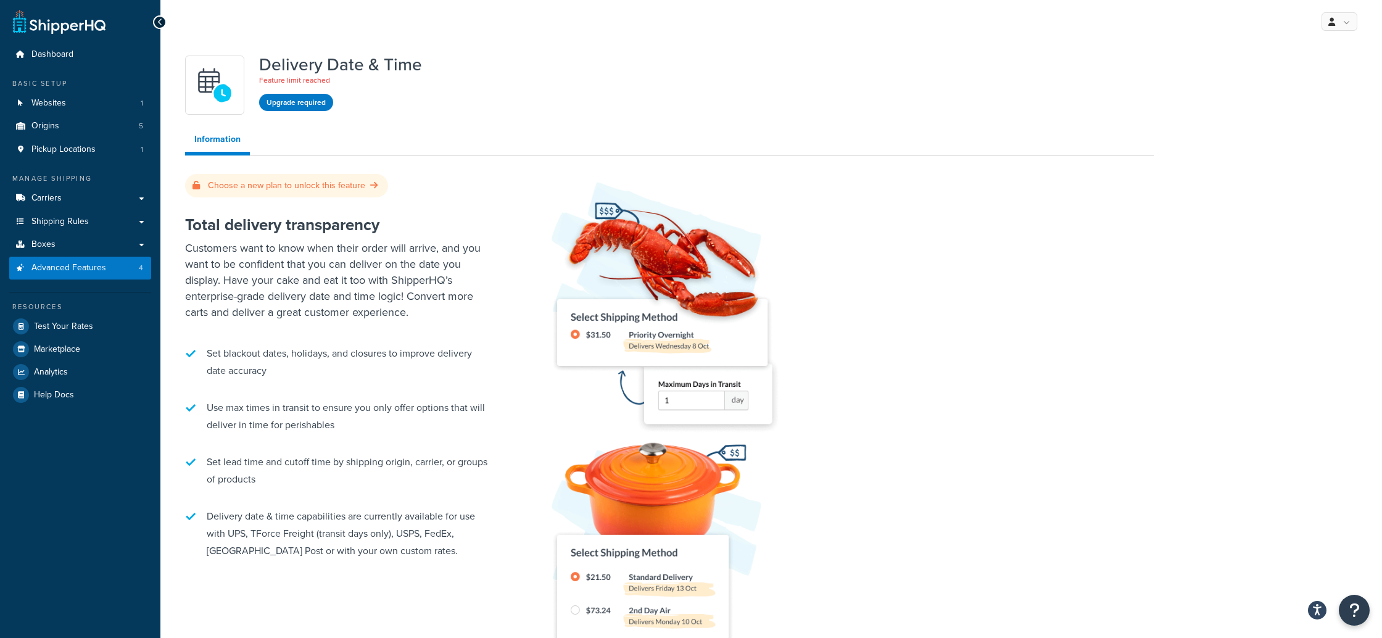
drag, startPoint x: 582, startPoint y: 109, endPoint x: 577, endPoint y: 101, distance: 8.6
click at [582, 108] on div "Delivery Date & Time Feature limit reached Upgrade required" at bounding box center [669, 85] width 968 height 59
click at [84, 551] on div "Dashboard Basic Setup Websites 1 Origins 5 Pickup Locations 1 Manage Shipping C…" at bounding box center [80, 377] width 160 height 754
click at [618, 123] on div "Delivery Date & Time Feature limit reached Upgrade required Information Choose …" at bounding box center [669, 367] width 987 height 636
click at [50, 245] on span "Boxes" at bounding box center [43, 244] width 24 height 10
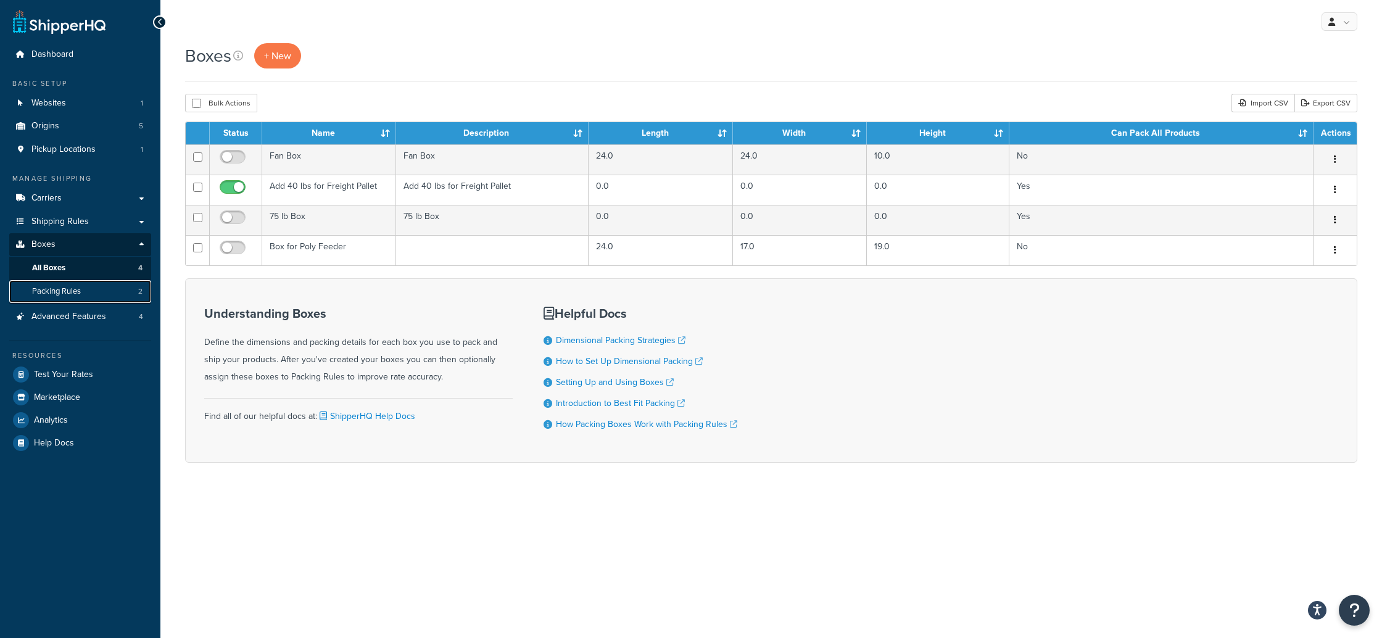
click at [58, 294] on span "Packing Rules" at bounding box center [56, 291] width 49 height 10
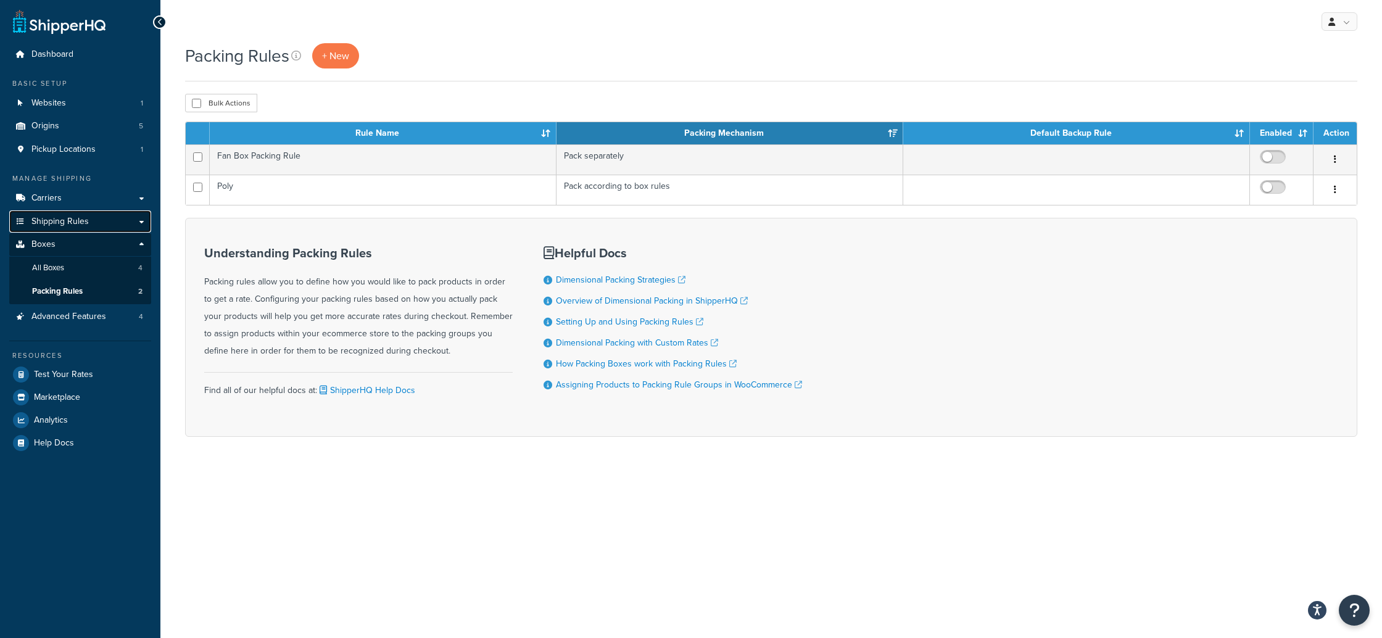
click at [65, 217] on span "Shipping Rules" at bounding box center [59, 221] width 57 height 10
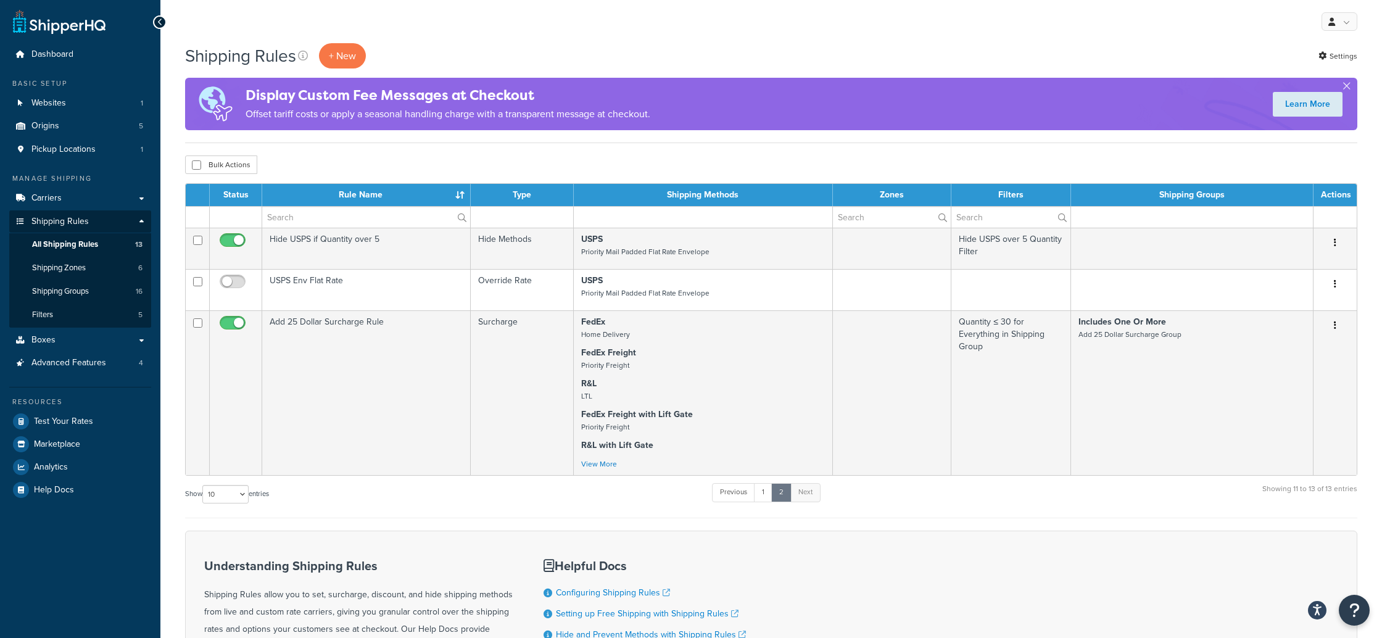
click at [109, 543] on div "Dashboard Basic Setup Websites 1 Origins 5 Pickup Locations 1 Manage Shipping C…" at bounding box center [80, 413] width 160 height 826
click at [45, 493] on span "Help Docs" at bounding box center [54, 490] width 40 height 10
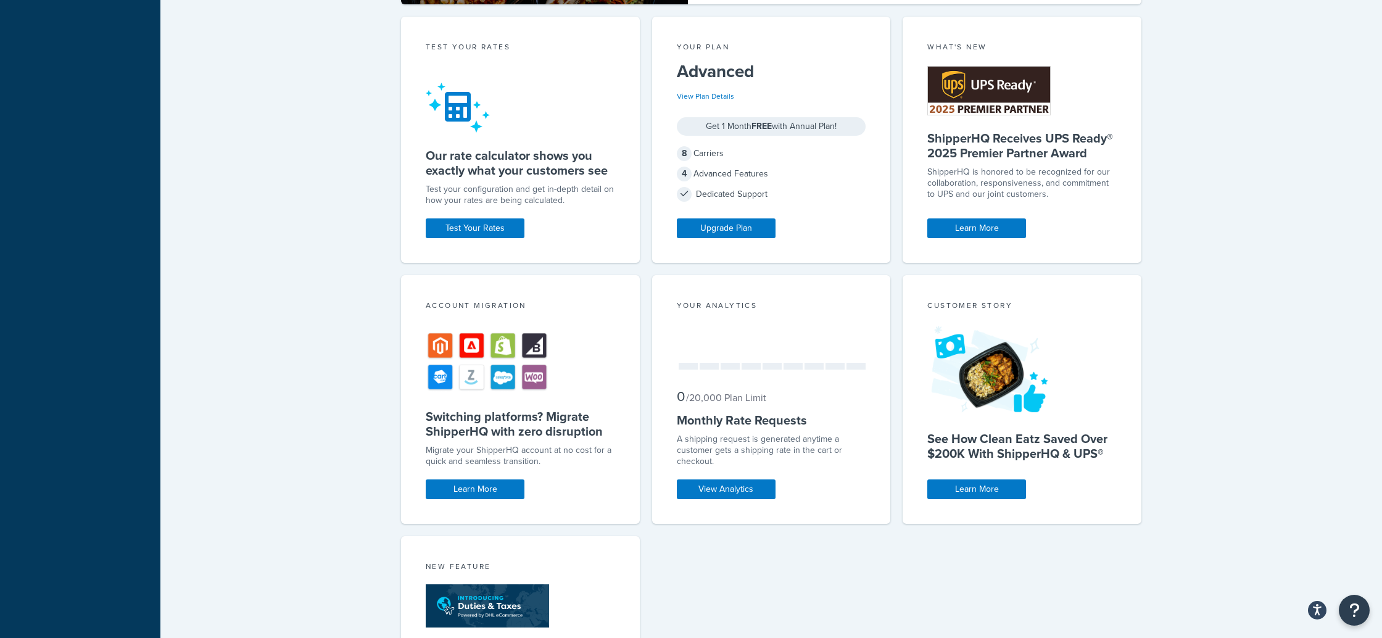
scroll to position [648, 0]
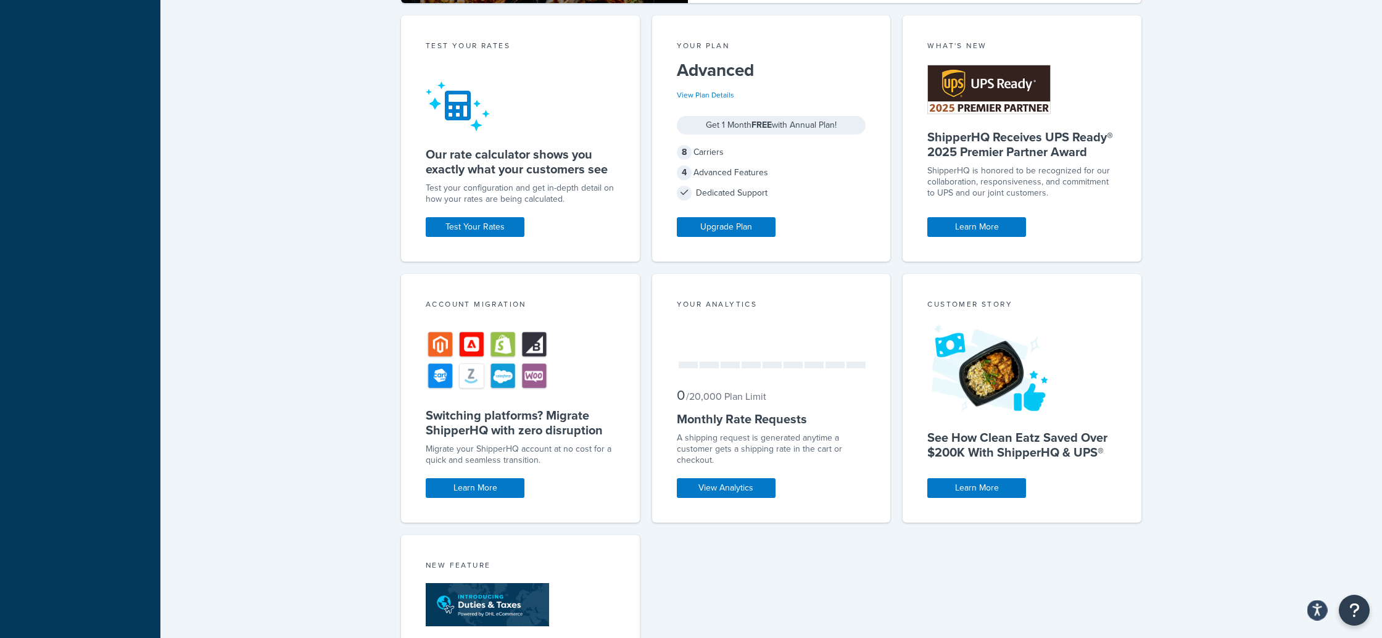
click at [1316, 611] on icon "Open accessiBe: accessibility options, statement and help" at bounding box center [1317, 611] width 10 height 10
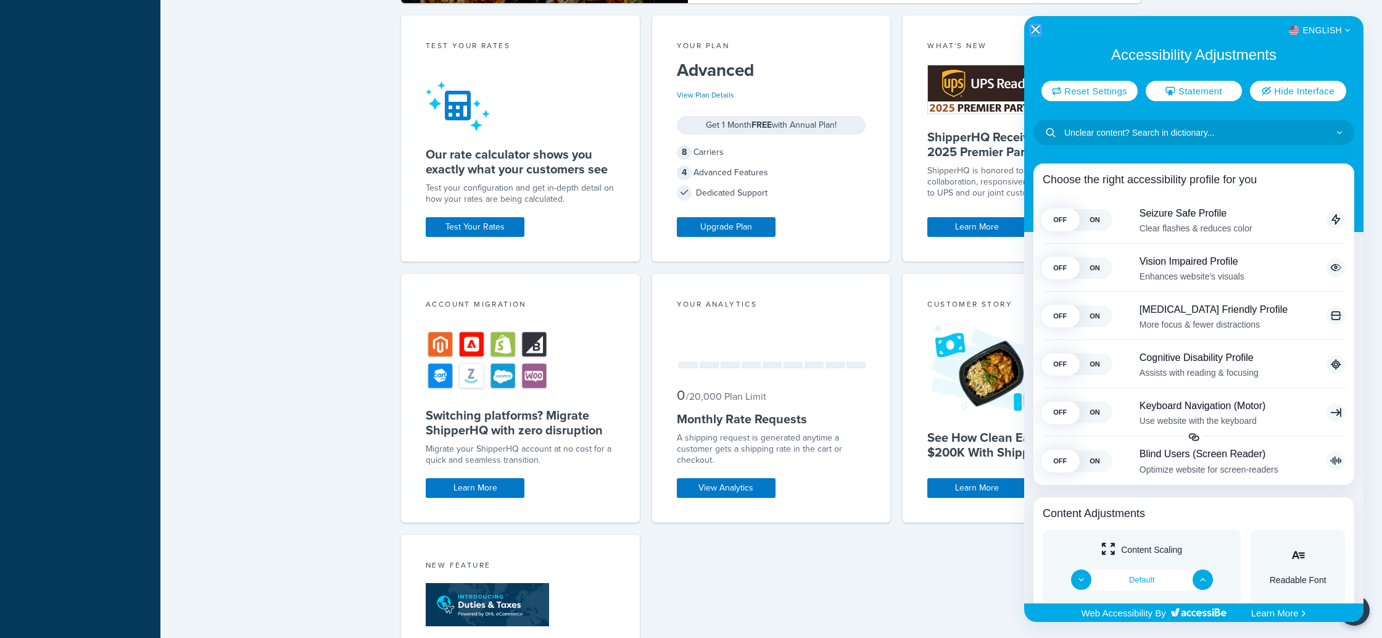
click at [1033, 28] on icon "Close Accessibility Interface" at bounding box center [1035, 29] width 9 height 9
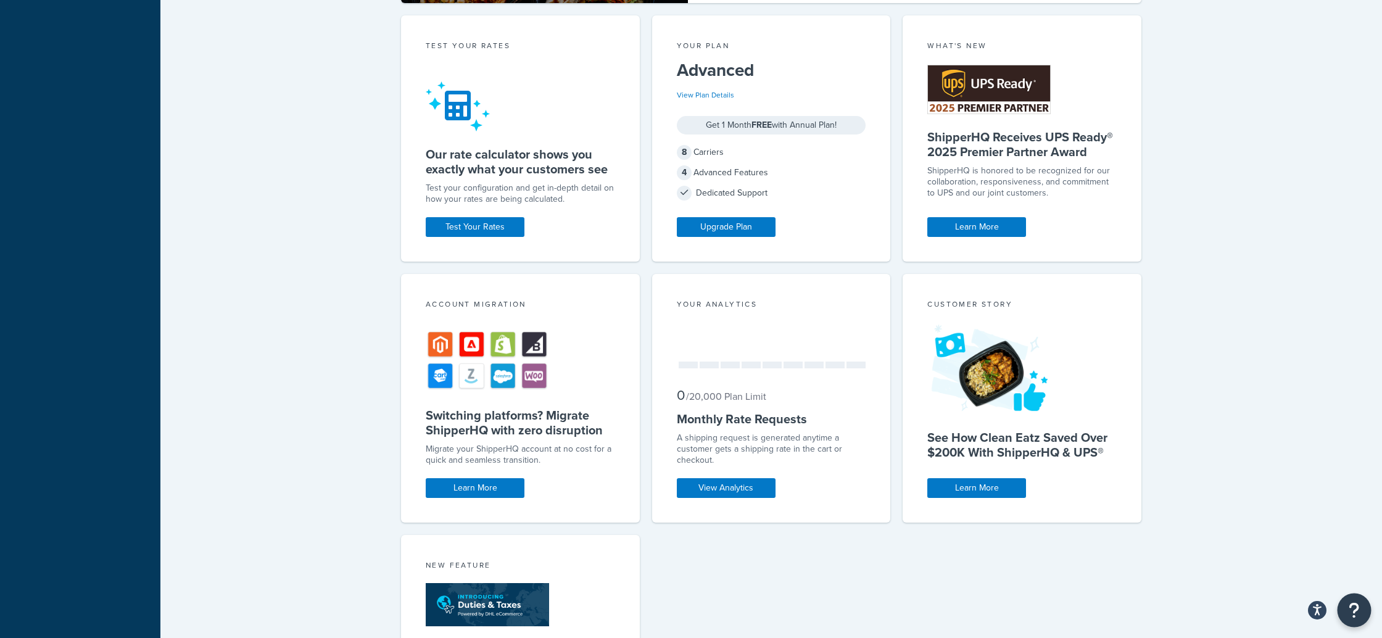
click at [1362, 616] on button "Open Resource Center" at bounding box center [1354, 610] width 34 height 34
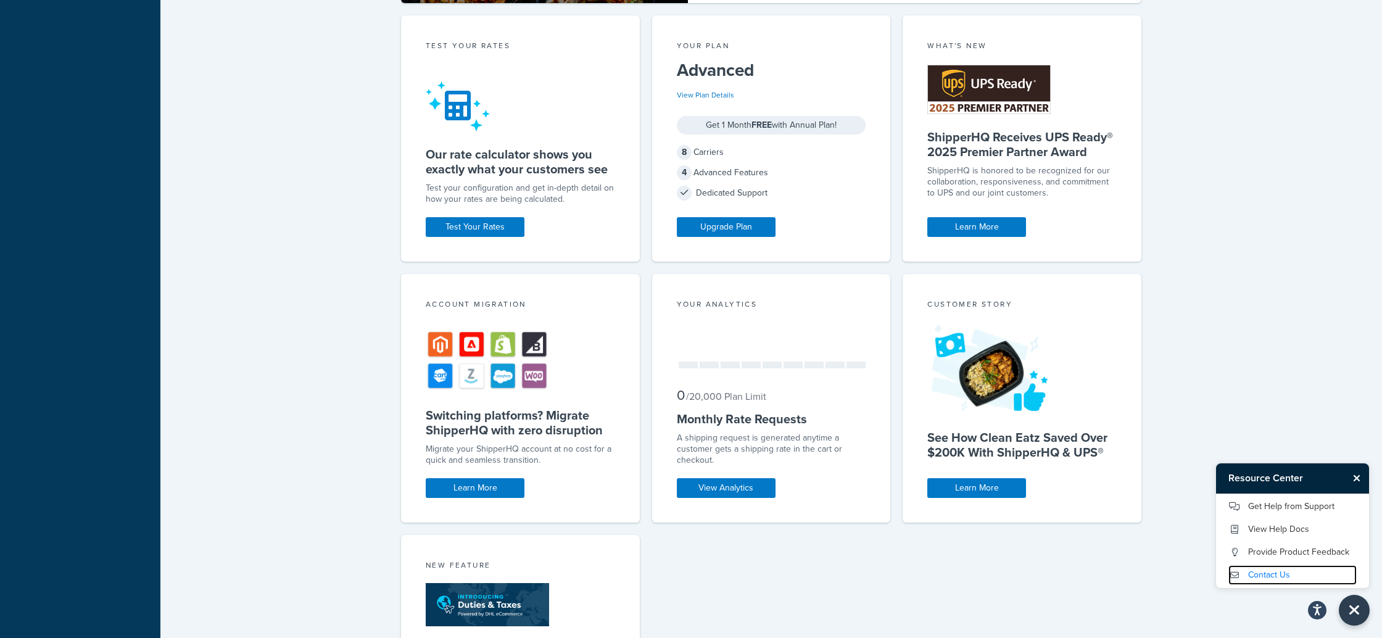
click at [1256, 575] on link "Contact Us" at bounding box center [1292, 575] width 128 height 20
